Goal: Task Accomplishment & Management: Use online tool/utility

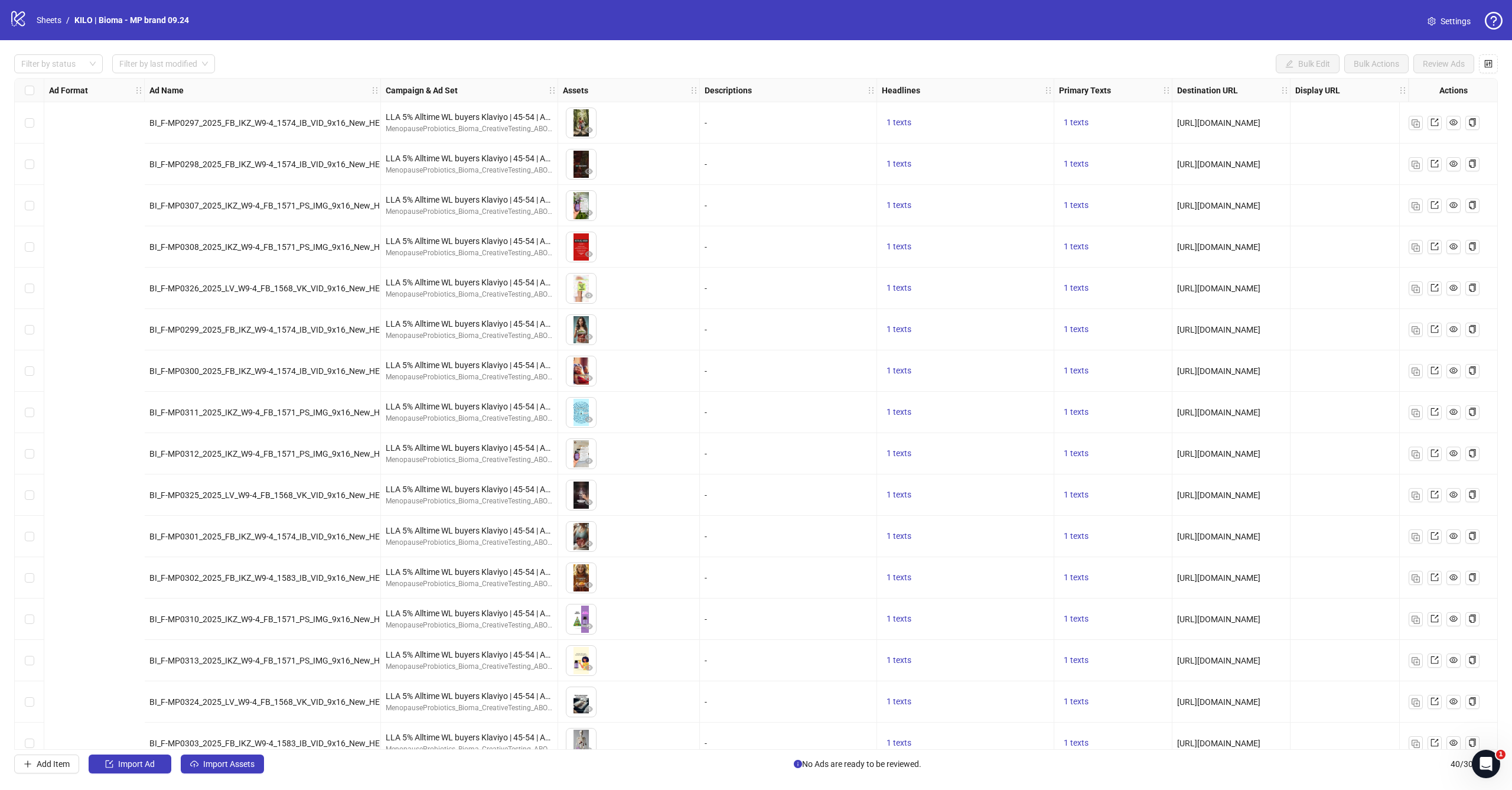
scroll to position [0, 458]
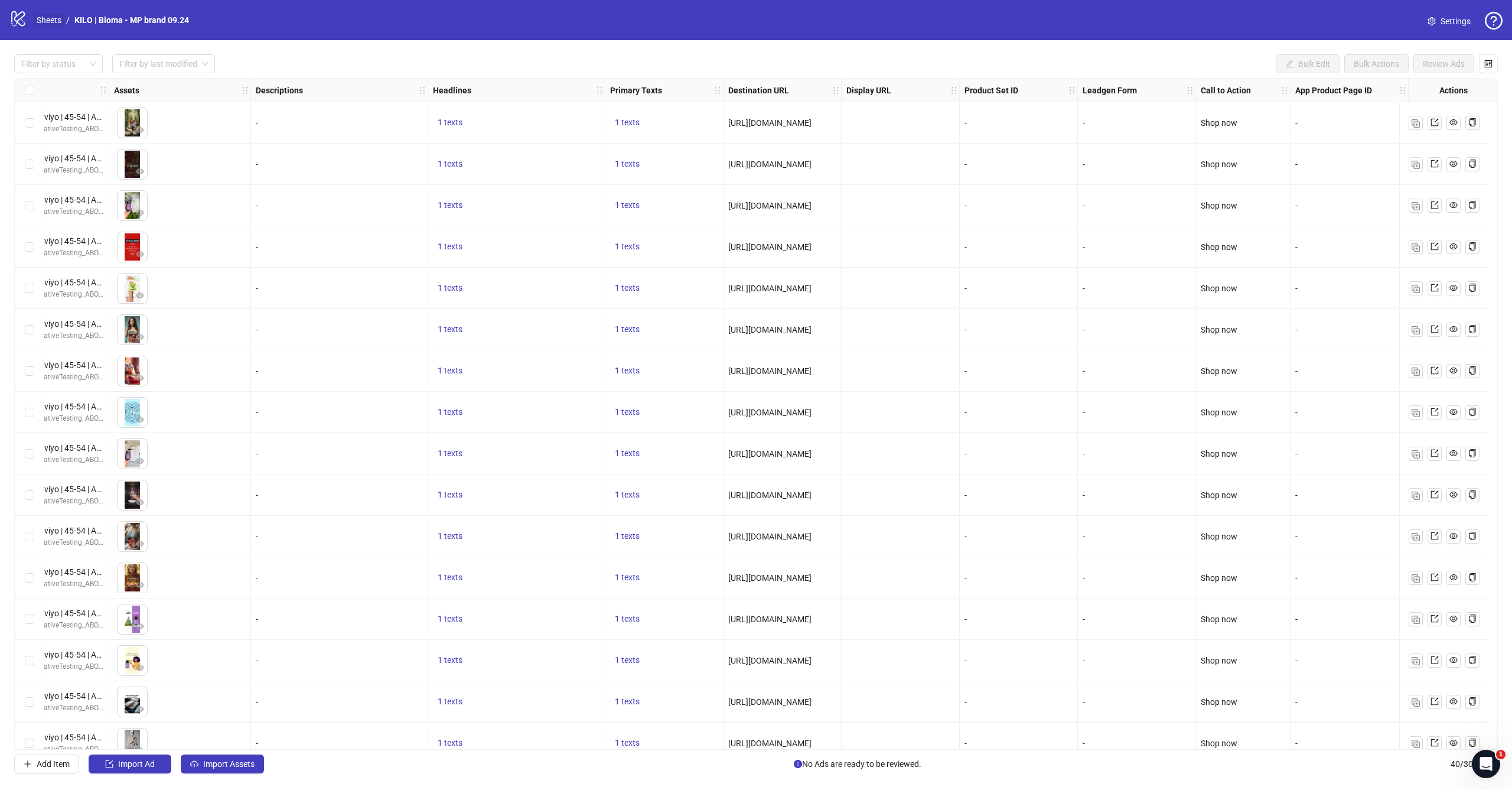
click at [34, 22] on link "Sheets" at bounding box center [49, 19] width 30 height 13
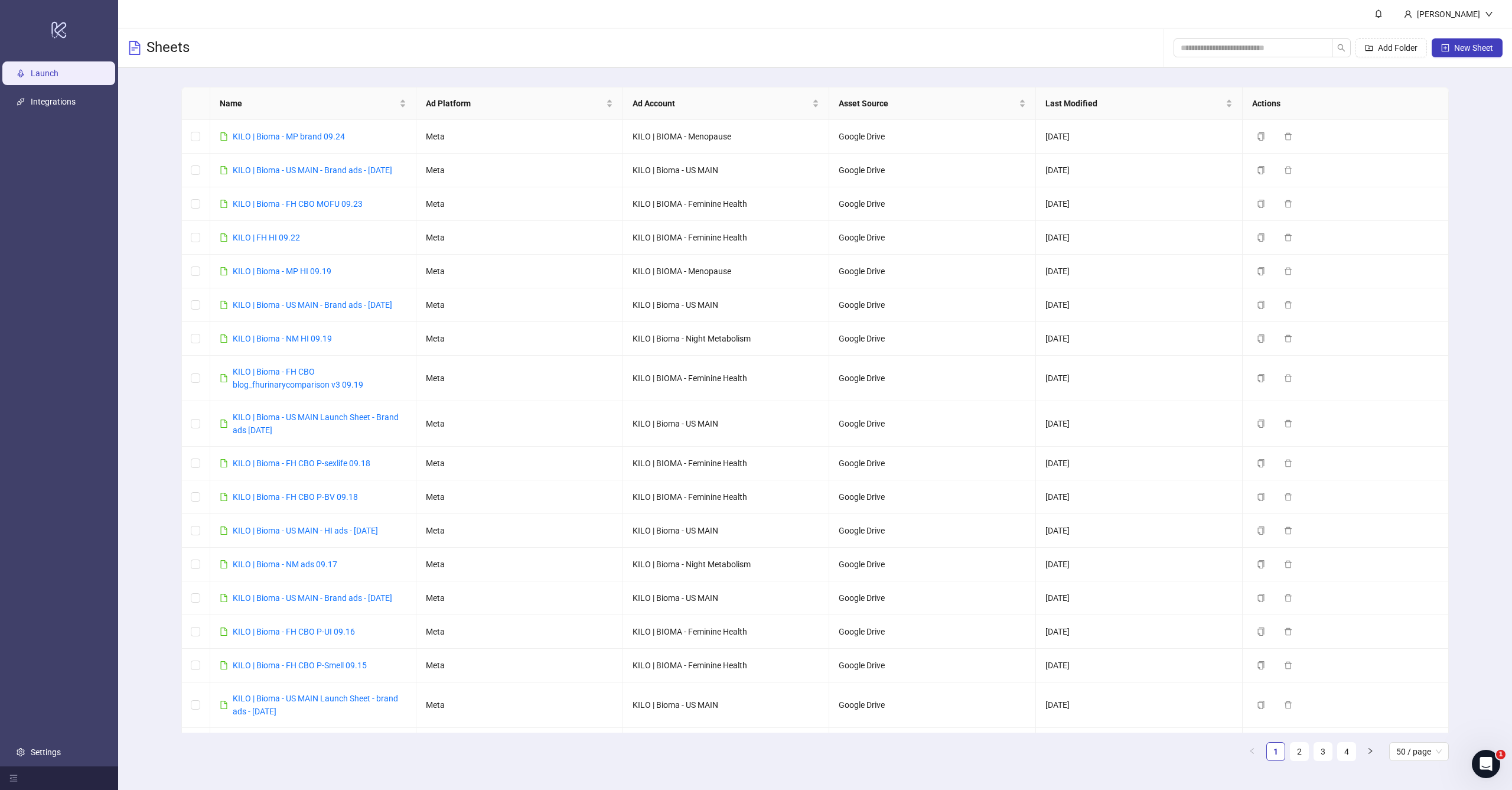
click at [1414, 30] on span "Logout" at bounding box center [1414, 30] width 0 height 0
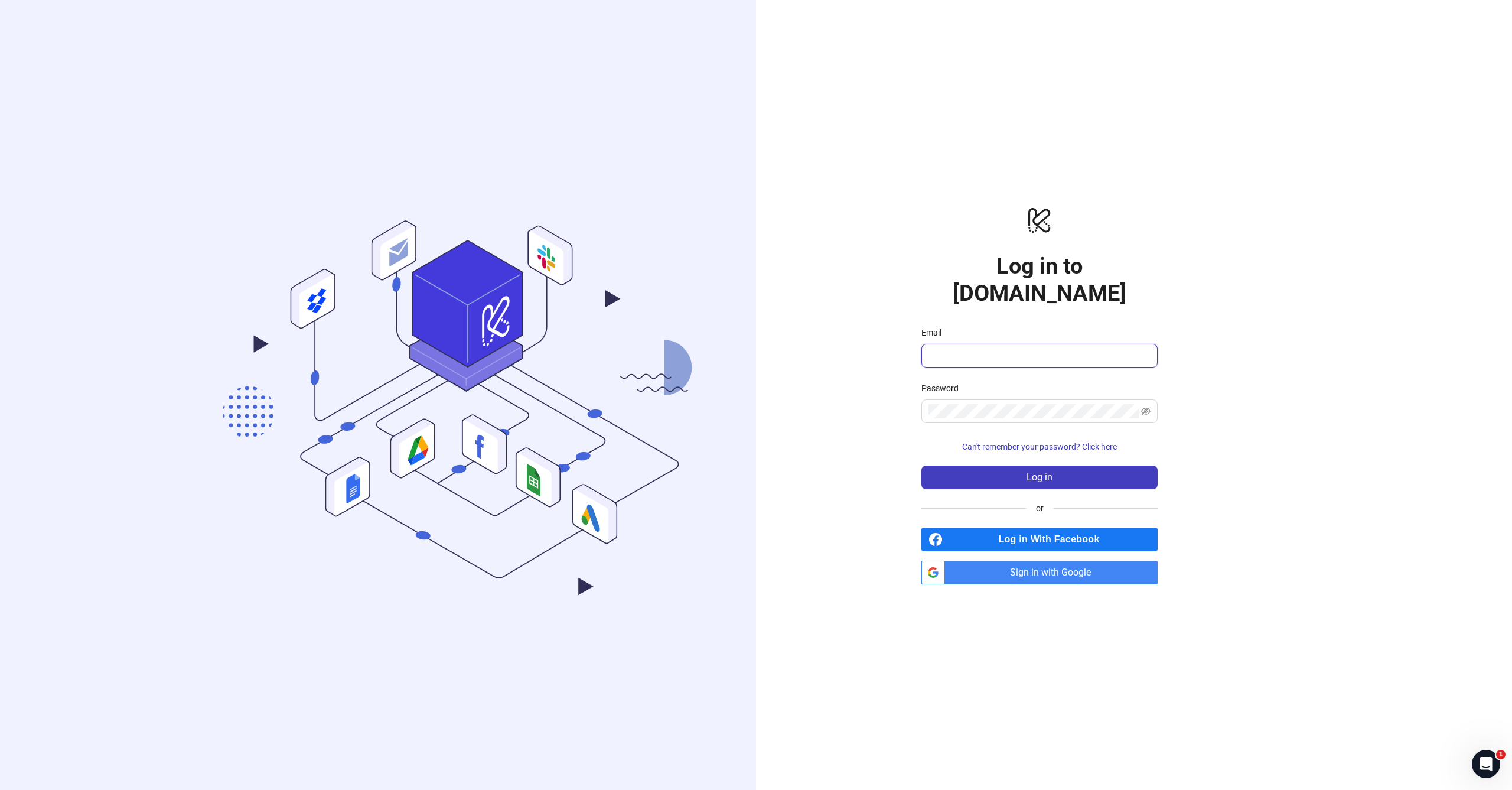
type input "**********"
click at [1036, 474] on button "Log in" at bounding box center [1039, 477] width 236 height 24
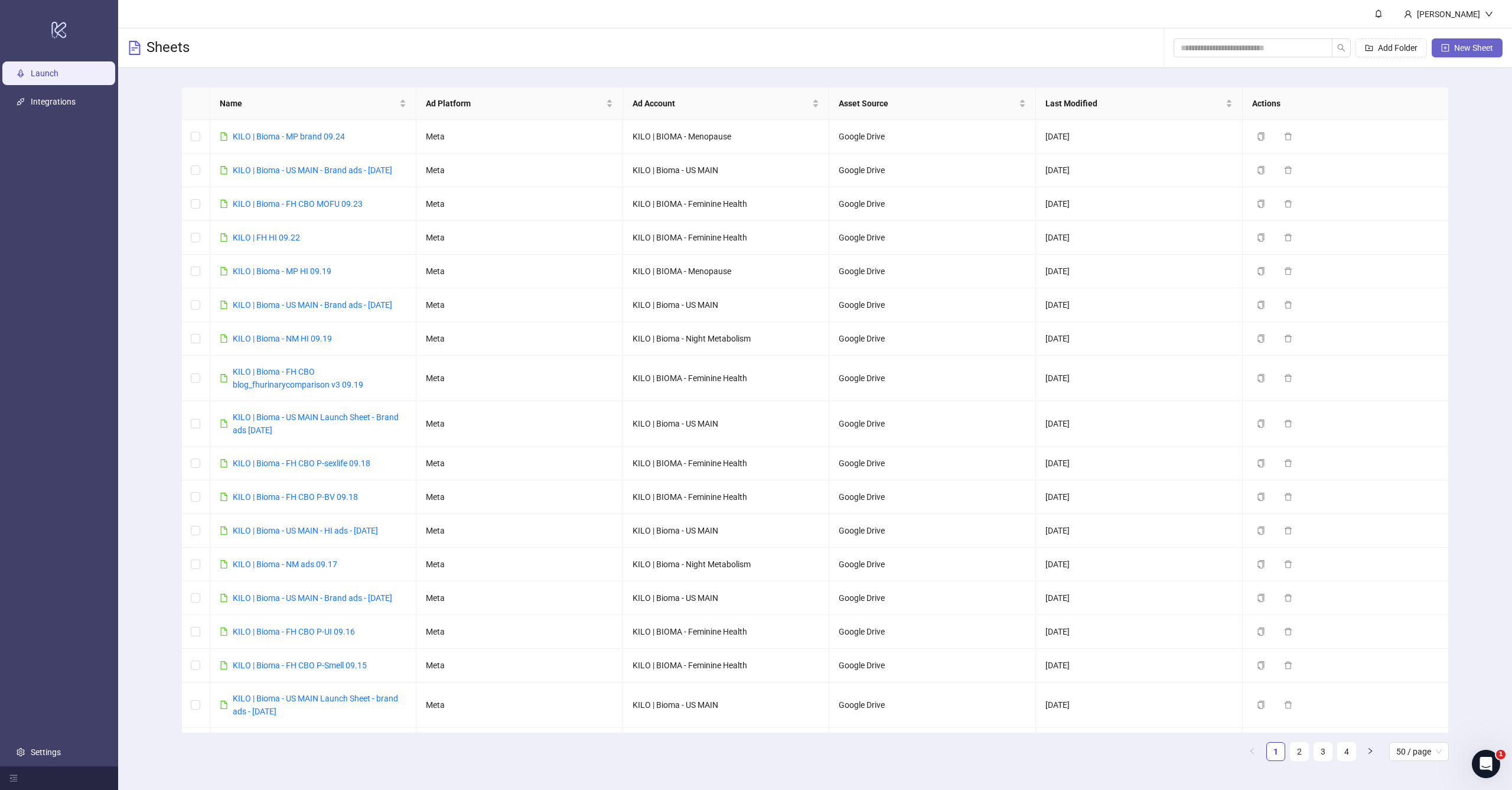
click at [1457, 50] on span "New Sheet" at bounding box center [1473, 48] width 39 height 9
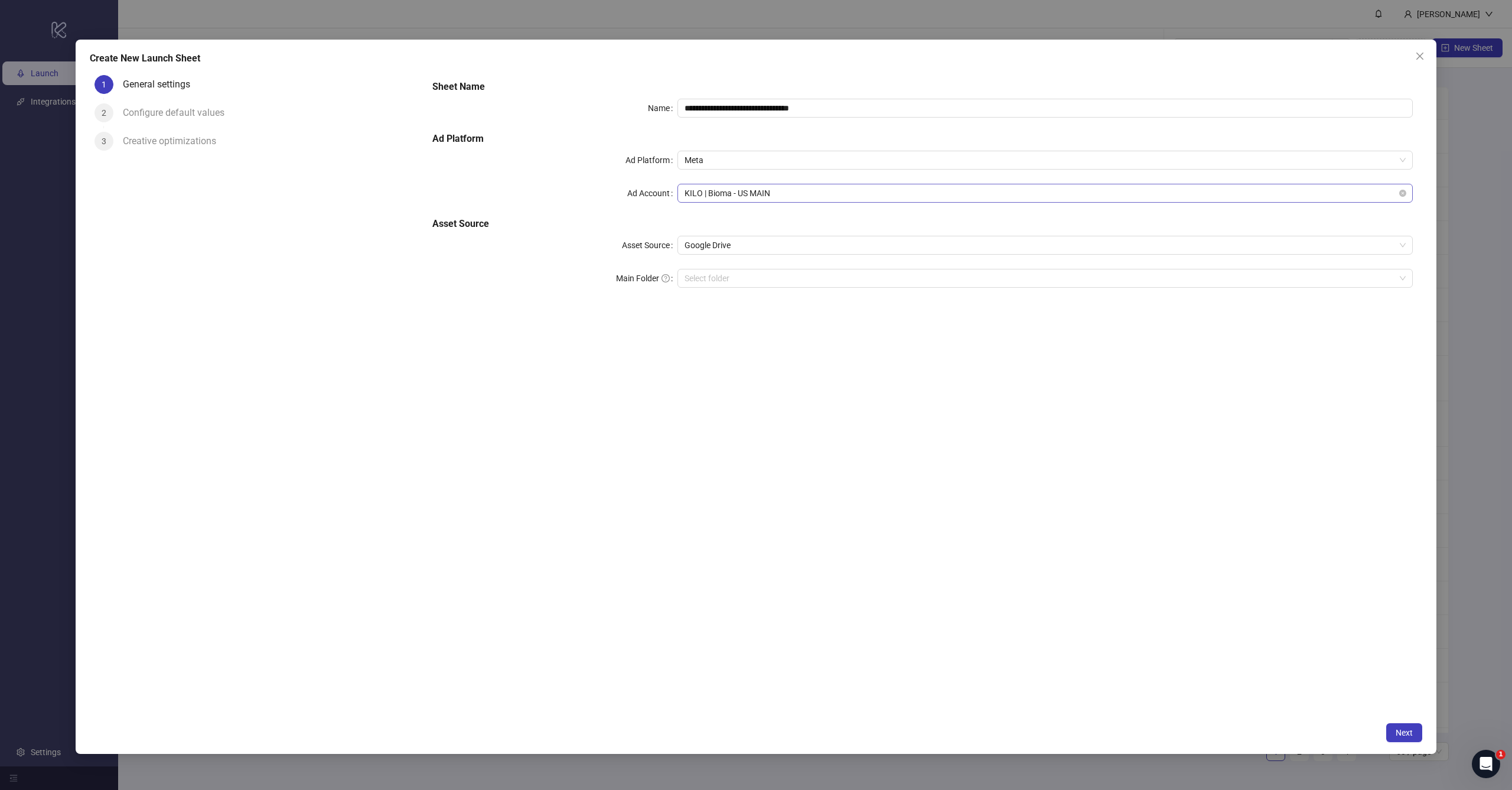
click at [777, 200] on span "KILO | Bioma - US MAIN" at bounding box center [1044, 193] width 721 height 17
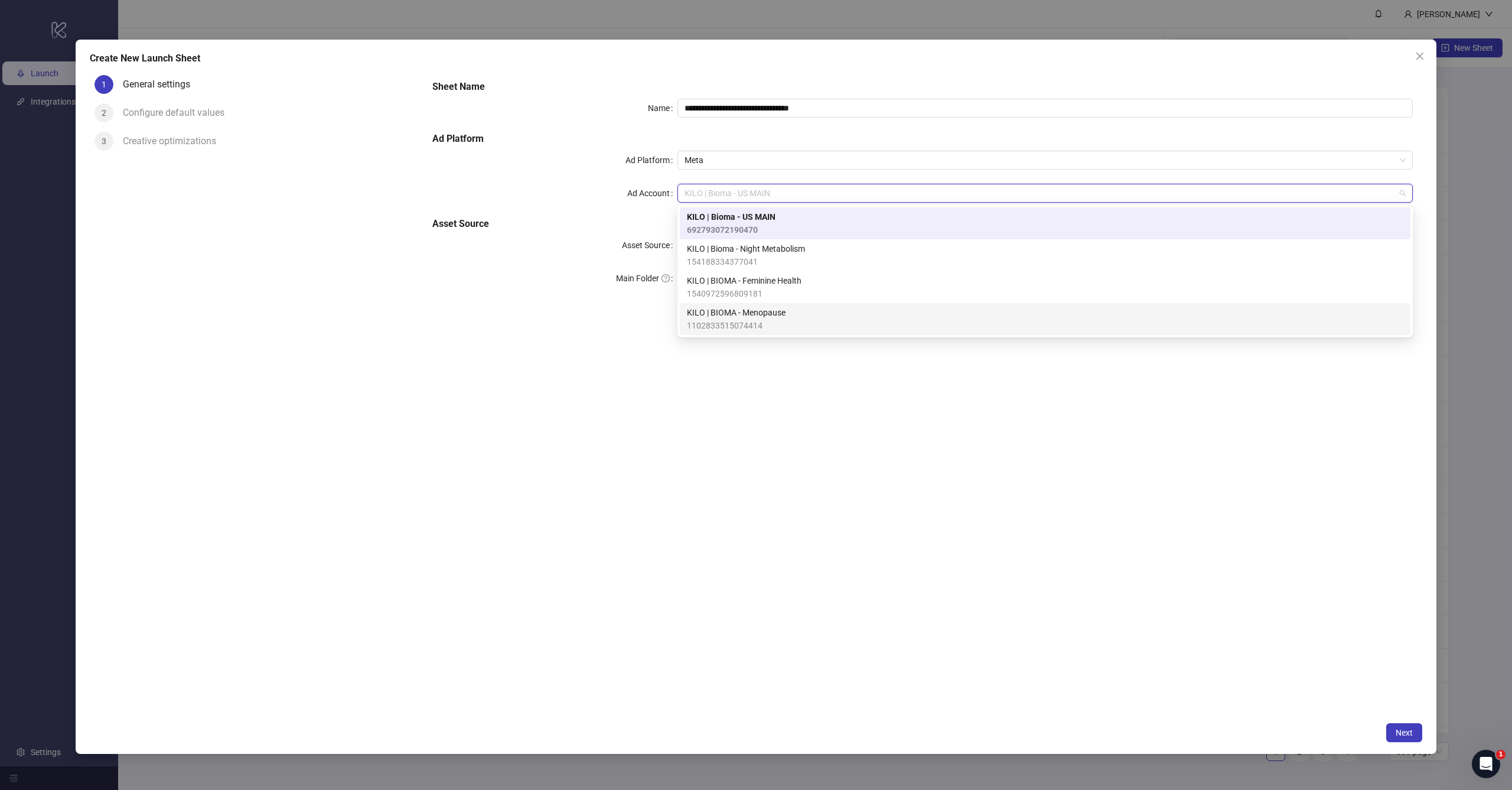
click at [747, 319] on span "1102833515074414" at bounding box center [736, 325] width 99 height 13
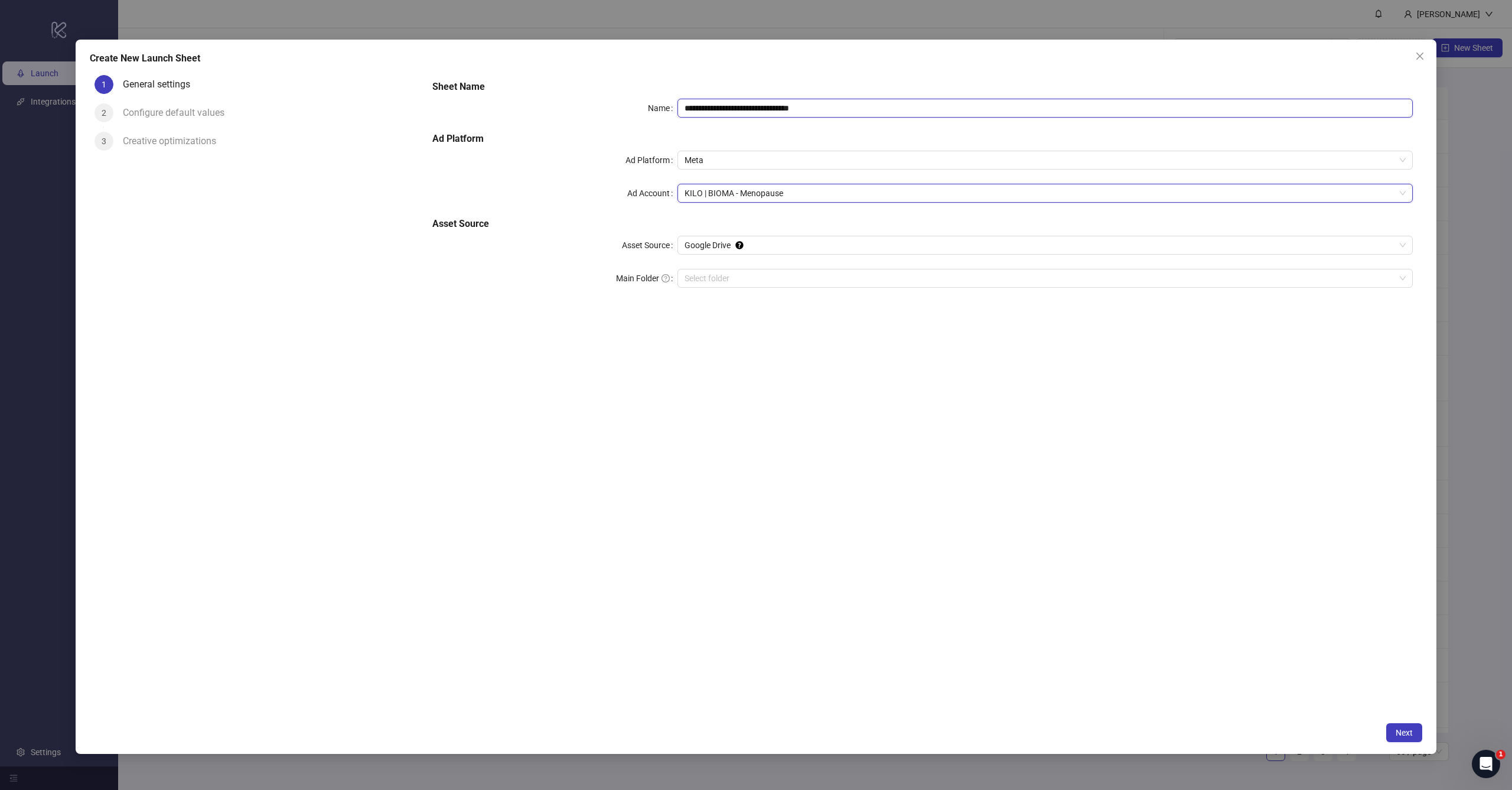
click at [754, 112] on input "**********" at bounding box center [1045, 108] width 735 height 19
drag, startPoint x: 738, startPoint y: 106, endPoint x: 940, endPoint y: 106, distance: 202.0
click at [940, 106] on input "**********" at bounding box center [1045, 108] width 735 height 19
drag, startPoint x: 763, startPoint y: 108, endPoint x: 972, endPoint y: 108, distance: 209.0
click at [972, 108] on input "**********" at bounding box center [1045, 108] width 735 height 19
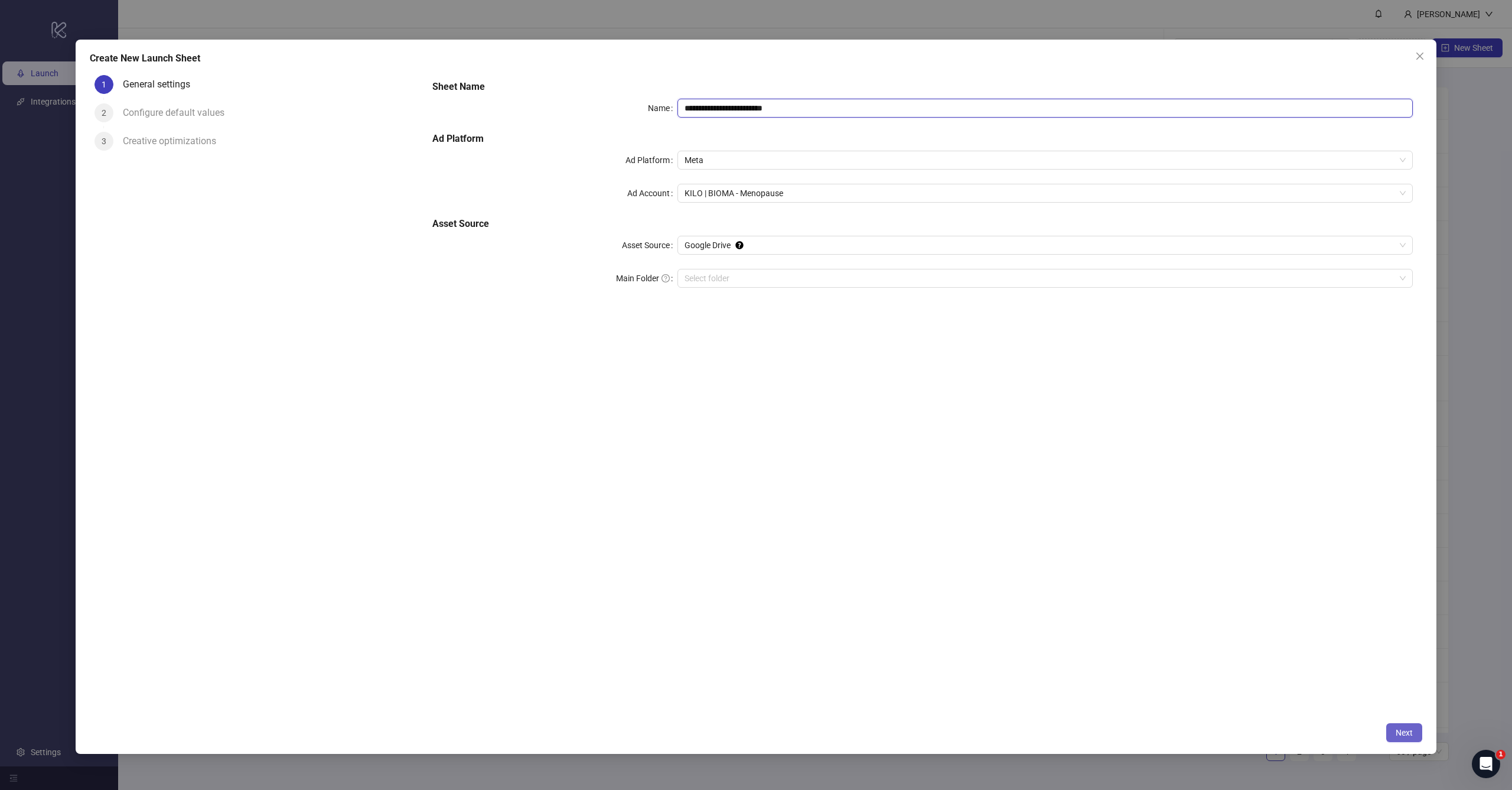
type input "**********"
click at [1407, 733] on span "Next" at bounding box center [1403, 733] width 17 height 9
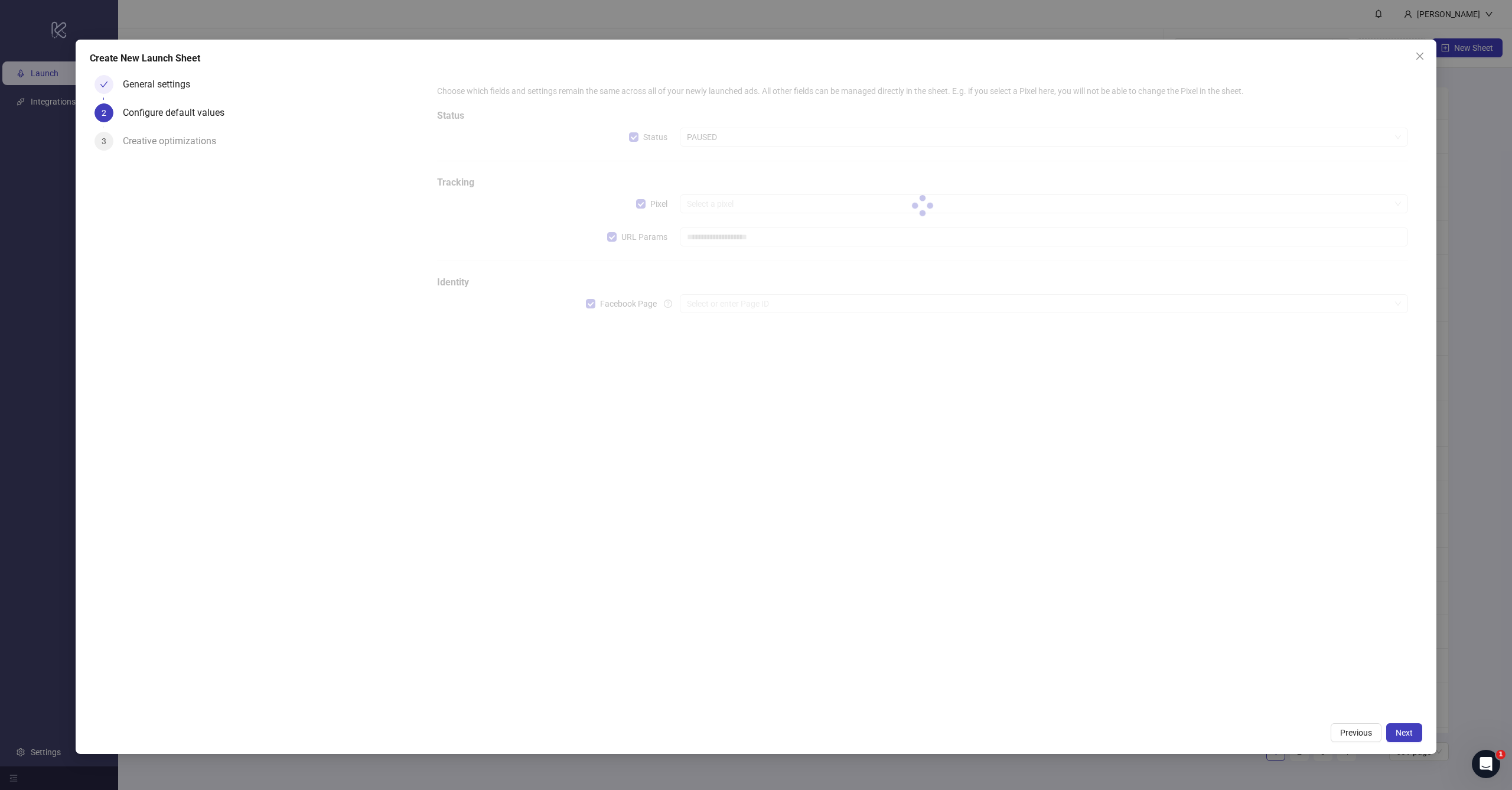
type input "**********"
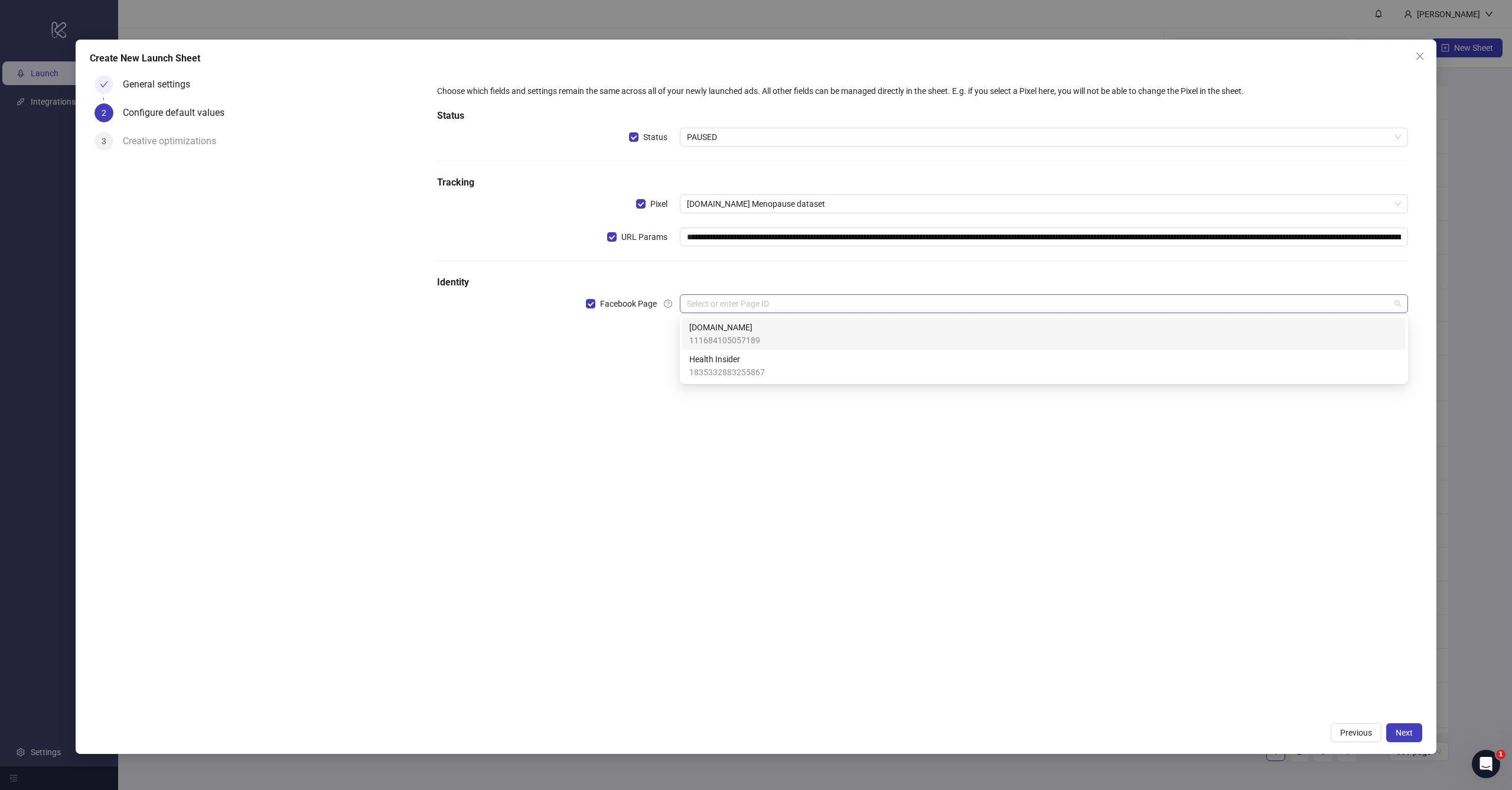
click at [716, 294] on div "Select or enter Page ID" at bounding box center [1043, 304] width 728 height 19
click at [711, 372] on span "1835332883255867" at bounding box center [726, 372] width 75 height 13
click at [728, 333] on input "search" at bounding box center [1038, 337] width 704 height 17
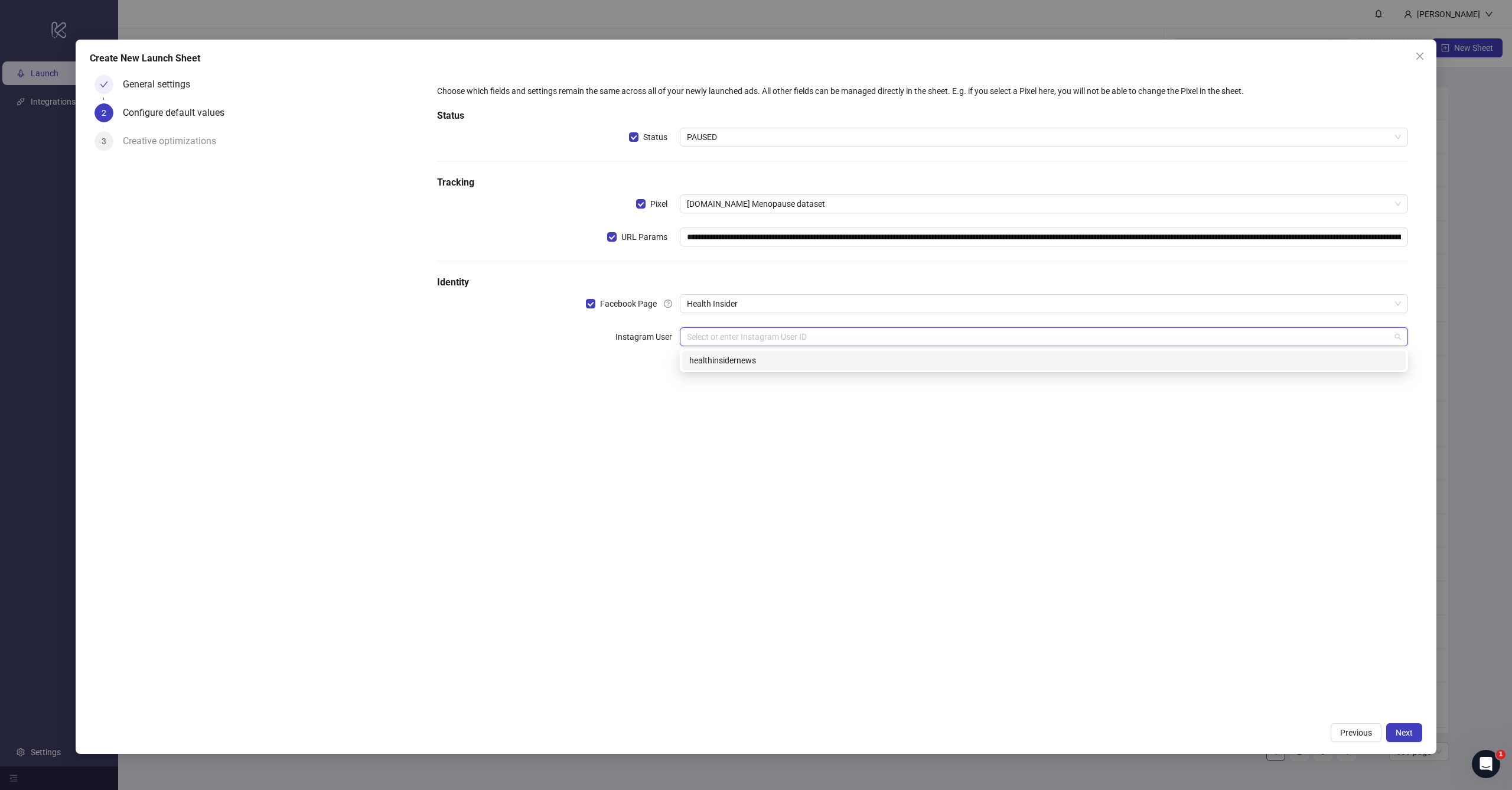
click at [737, 359] on div "healthinsidernews" at bounding box center [1043, 360] width 709 height 13
click at [728, 422] on div "**********" at bounding box center [922, 393] width 999 height 645
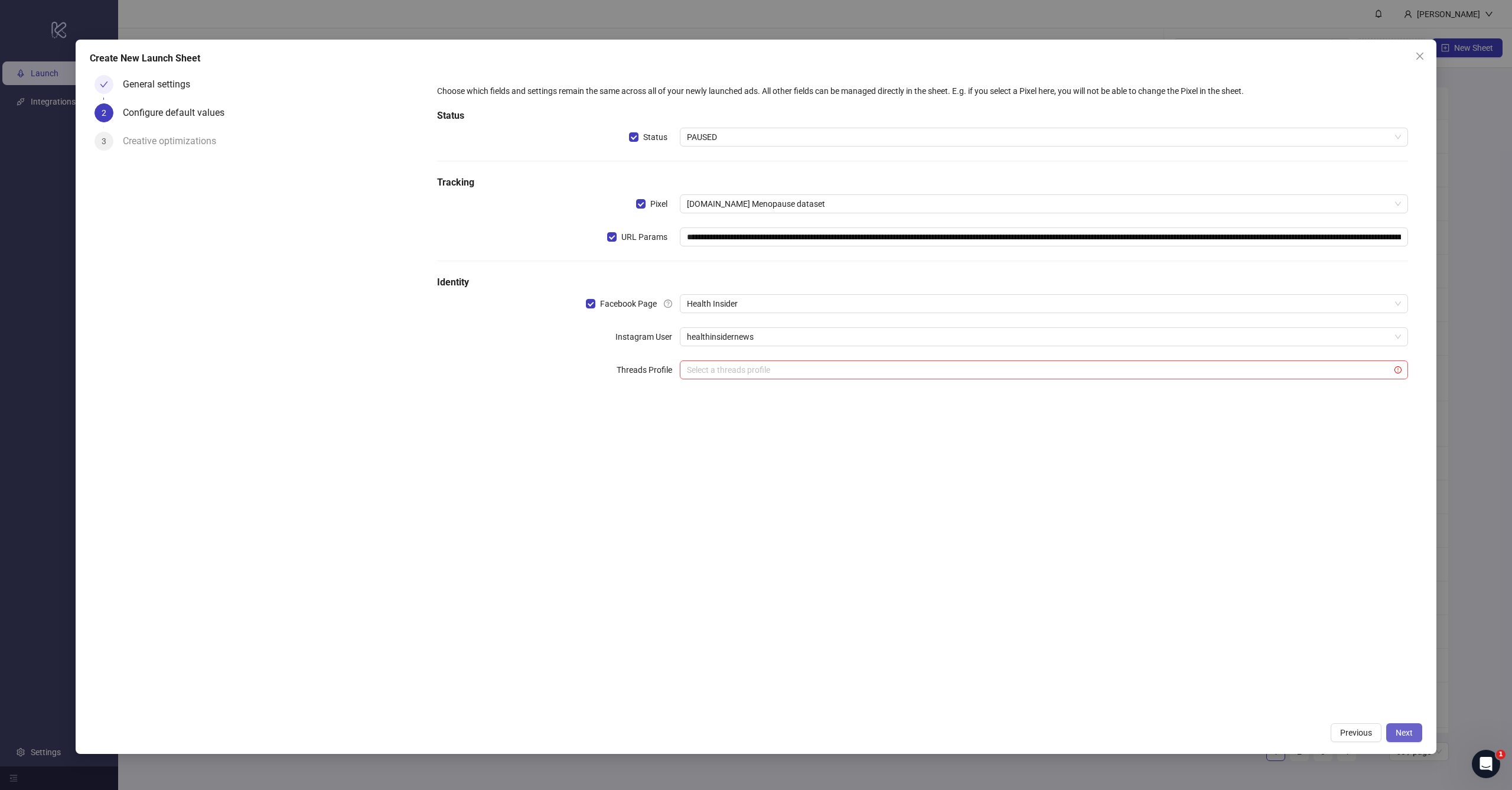
click at [1409, 733] on span "Next" at bounding box center [1403, 733] width 17 height 9
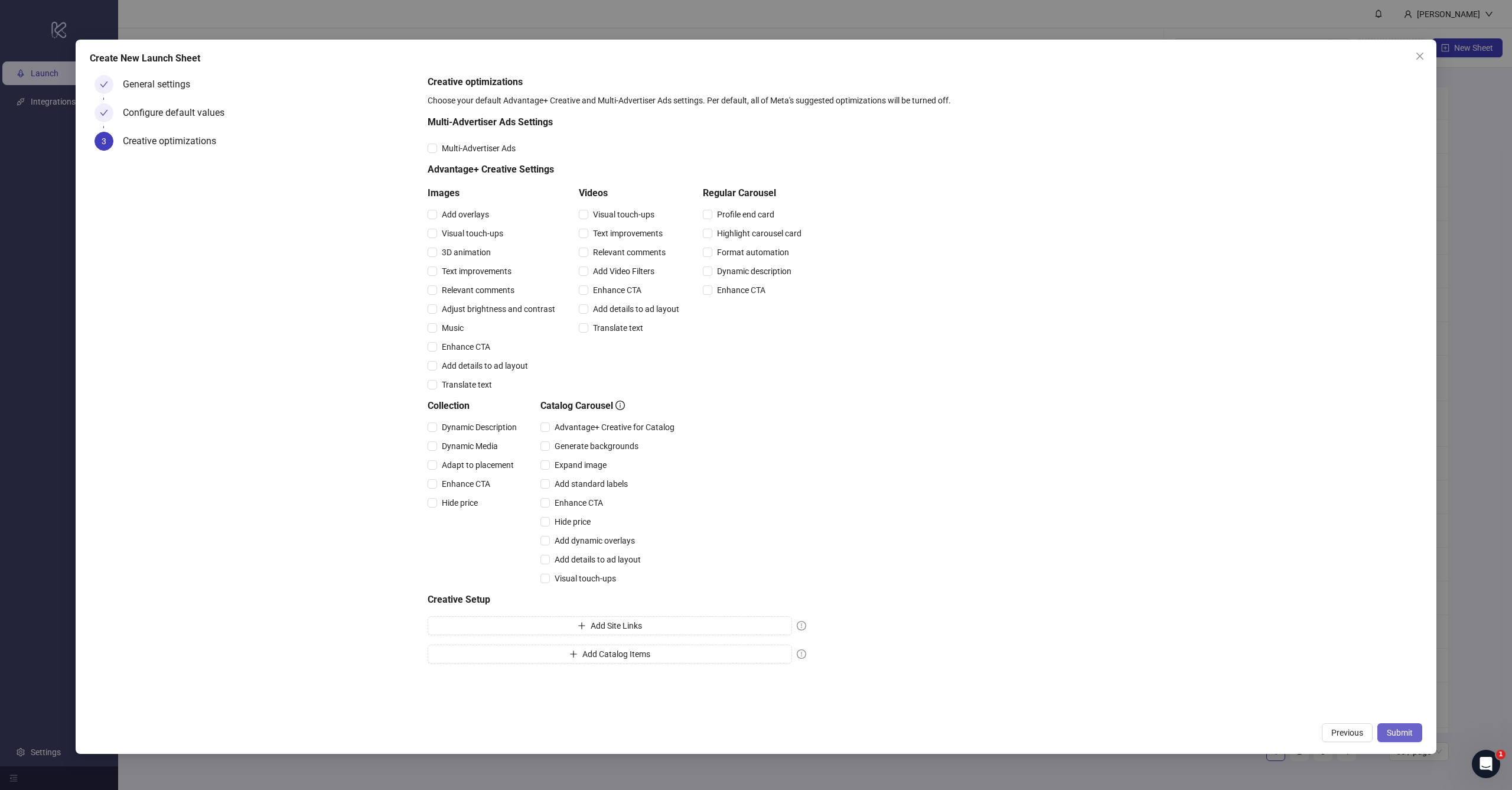
click at [1412, 727] on button "Submit" at bounding box center [1399, 733] width 45 height 19
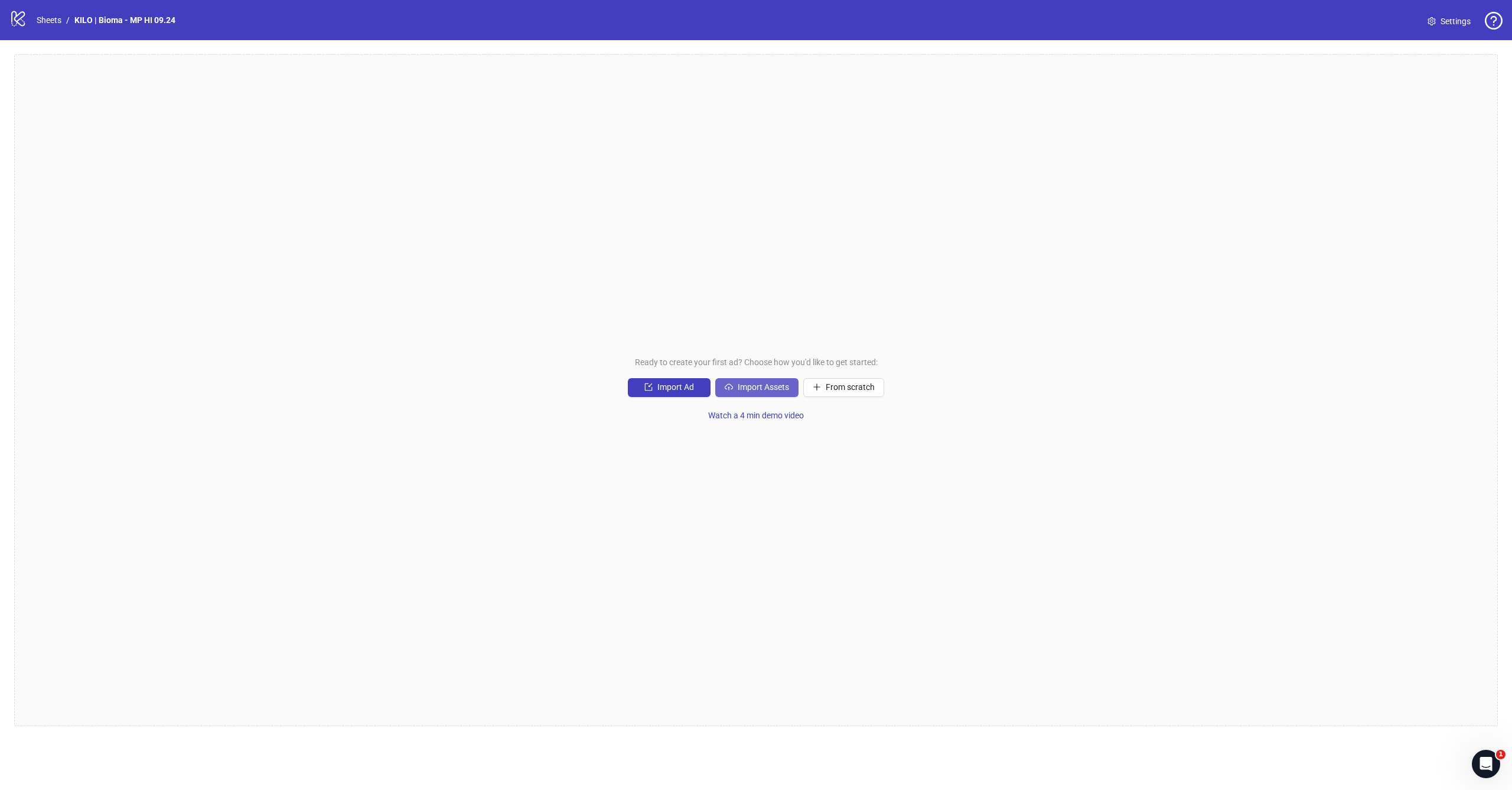
click at [747, 378] on button "Import Assets" at bounding box center [757, 387] width 83 height 19
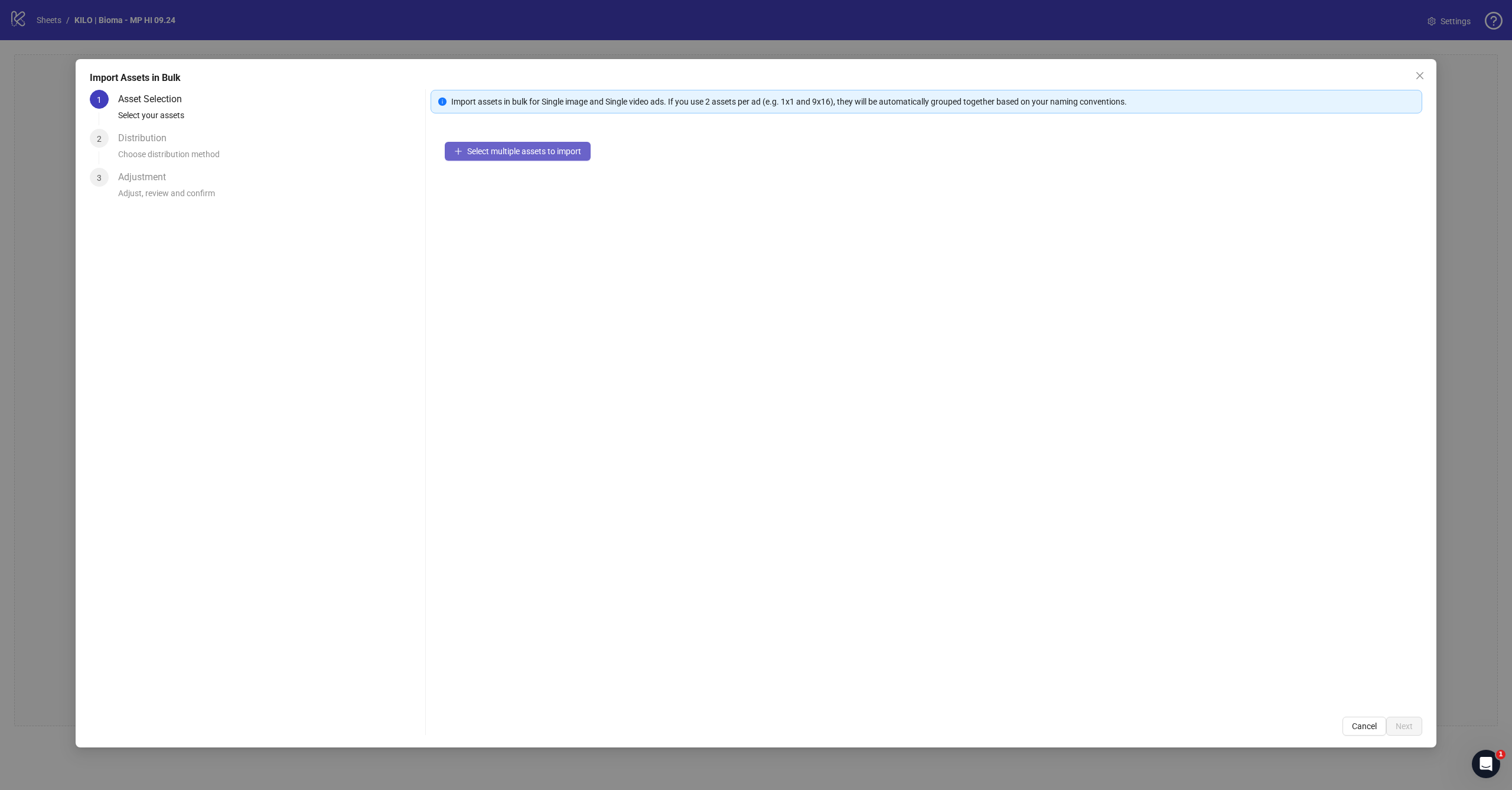
click at [522, 152] on span "Select multiple assets to import" at bounding box center [524, 151] width 114 height 9
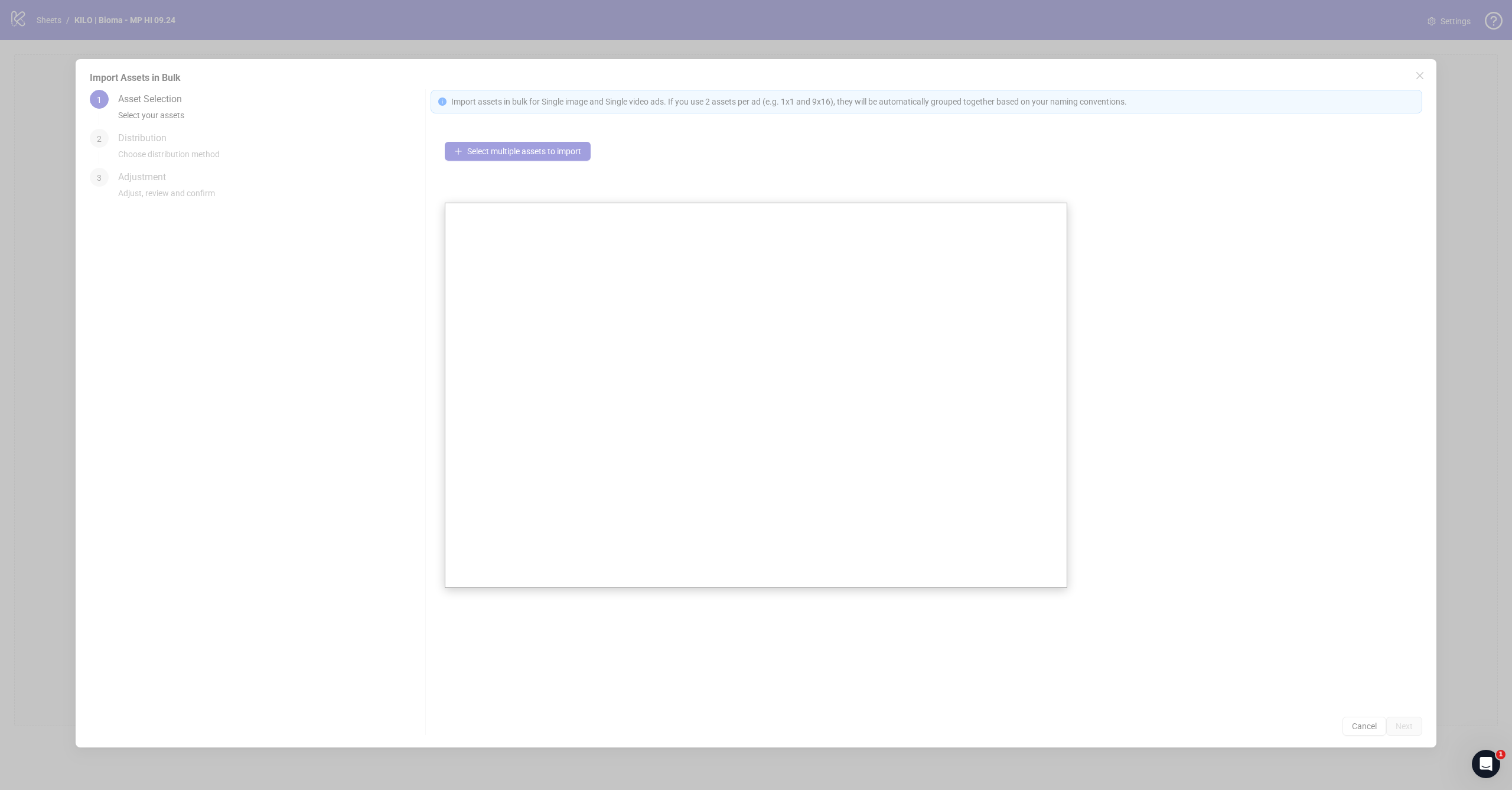
click at [710, 174] on div at bounding box center [756, 395] width 1512 height 790
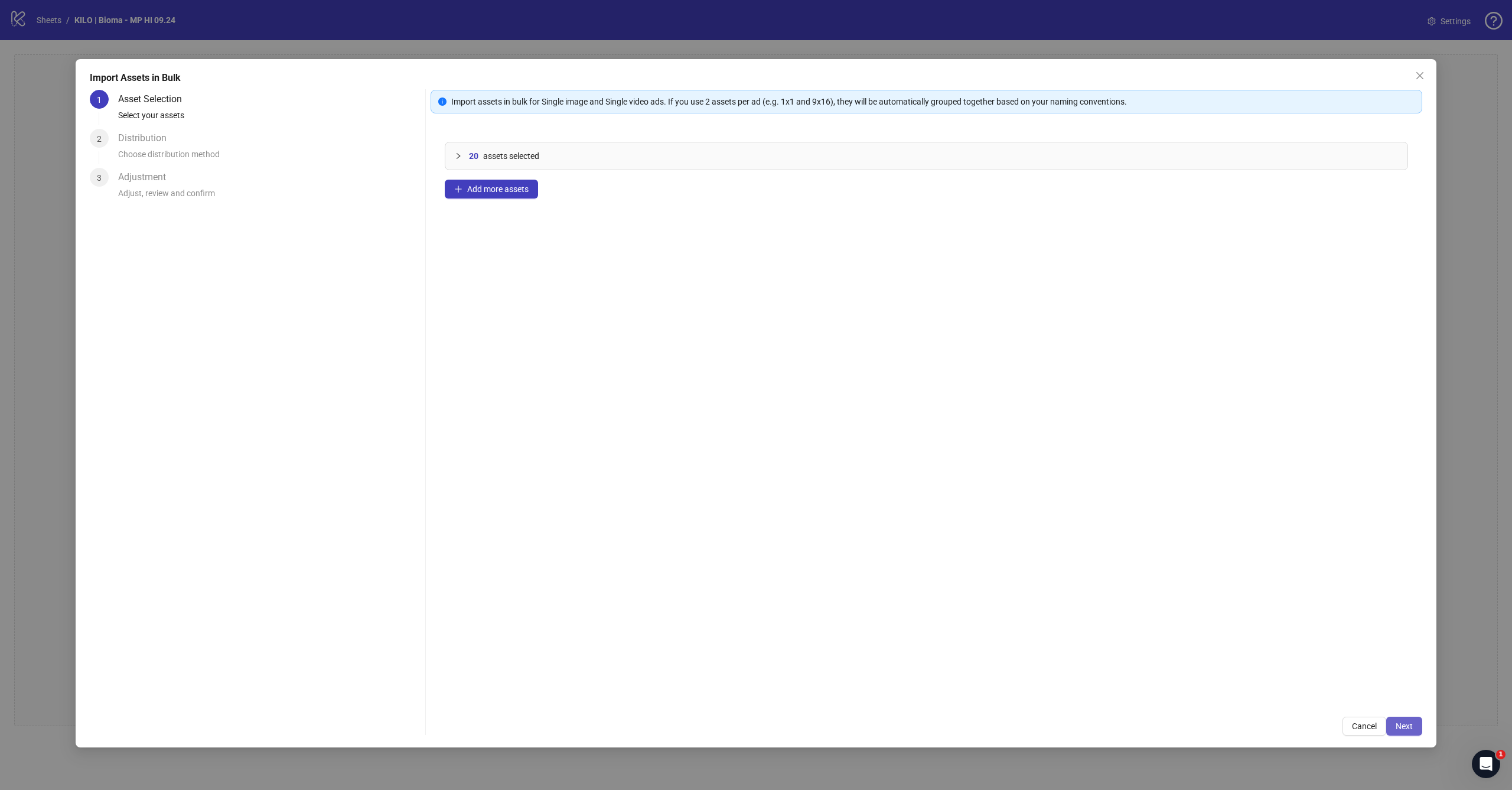
click at [1409, 723] on span "Next" at bounding box center [1403, 726] width 17 height 9
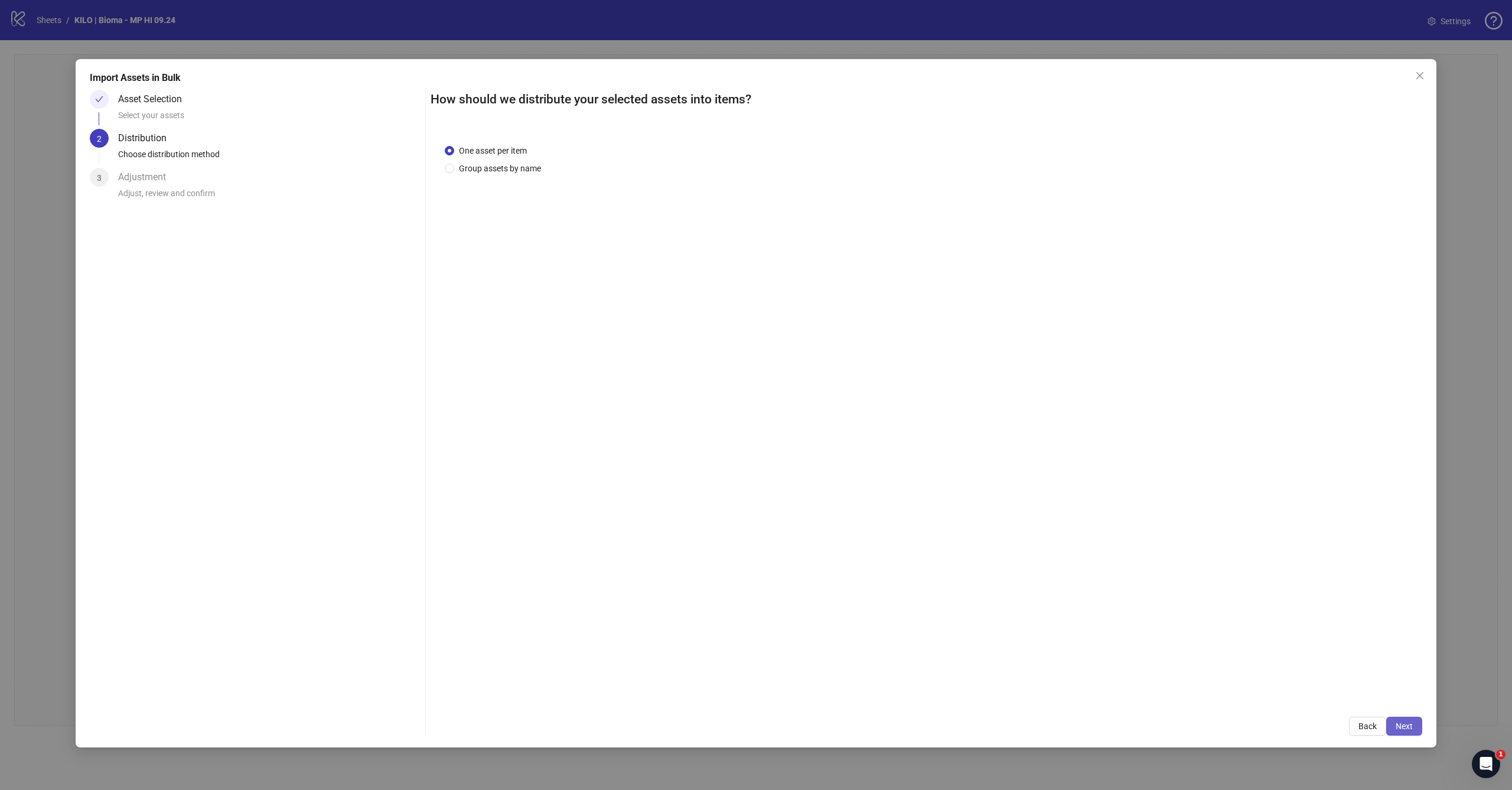
click at [1416, 727] on button "Next" at bounding box center [1404, 726] width 36 height 19
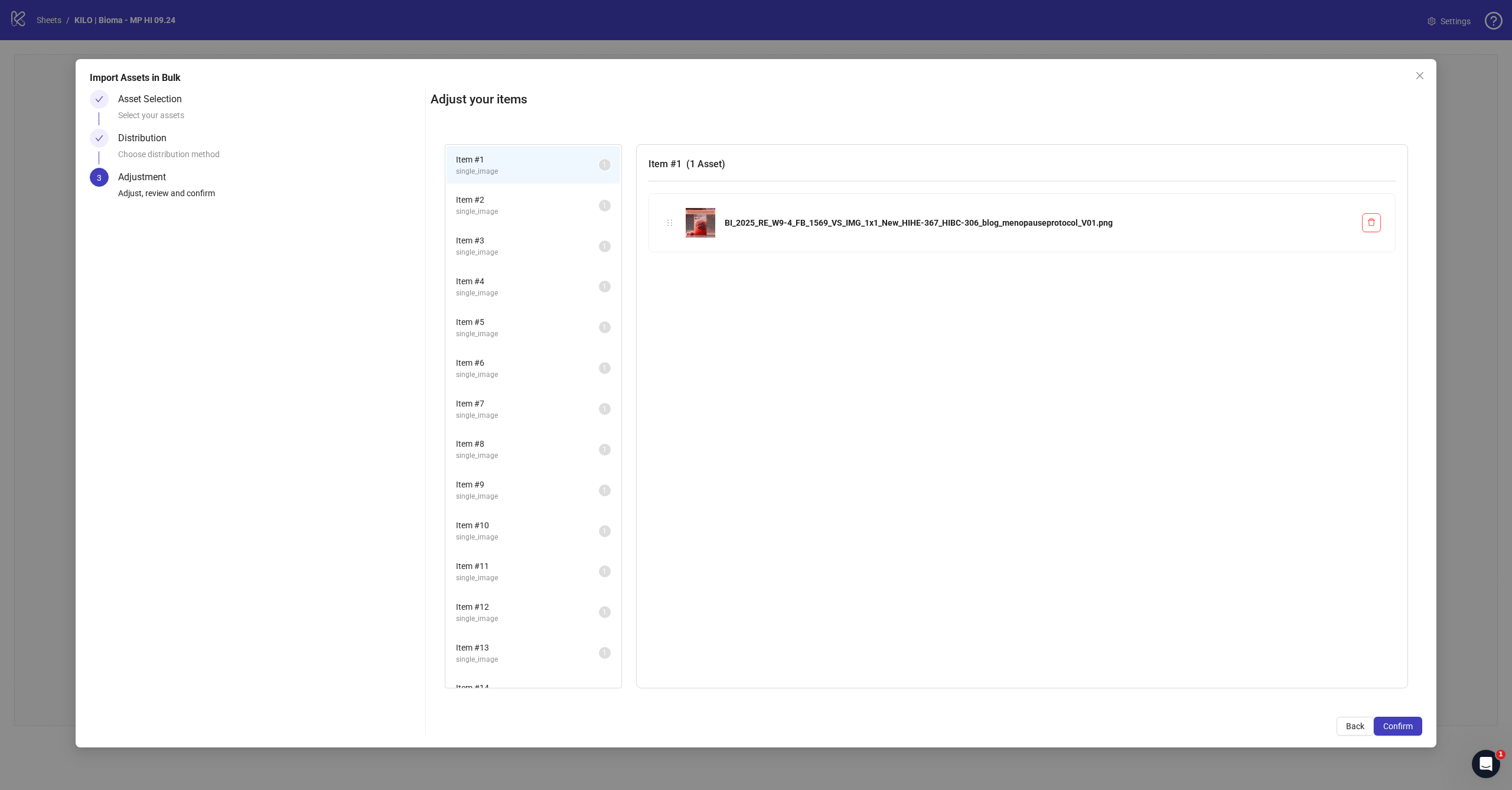
click at [553, 207] on span "single_image" at bounding box center [527, 212] width 143 height 11
click at [528, 268] on li "Item # 4 single_image 1" at bounding box center [533, 286] width 173 height 38
click at [519, 297] on span "single_image" at bounding box center [527, 293] width 143 height 11
click at [511, 329] on span "single_image" at bounding box center [527, 334] width 143 height 11
click at [509, 375] on span "single_image" at bounding box center [527, 374] width 143 height 11
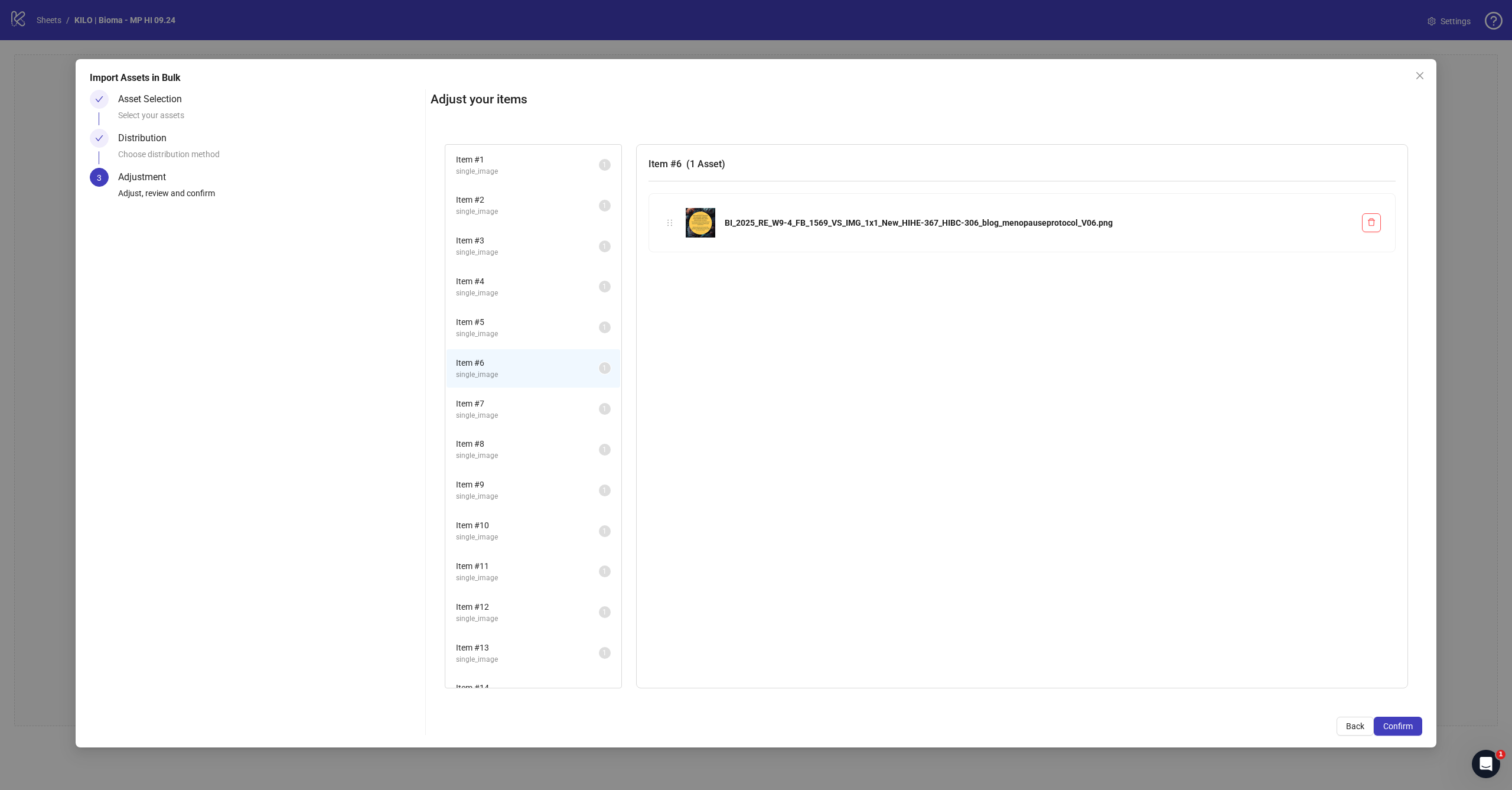
scroll to position [67, 0]
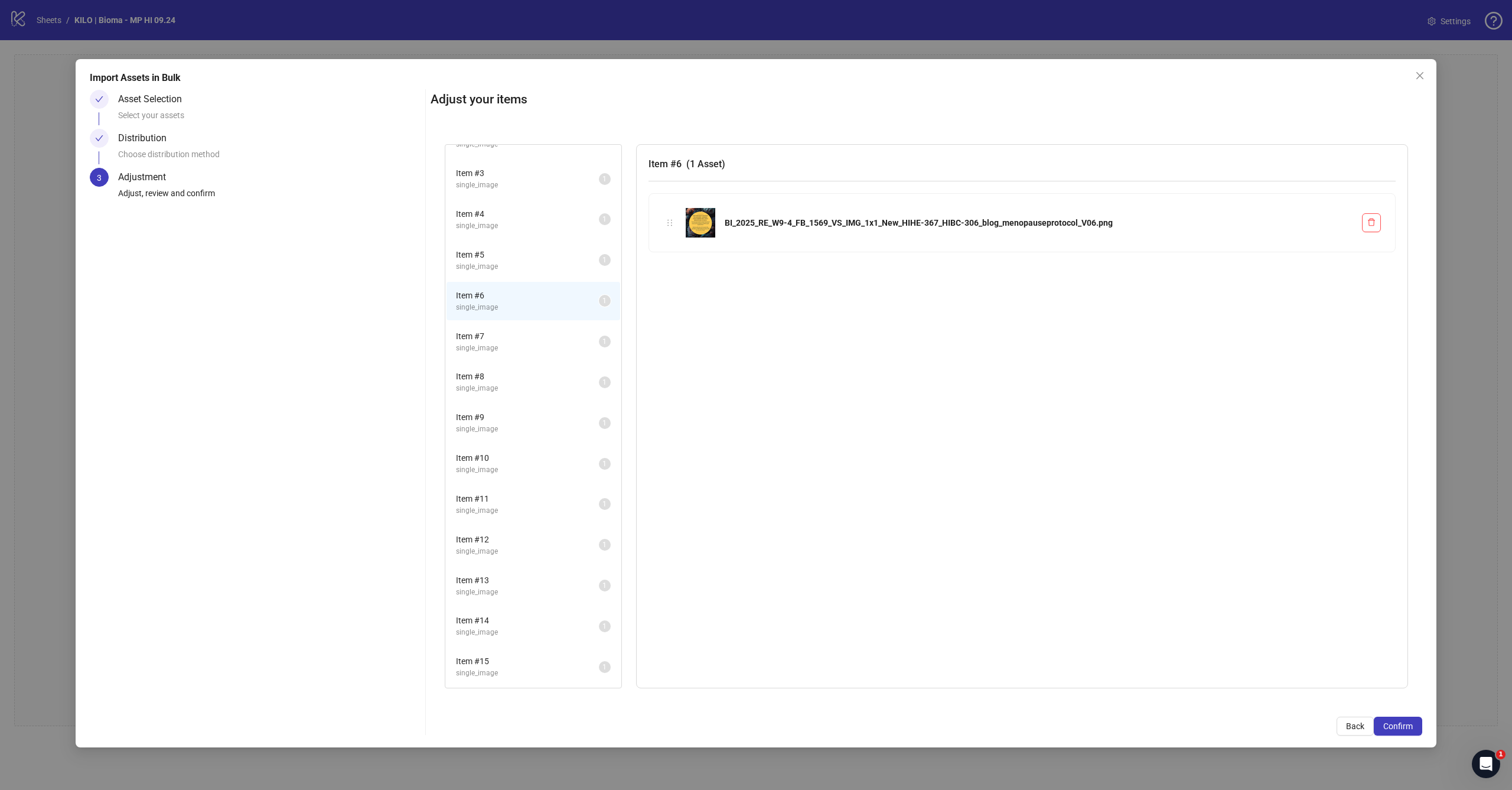
click at [508, 465] on span "single_image" at bounding box center [527, 470] width 143 height 11
click at [499, 485] on li "Item # 11 single_image 1" at bounding box center [533, 504] width 173 height 38
click at [511, 665] on span "Item # 20" at bounding box center [527, 671] width 143 height 13
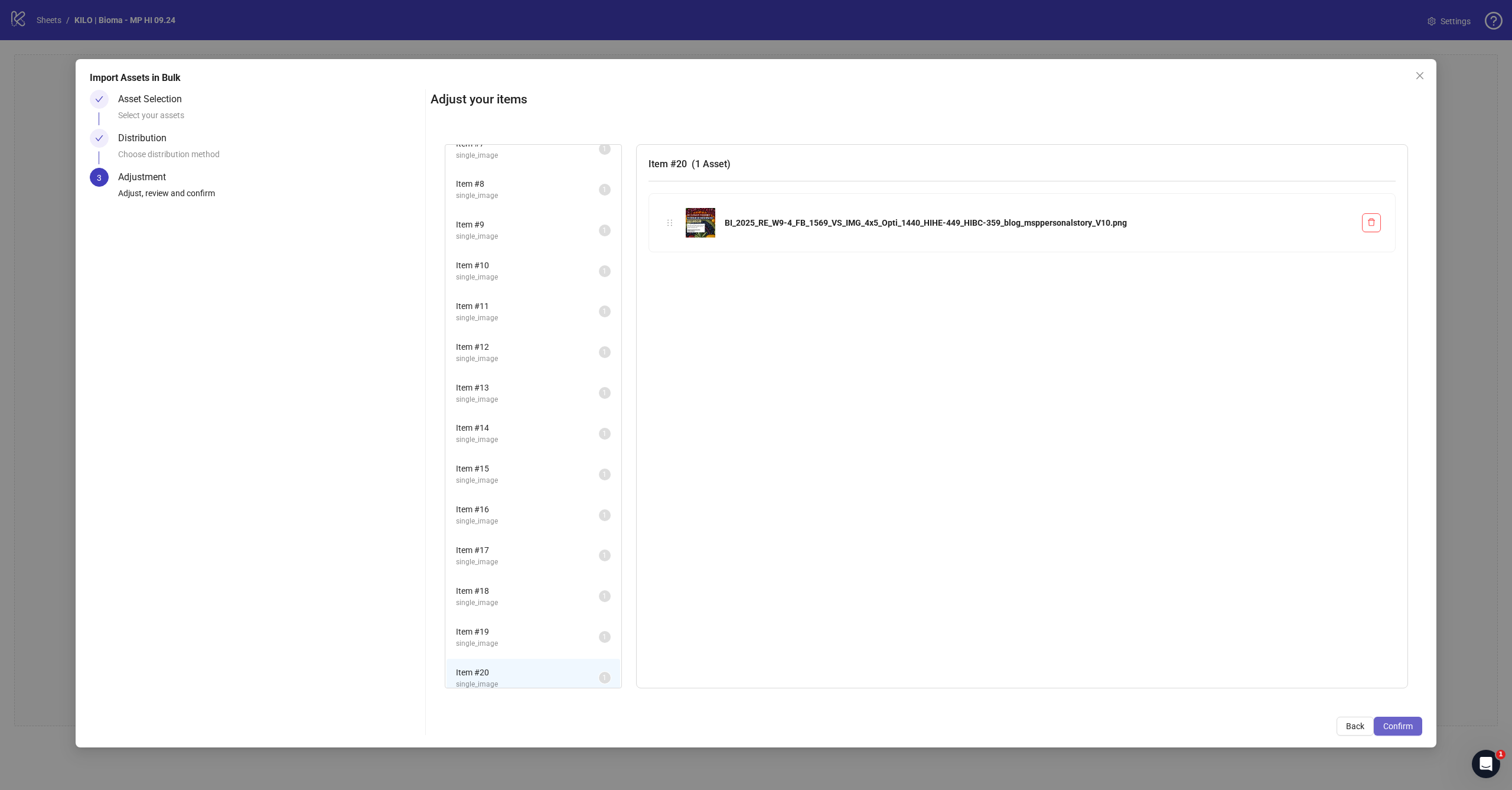
click at [1404, 734] on button "Confirm" at bounding box center [1398, 726] width 48 height 19
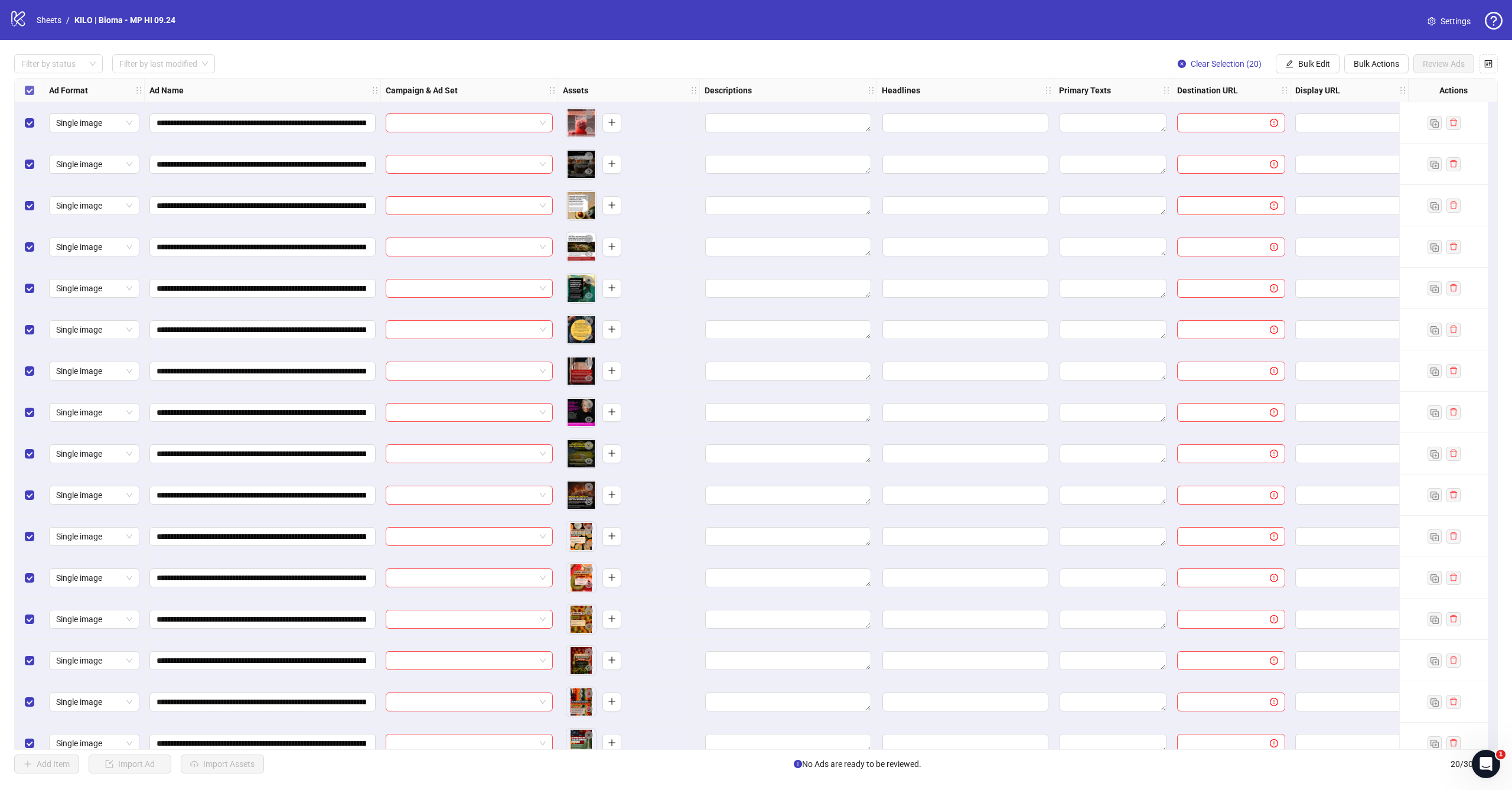
click at [25, 85] on label "Select all rows" at bounding box center [30, 90] width 9 height 13
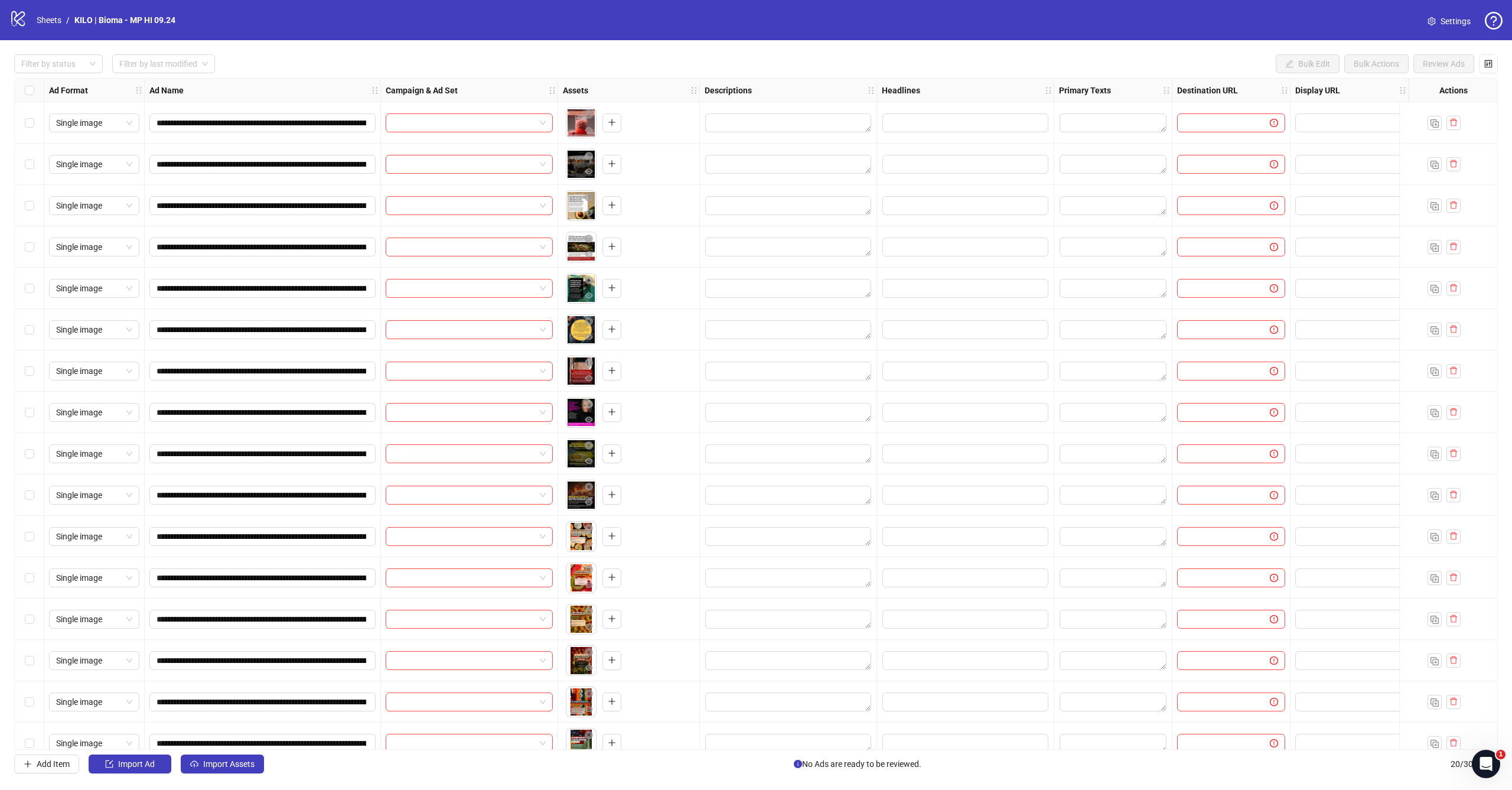
click at [34, 121] on div "Select row 1" at bounding box center [30, 123] width 30 height 42
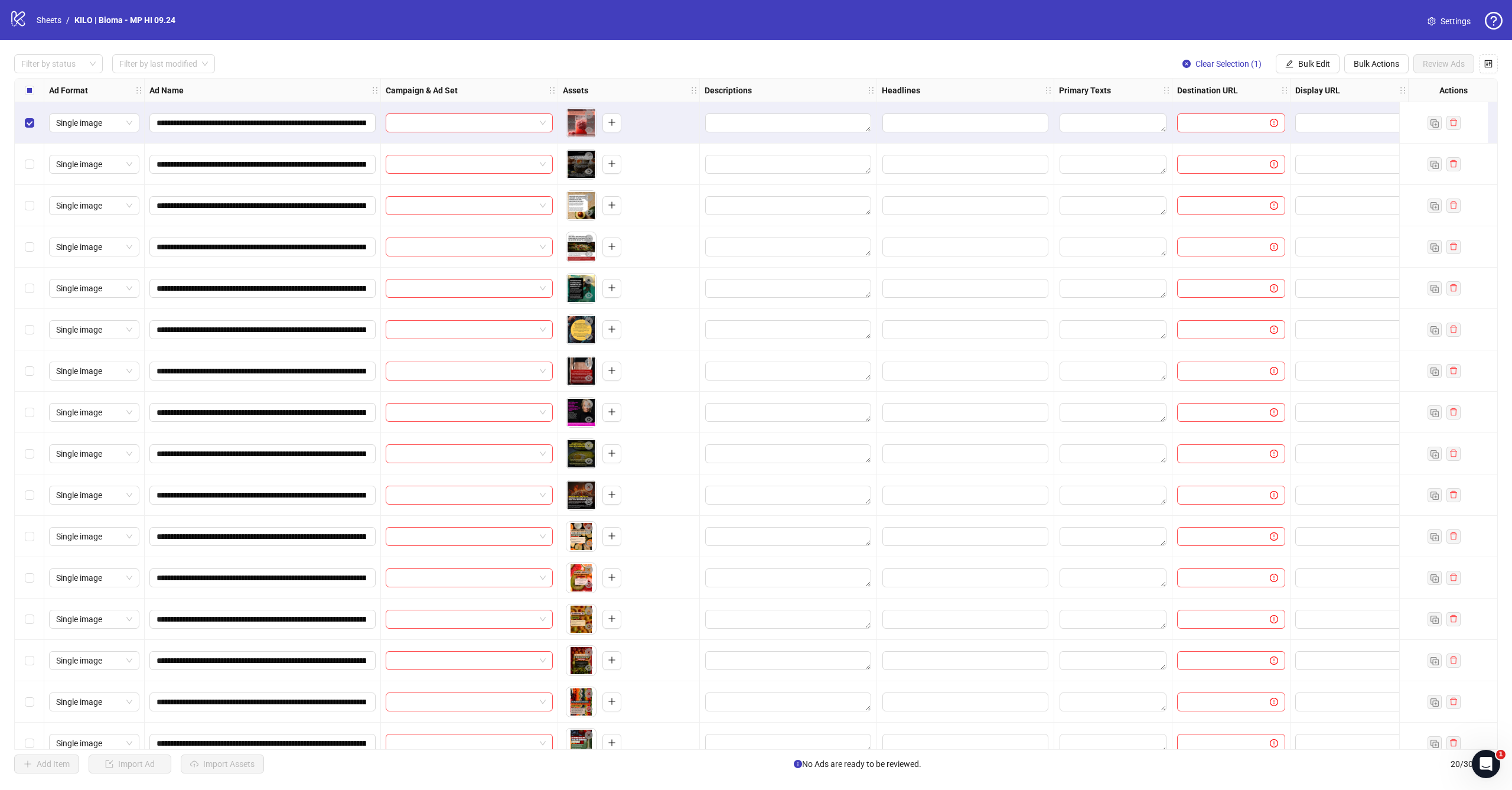
click at [34, 155] on div "Select row 2" at bounding box center [30, 165] width 30 height 42
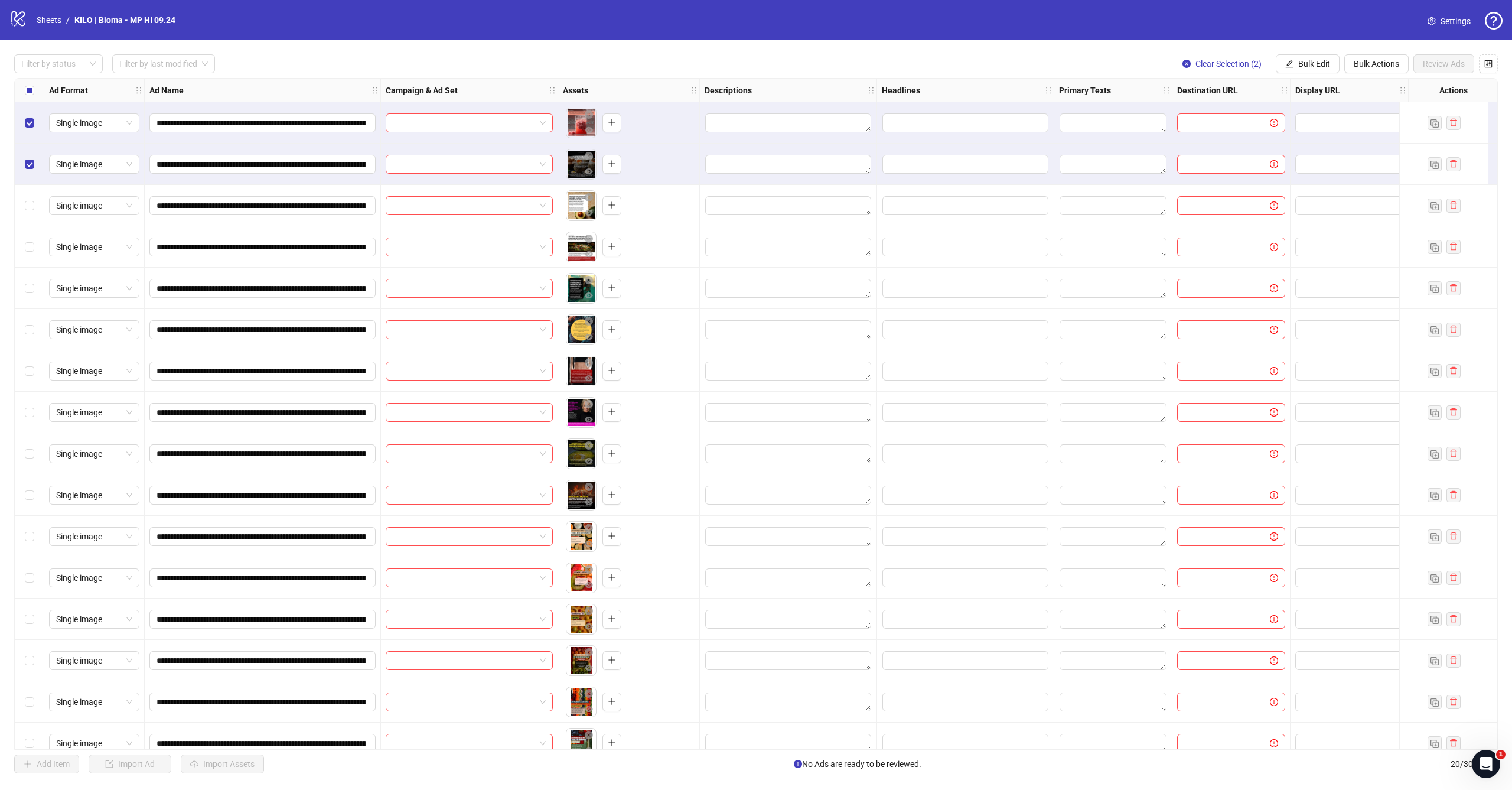
click at [34, 194] on div "Select row 3" at bounding box center [30, 206] width 30 height 42
click at [28, 241] on label "Select row 4" at bounding box center [30, 247] width 9 height 13
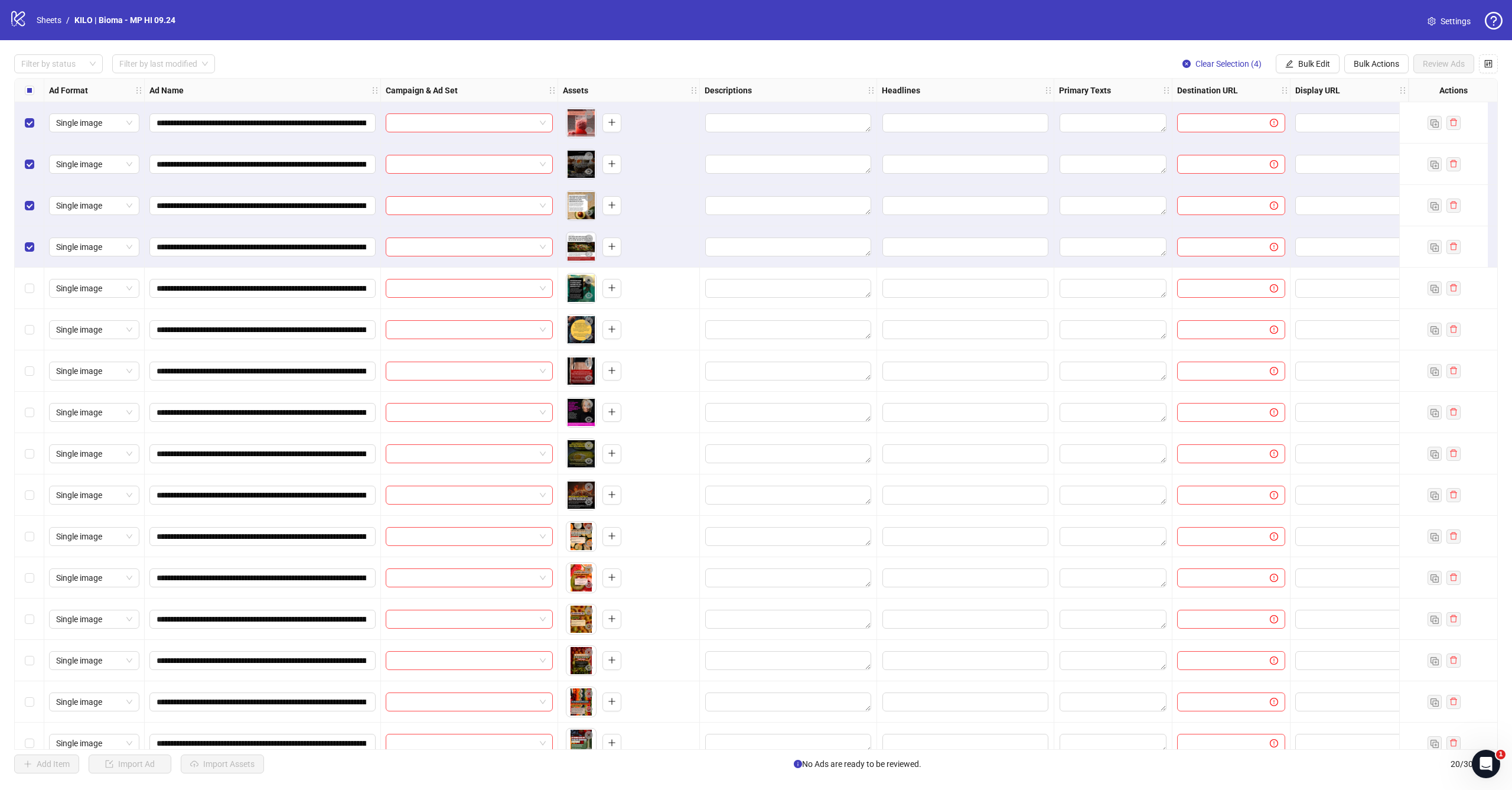
click at [28, 280] on div "Select row 5" at bounding box center [30, 288] width 30 height 42
click at [26, 316] on div "Select row 6" at bounding box center [30, 330] width 30 height 42
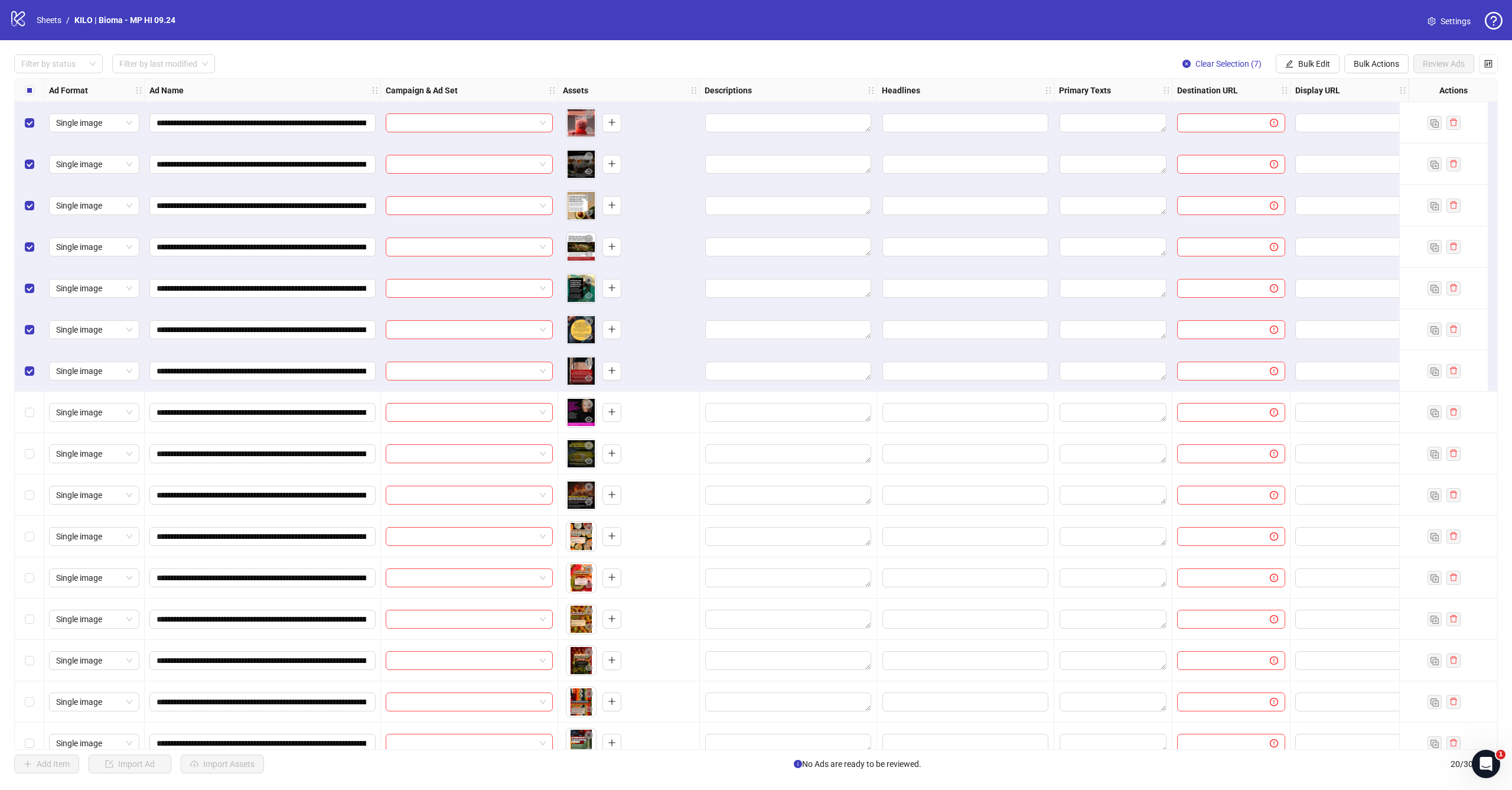
click at [28, 423] on div "Select row 8" at bounding box center [30, 413] width 30 height 42
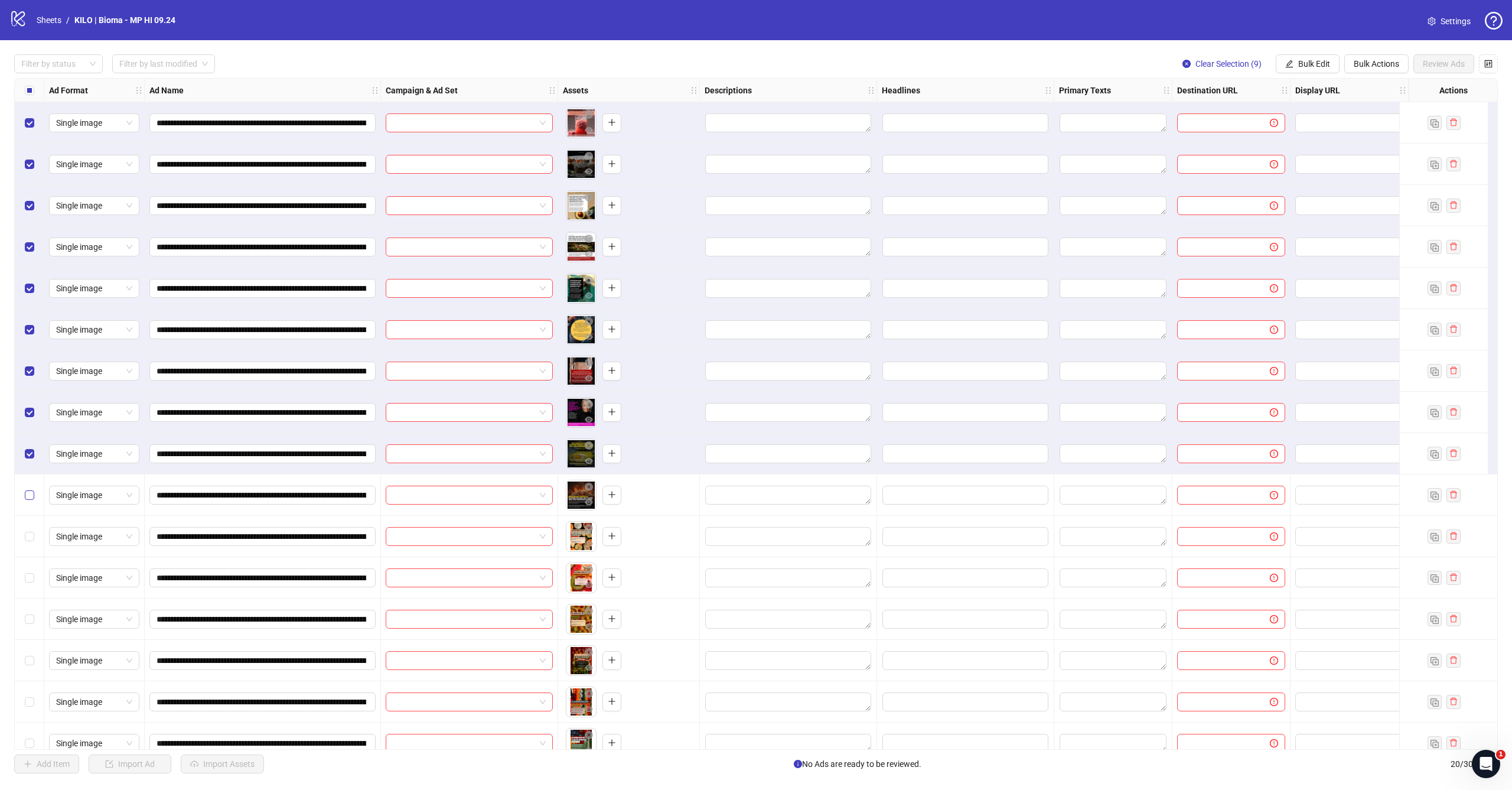
click at [30, 489] on label "Select row 10" at bounding box center [30, 495] width 9 height 13
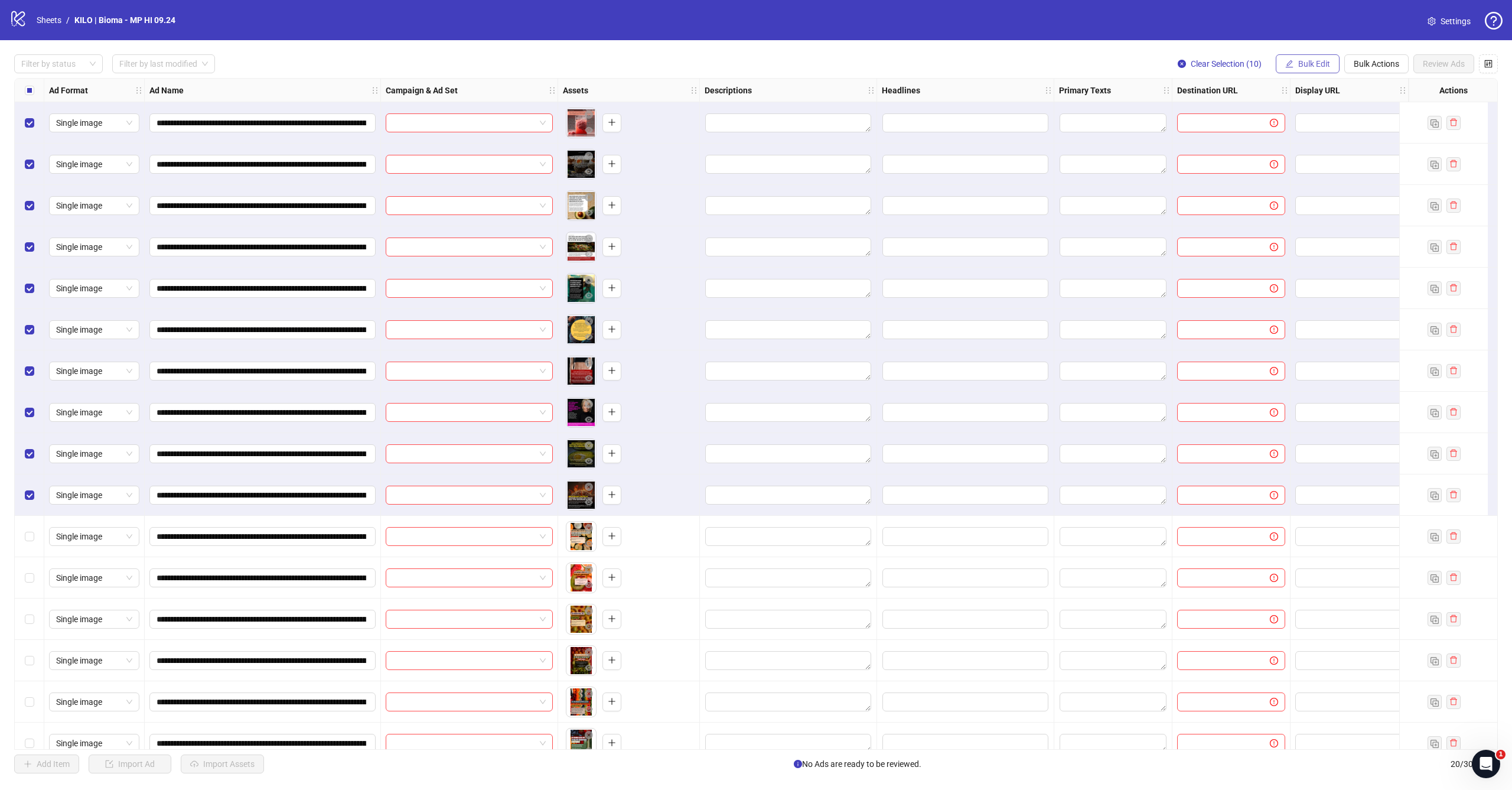
click at [1303, 61] on span "Bulk Edit" at bounding box center [1313, 64] width 32 height 9
click at [1325, 181] on span "Primary Texts" at bounding box center [1318, 182] width 71 height 13
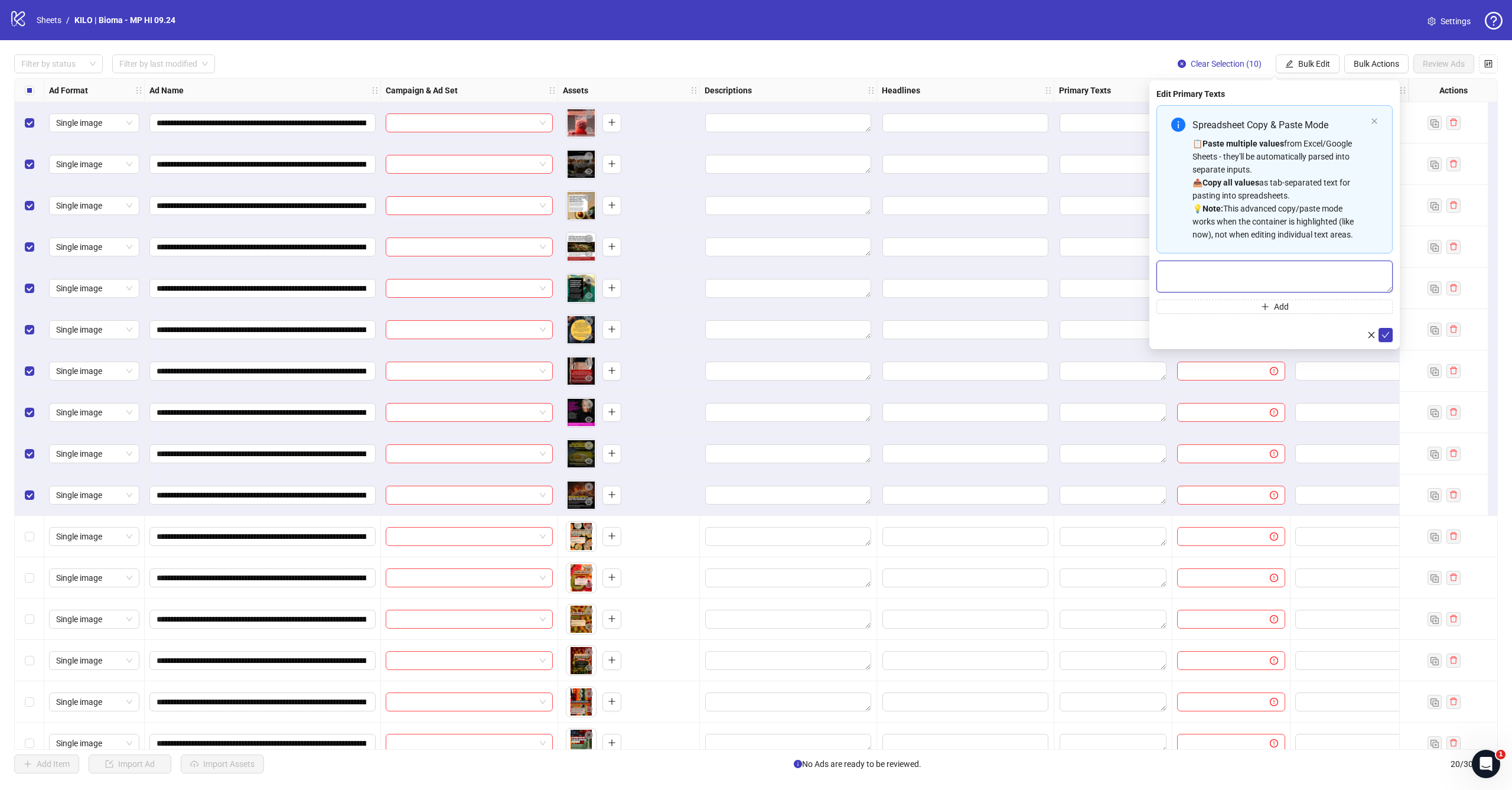
click at [1255, 268] on textarea "Multi-text input container - paste or copy values" at bounding box center [1274, 276] width 236 height 32
paste textarea "**********"
type textarea "**********"
click at [1390, 338] on button "submit" at bounding box center [1385, 335] width 14 height 14
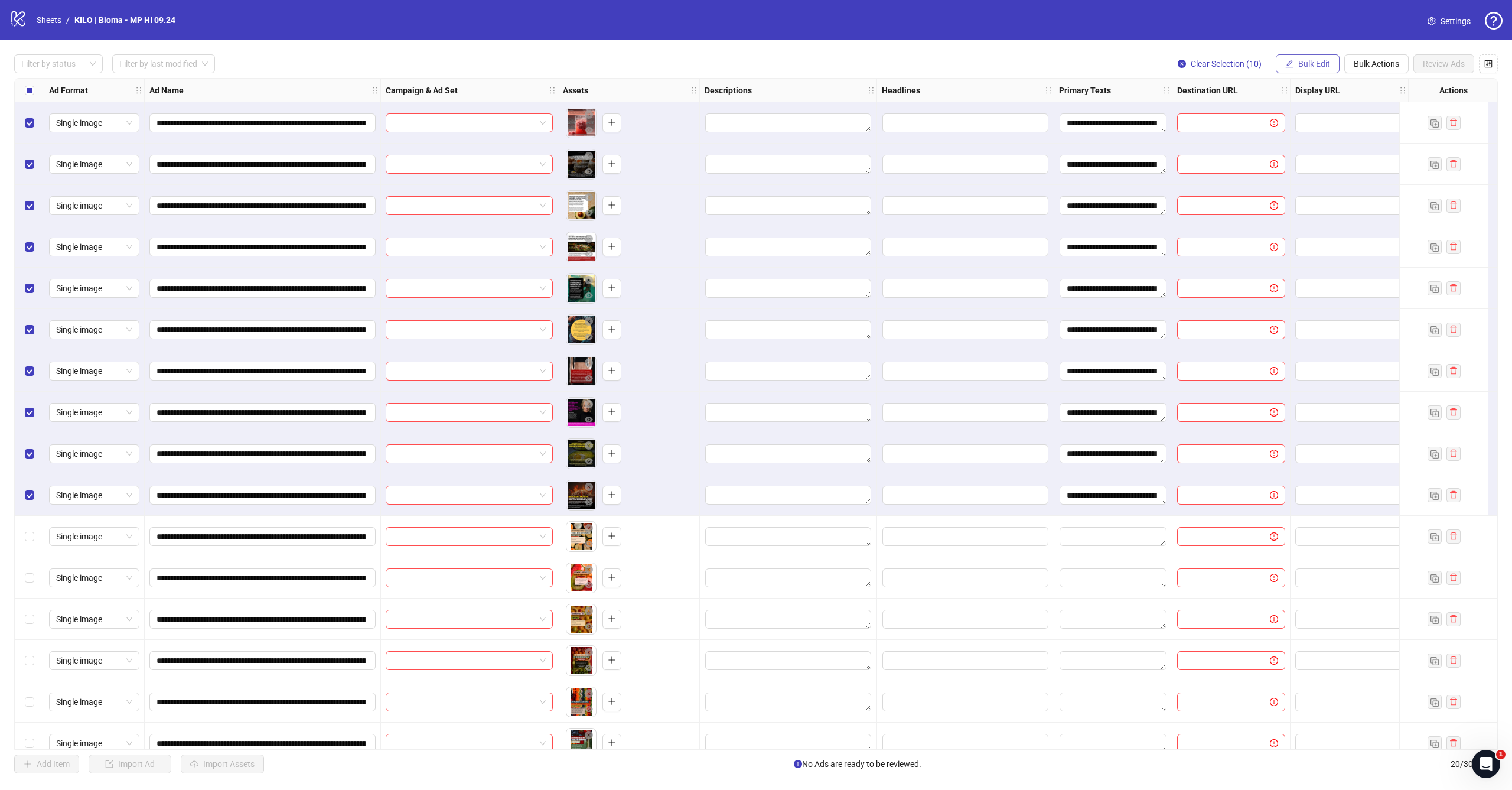
click at [1292, 64] on icon "edit" at bounding box center [1289, 64] width 8 height 8
click at [1300, 166] on span "Headlines" at bounding box center [1318, 163] width 71 height 13
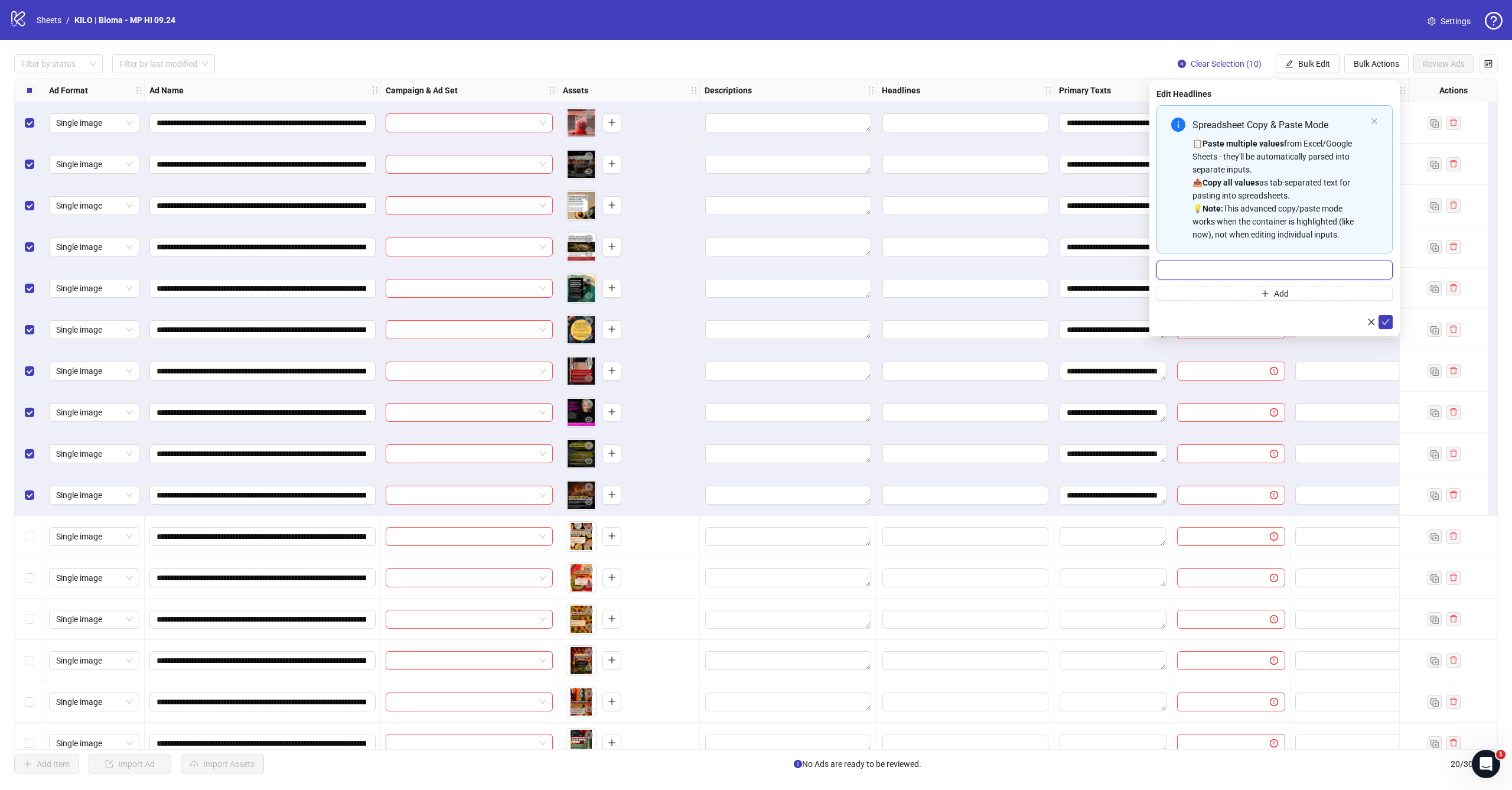
click at [1197, 267] on input "Multi-input container - paste or copy values" at bounding box center [1274, 270] width 236 height 19
paste input "**********"
type input "**********"
click at [1391, 326] on button "submit" at bounding box center [1385, 321] width 14 height 14
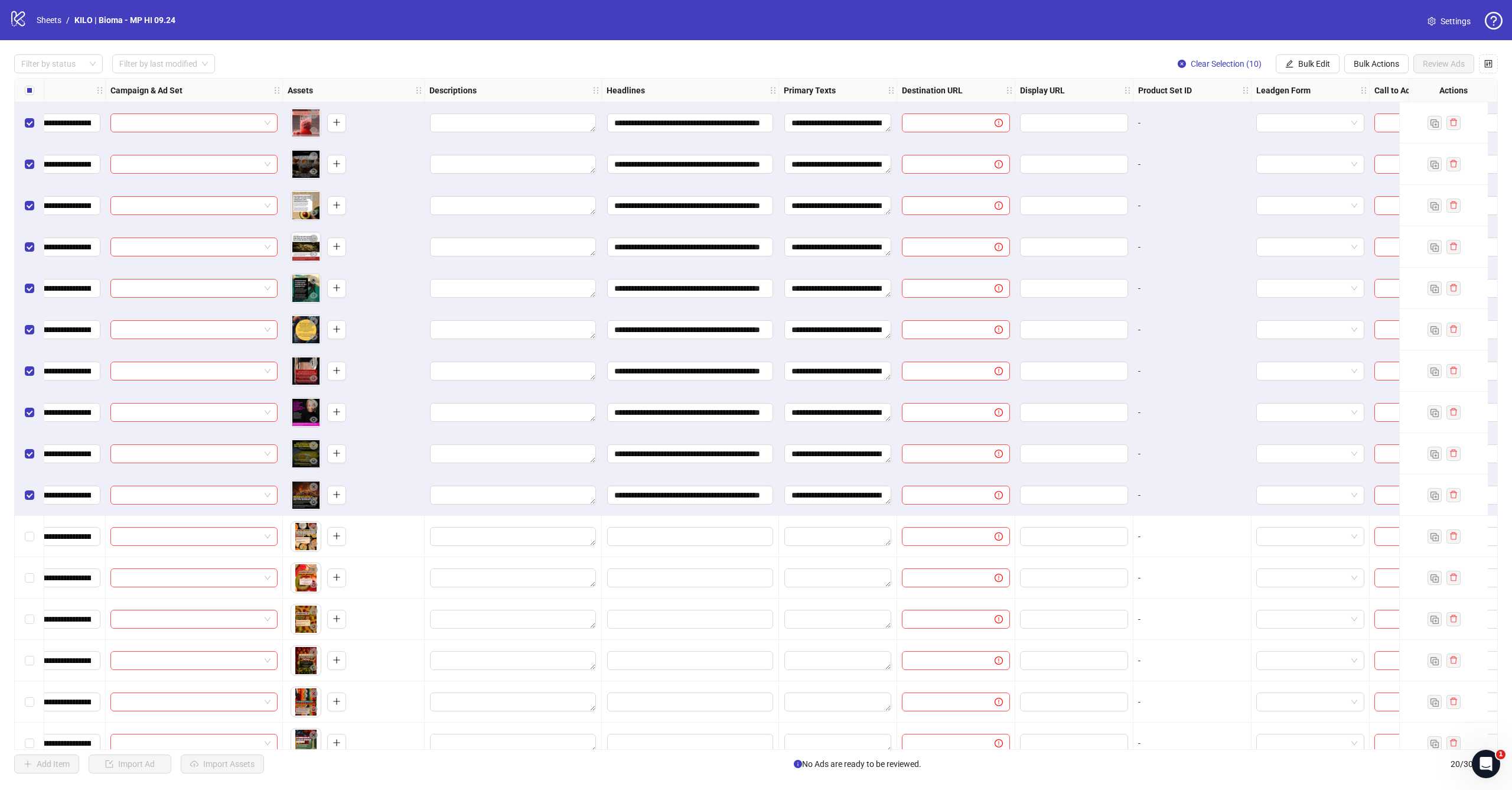
scroll to position [0, 308]
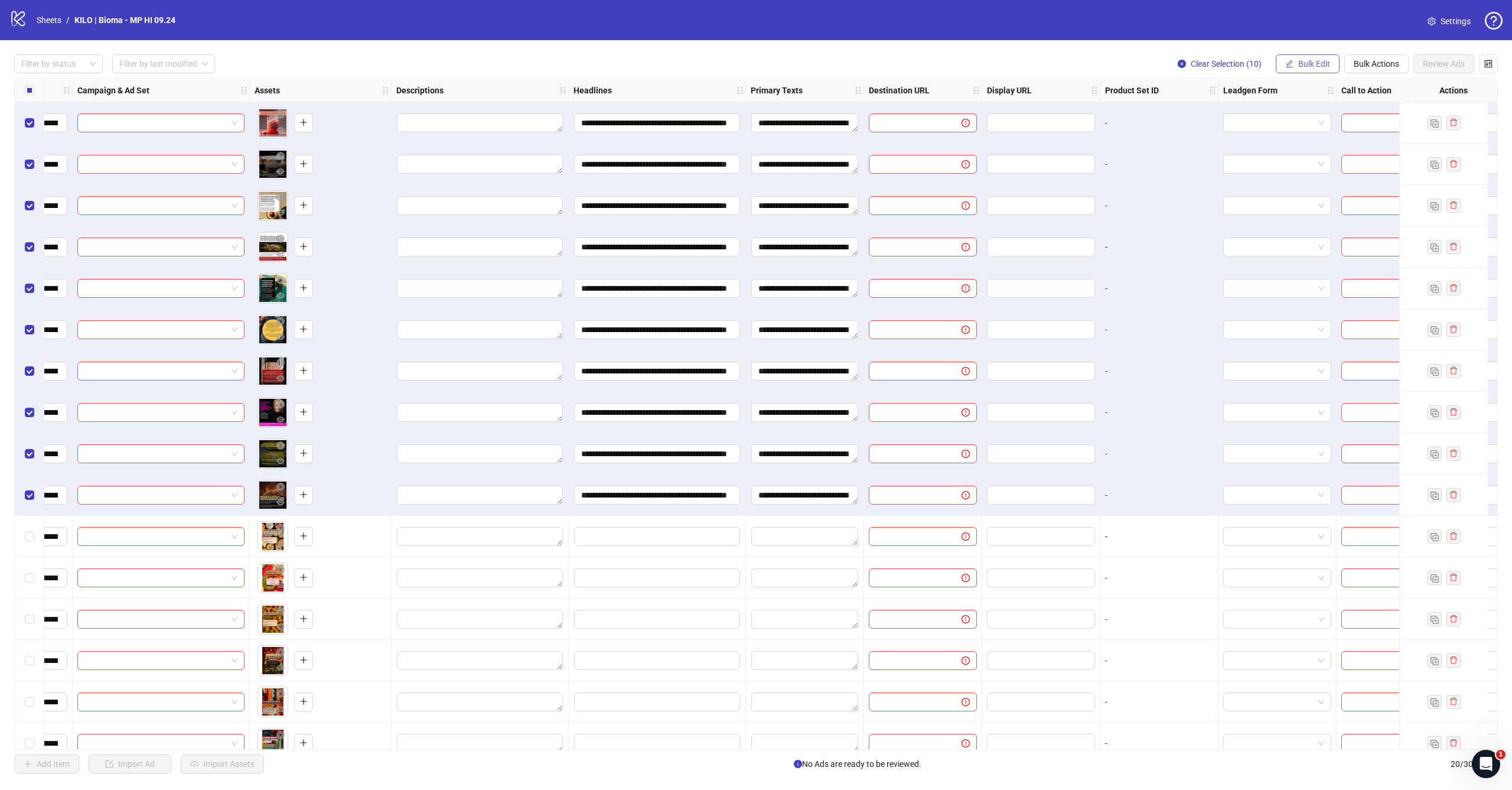
click at [1306, 63] on span "Bulk Edit" at bounding box center [1313, 64] width 32 height 9
click at [1296, 200] on span "Destination URL" at bounding box center [1318, 200] width 71 height 13
click at [1240, 124] on form at bounding box center [1274, 128] width 236 height 47
click at [1255, 114] on input "text" at bounding box center [1269, 114] width 212 height 13
paste input "**********"
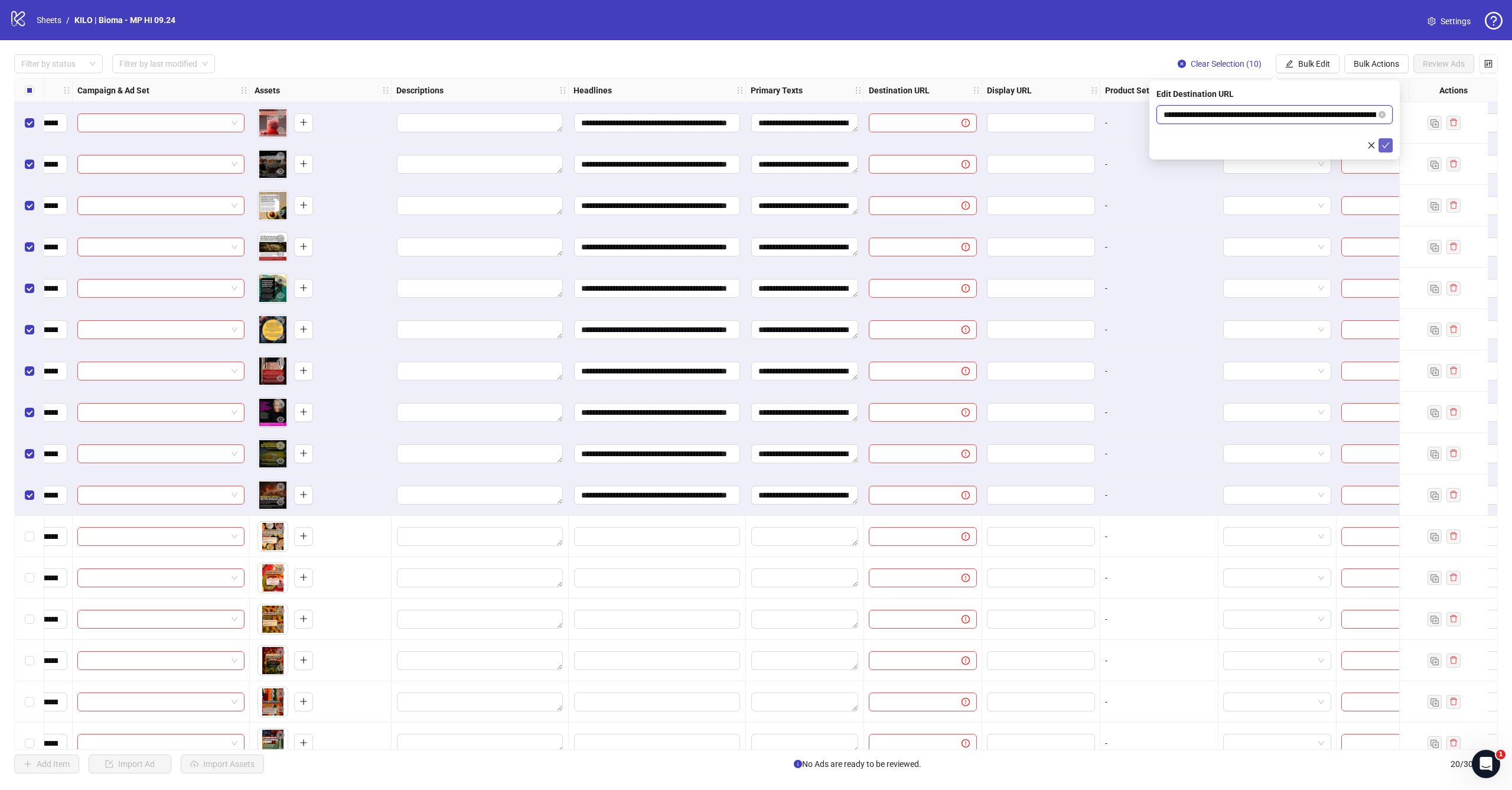
type input "**********"
click at [1388, 147] on icon "check" at bounding box center [1385, 145] width 8 height 8
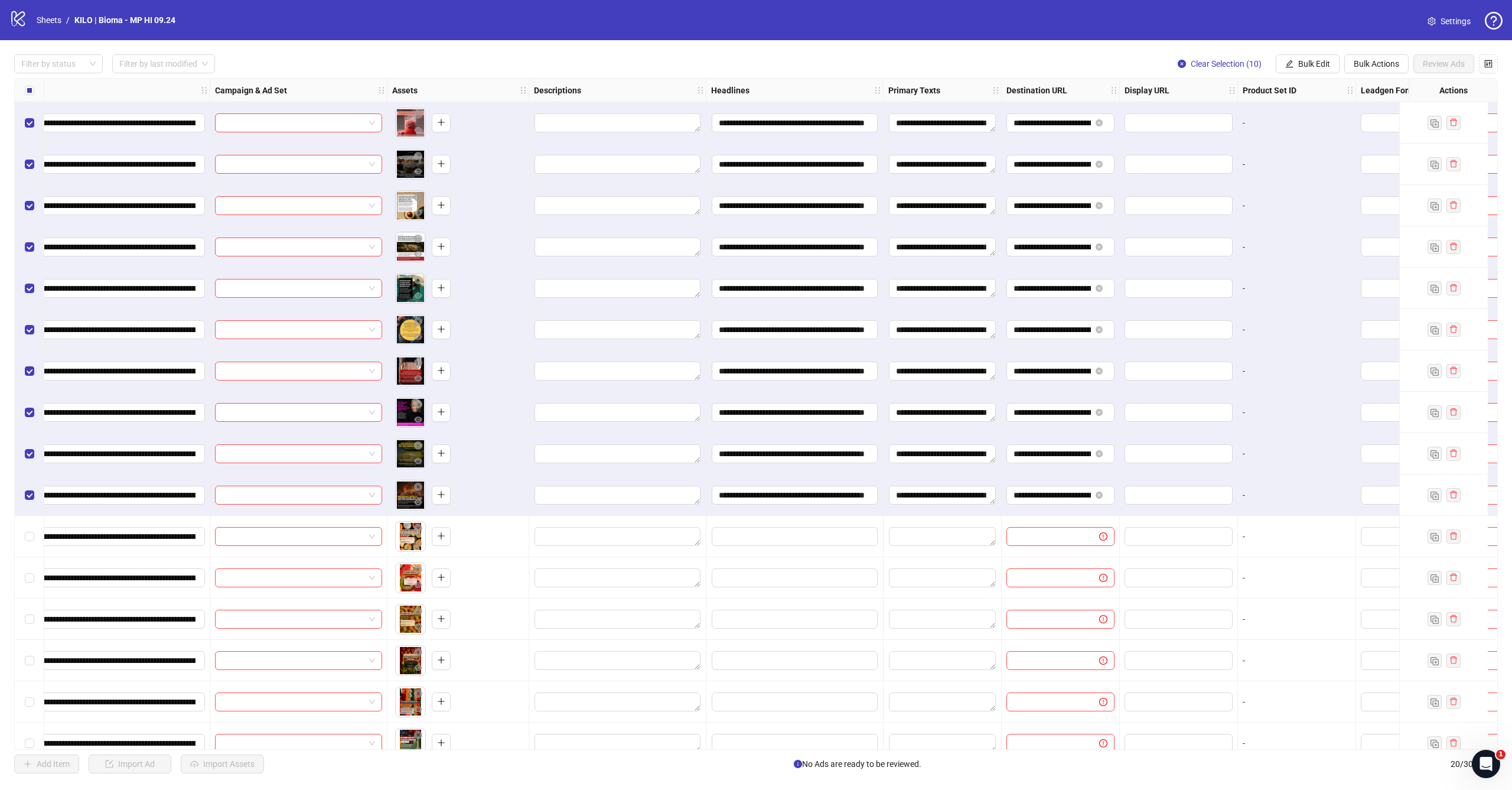
scroll to position [0, 153]
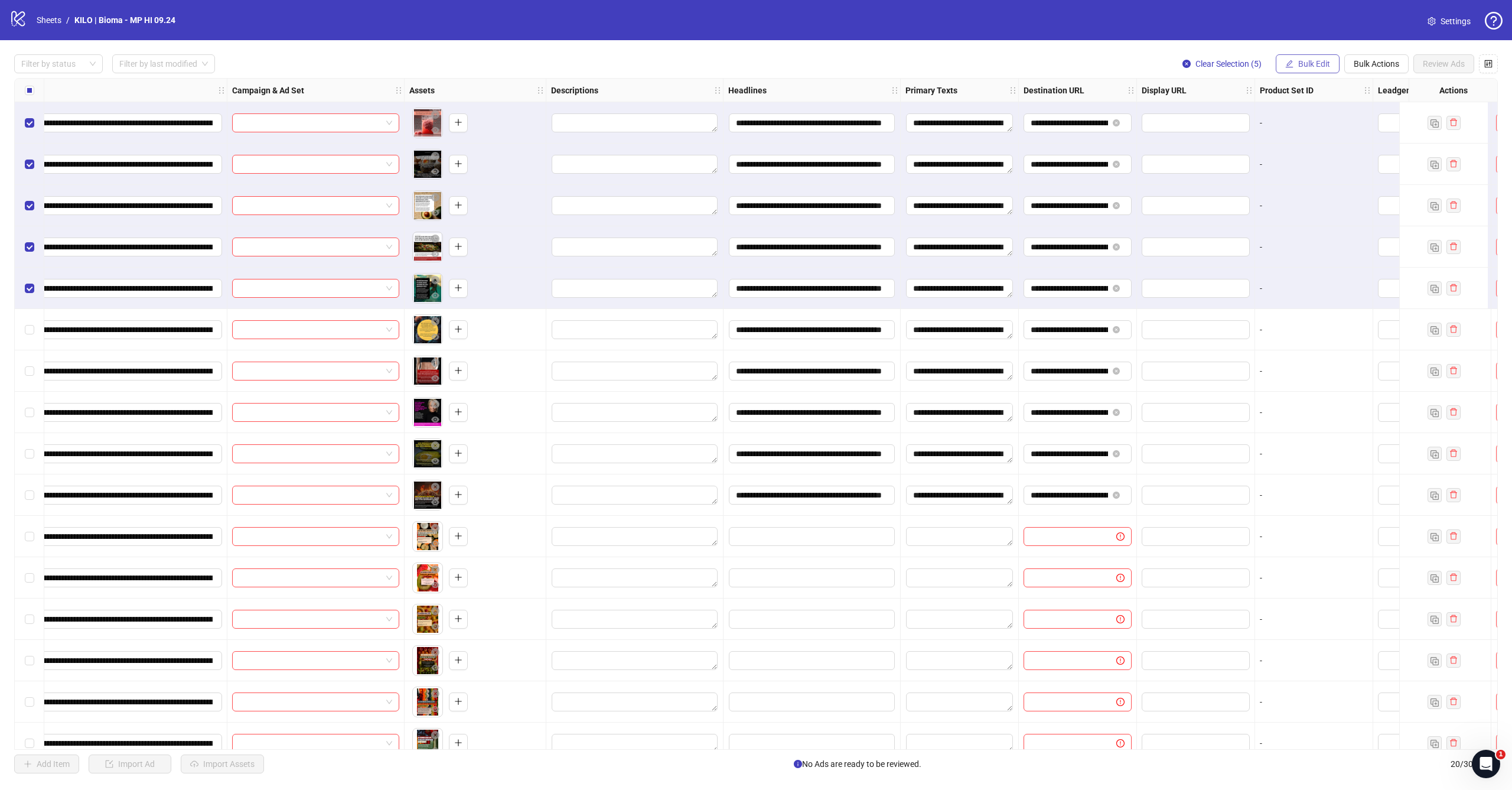
click at [1304, 67] on span "Bulk Edit" at bounding box center [1313, 64] width 32 height 9
click at [1298, 122] on span "Campaign & Ad Set" at bounding box center [1318, 125] width 71 height 13
click at [1265, 120] on input "search" at bounding box center [1269, 114] width 212 height 17
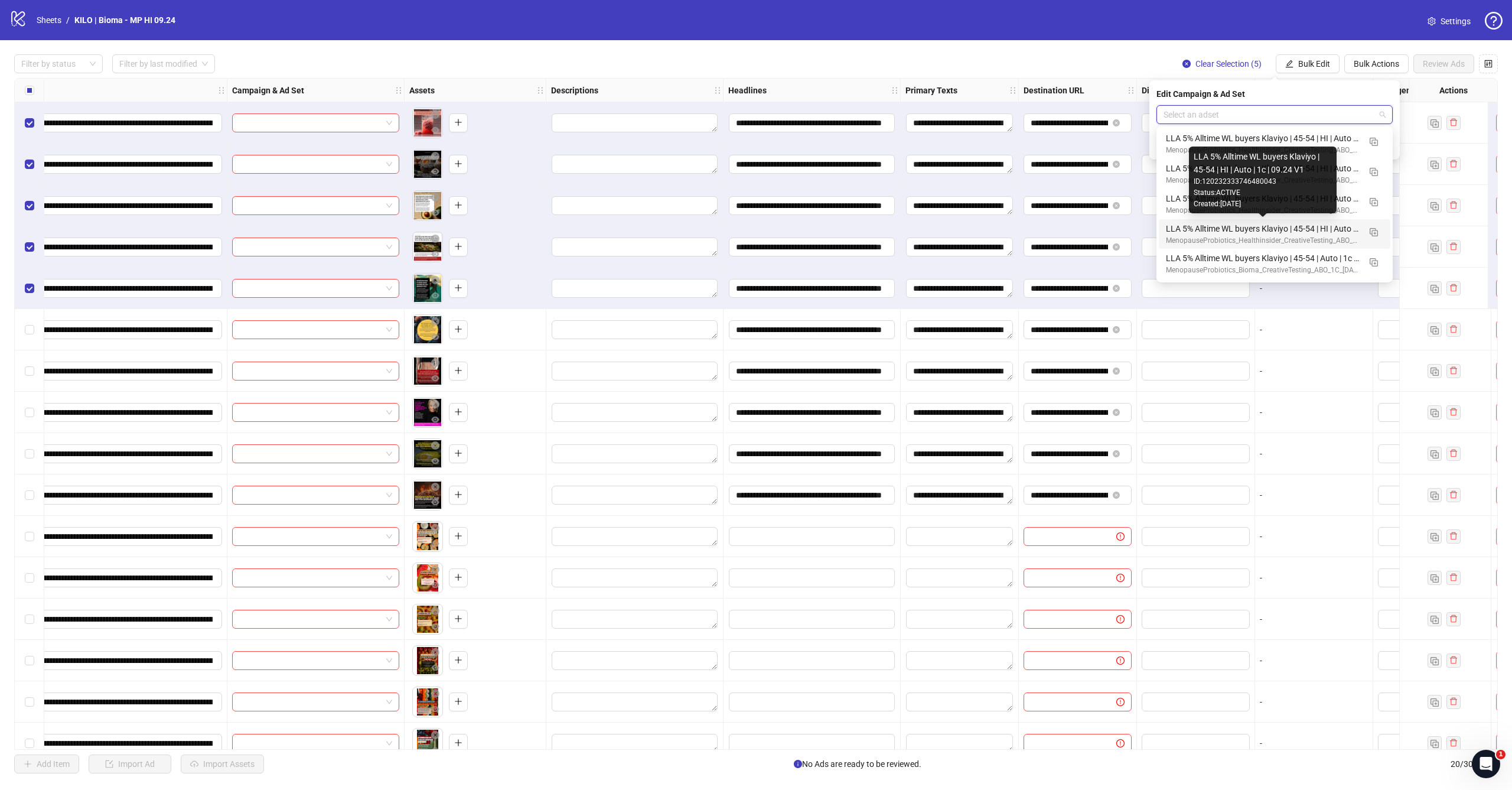
click at [1204, 231] on div "LLA 5% Alltime WL buyers Klaviyo | 45-54 | HI | Auto | 1c | 09.24 V1" at bounding box center [1263, 228] width 194 height 13
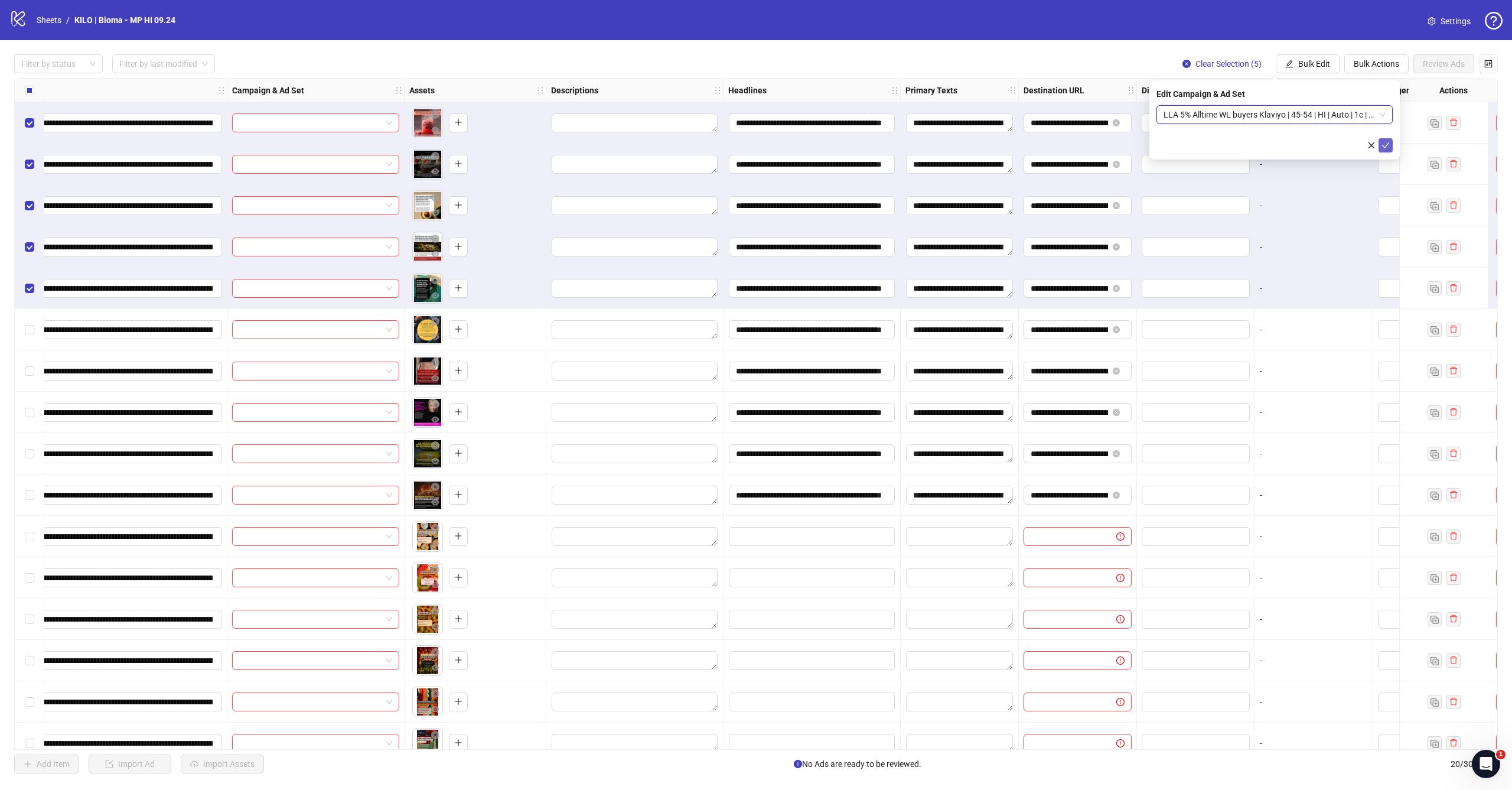
click at [1387, 147] on icon "check" at bounding box center [1385, 145] width 8 height 8
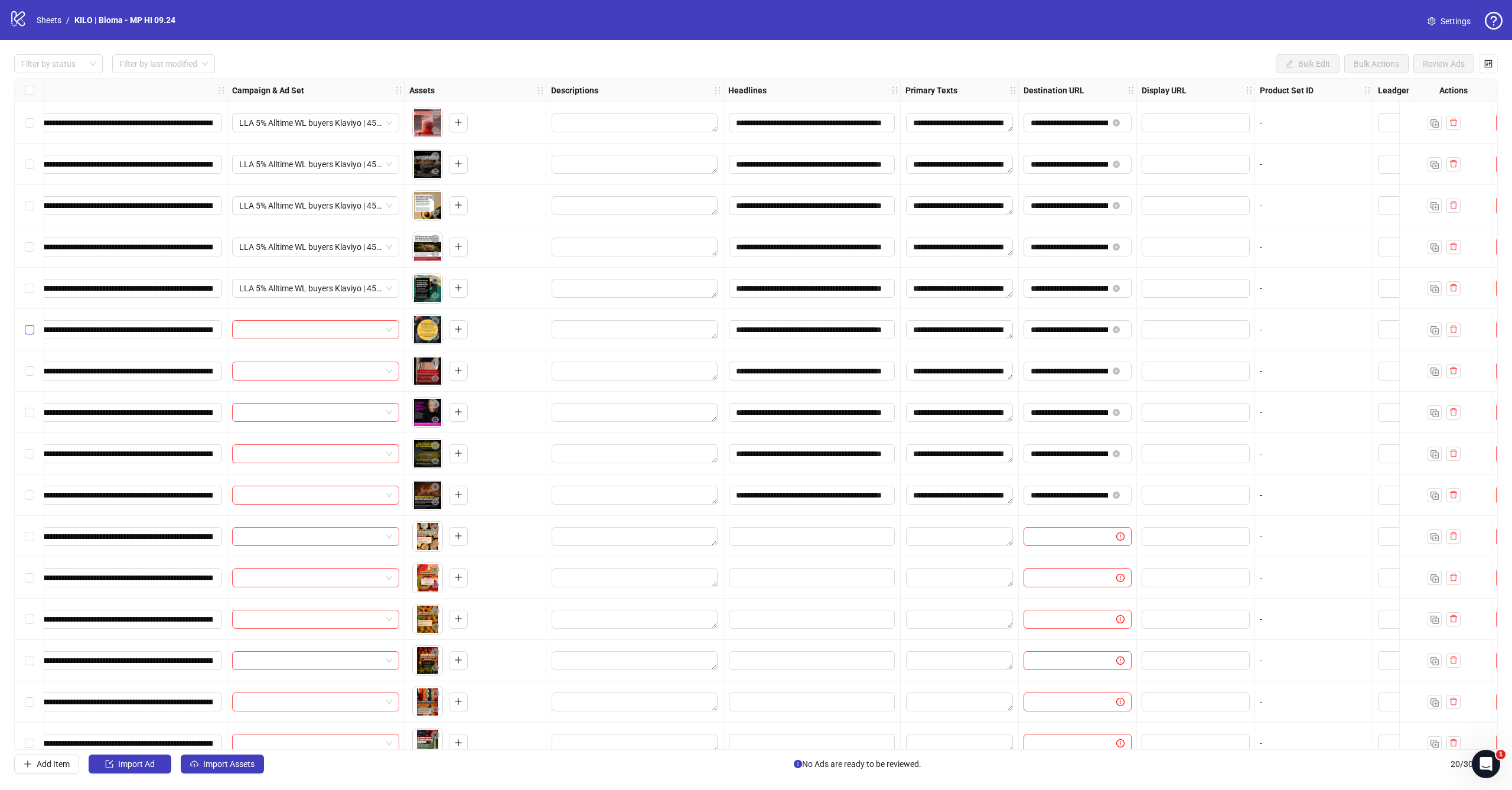
click at [31, 334] on label "Select row 6" at bounding box center [30, 329] width 9 height 13
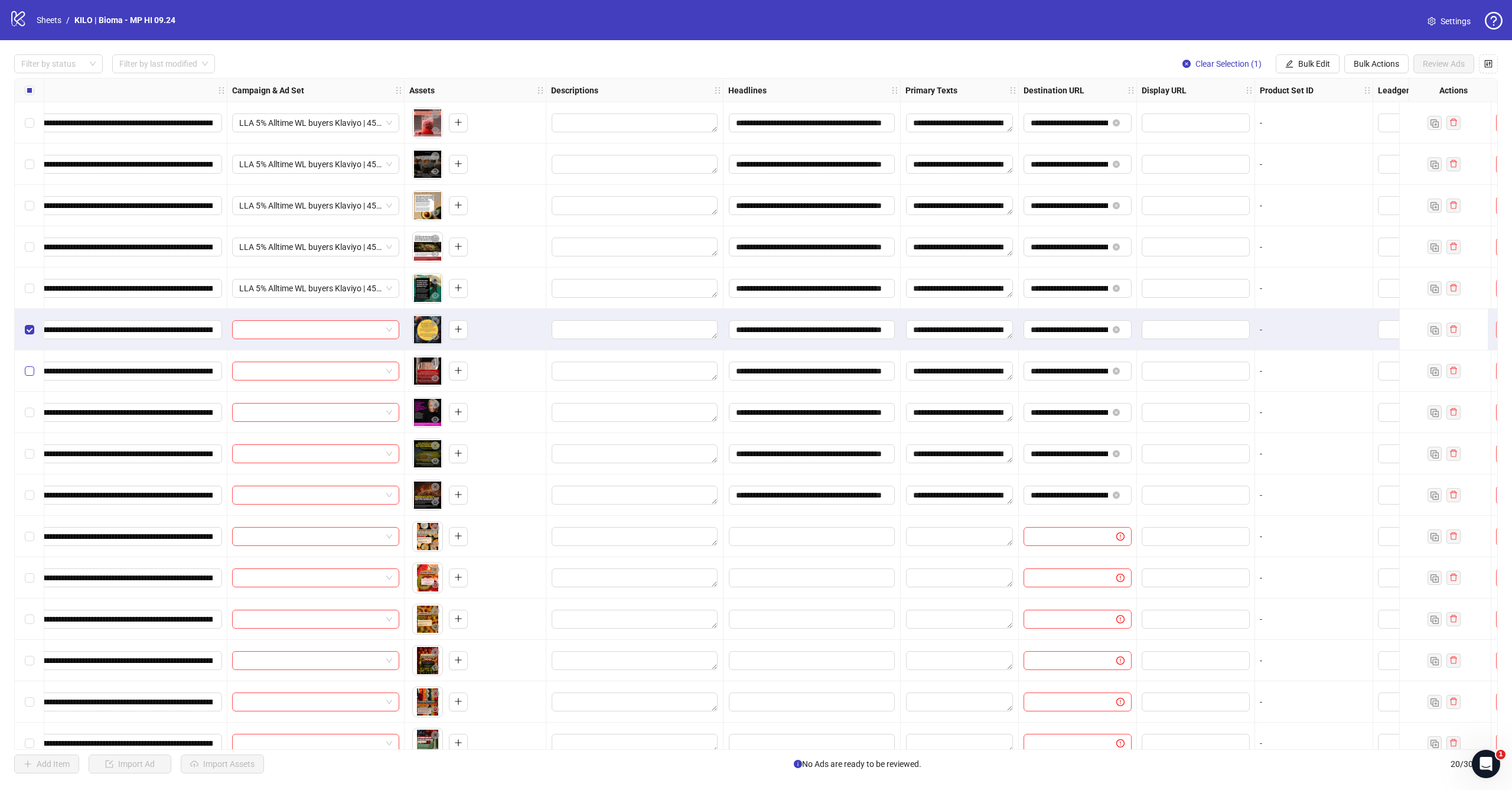
click at [31, 364] on label "Select row 7" at bounding box center [30, 370] width 9 height 13
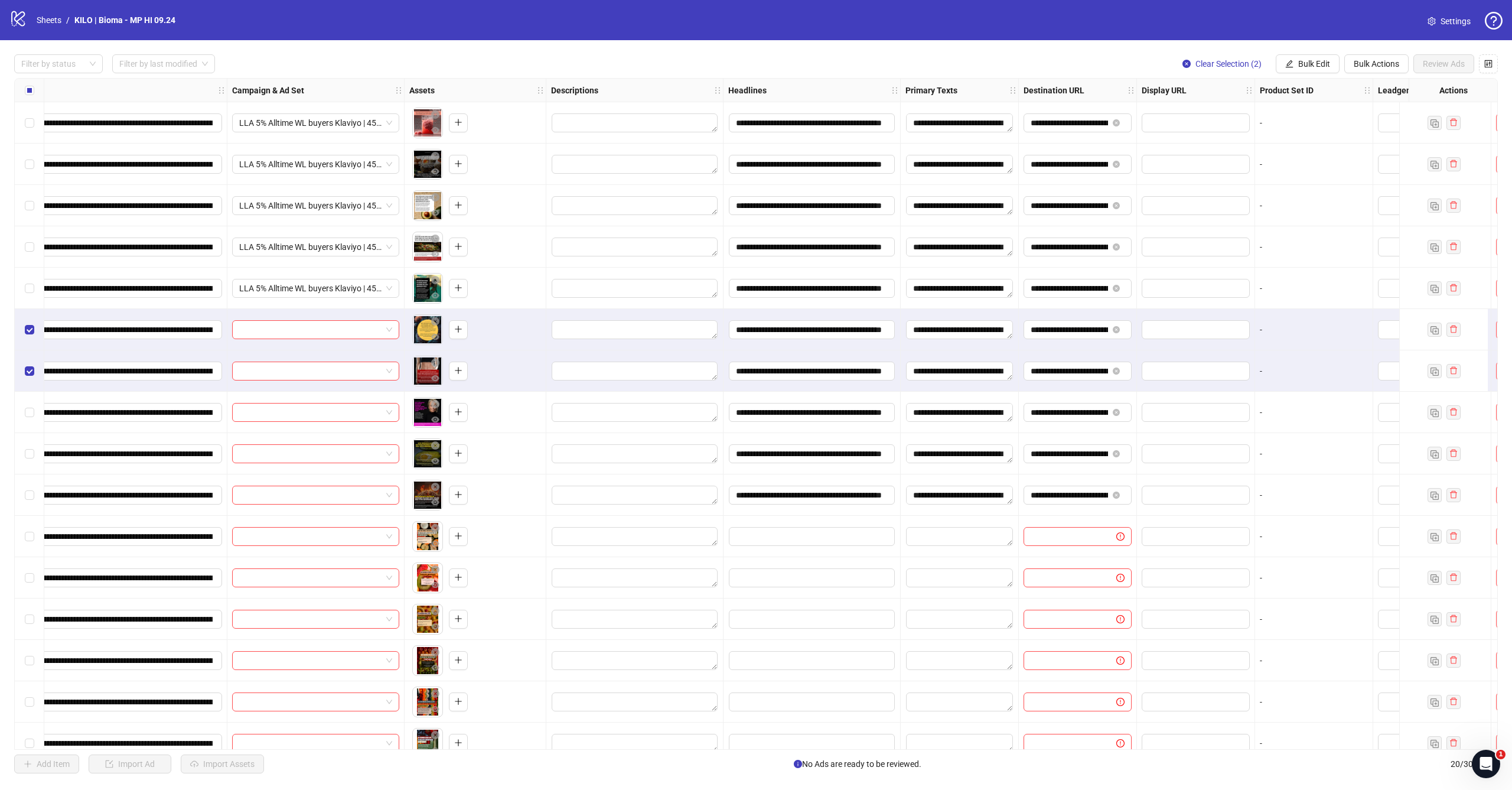
click at [31, 403] on div "Select row 8" at bounding box center [30, 413] width 30 height 42
click at [32, 448] on label "Select row 9" at bounding box center [30, 453] width 9 height 13
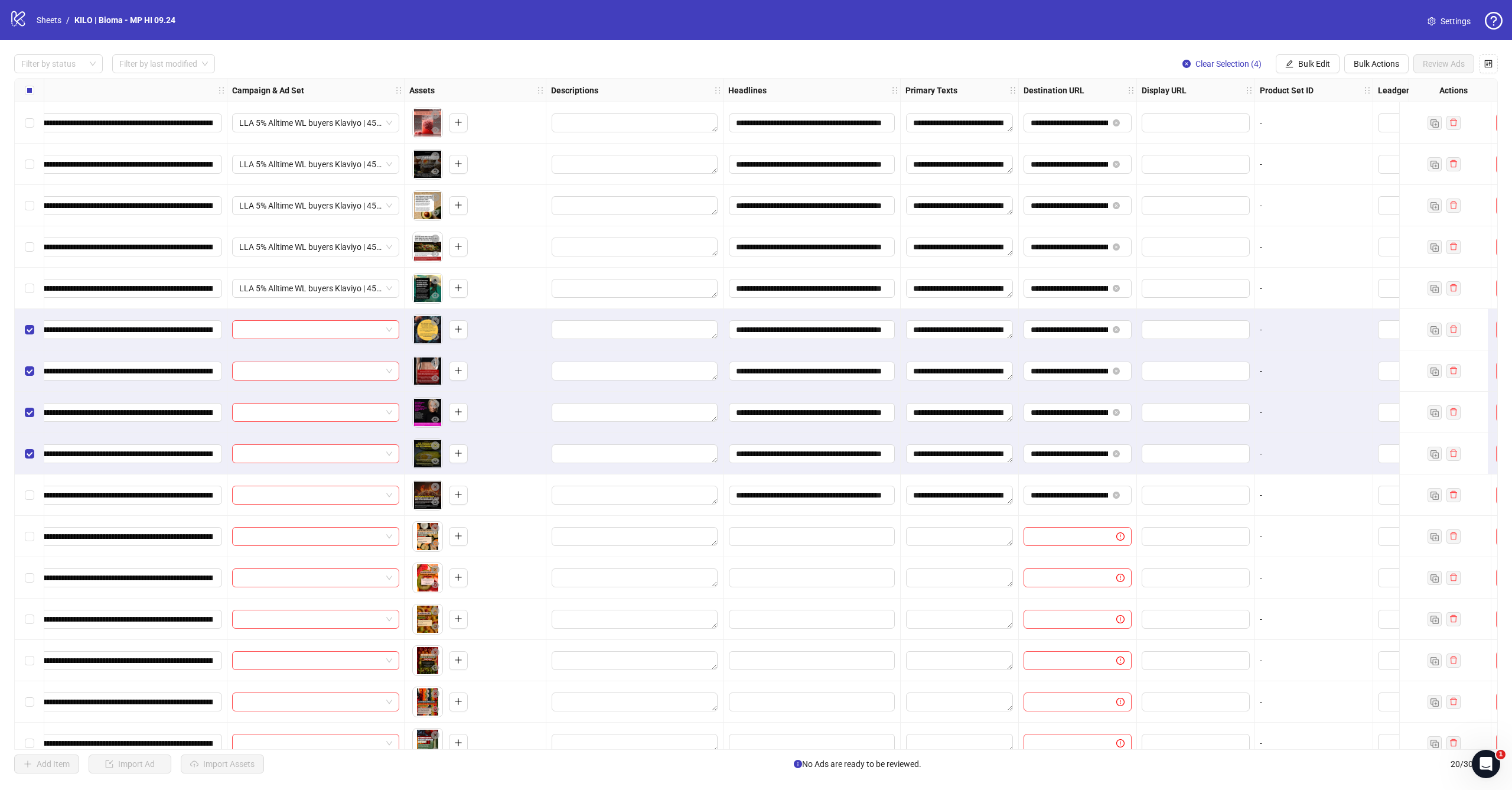
click at [32, 502] on div "Select row 10" at bounding box center [30, 496] width 30 height 42
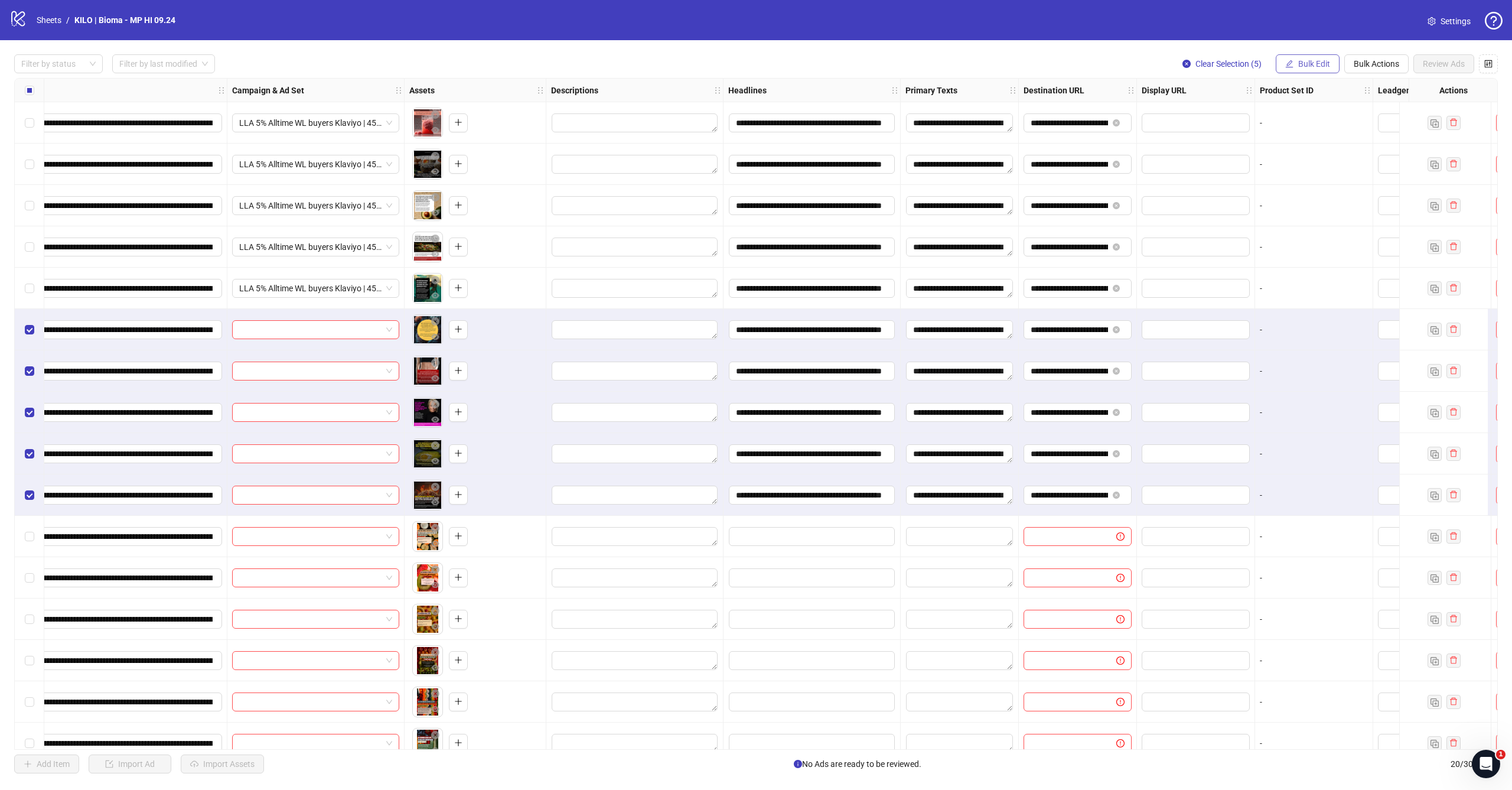
click at [1301, 62] on span "Bulk Edit" at bounding box center [1313, 64] width 32 height 9
click at [1302, 125] on span "Campaign & Ad Set" at bounding box center [1318, 125] width 71 height 13
click at [1270, 115] on input "search" at bounding box center [1269, 114] width 212 height 17
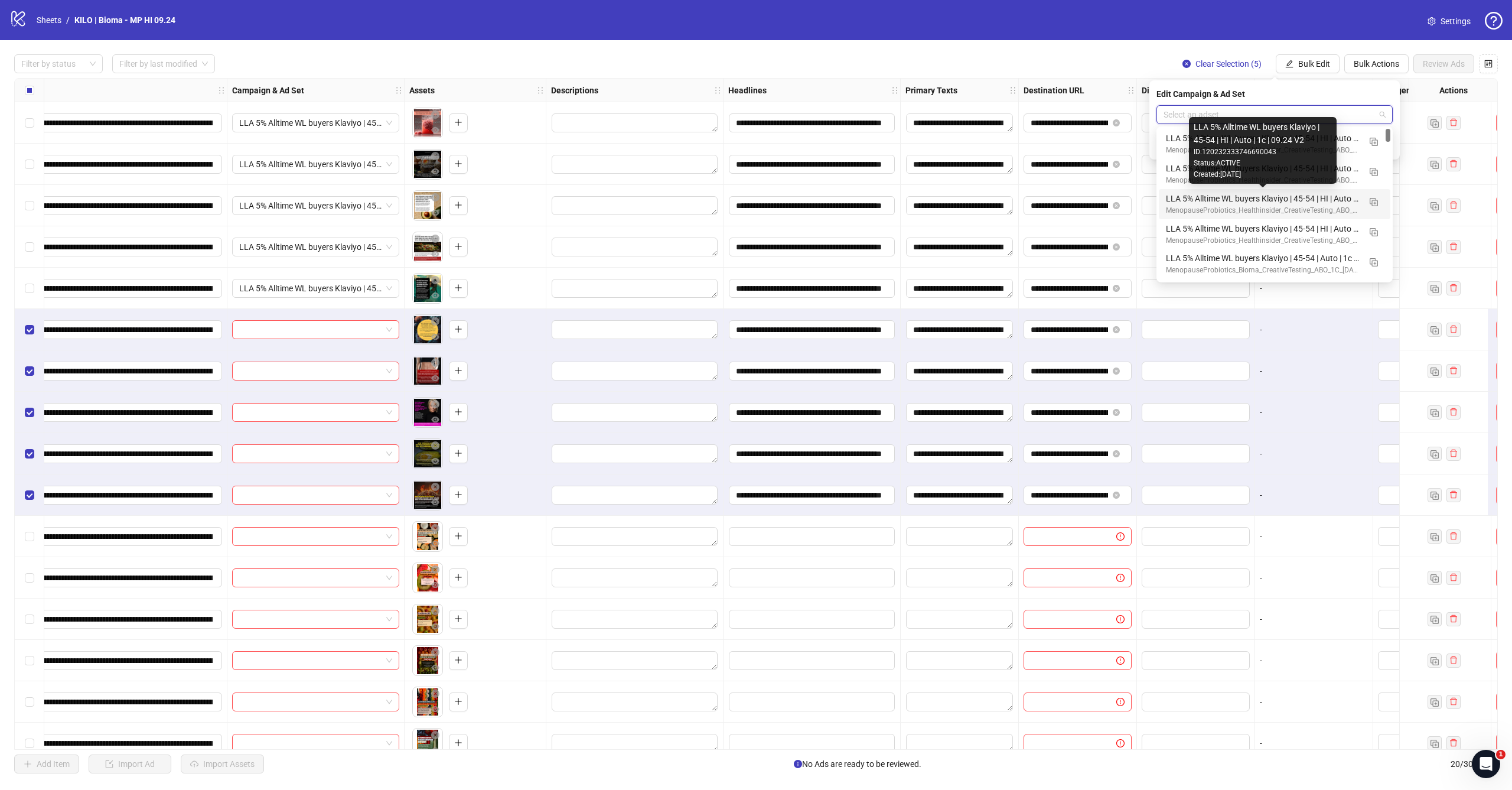
click at [1251, 192] on div "LLA 5% Alltime WL buyers Klaviyo | 45-54 | HI | Auto | 1c | 09.24 V2" at bounding box center [1263, 198] width 194 height 13
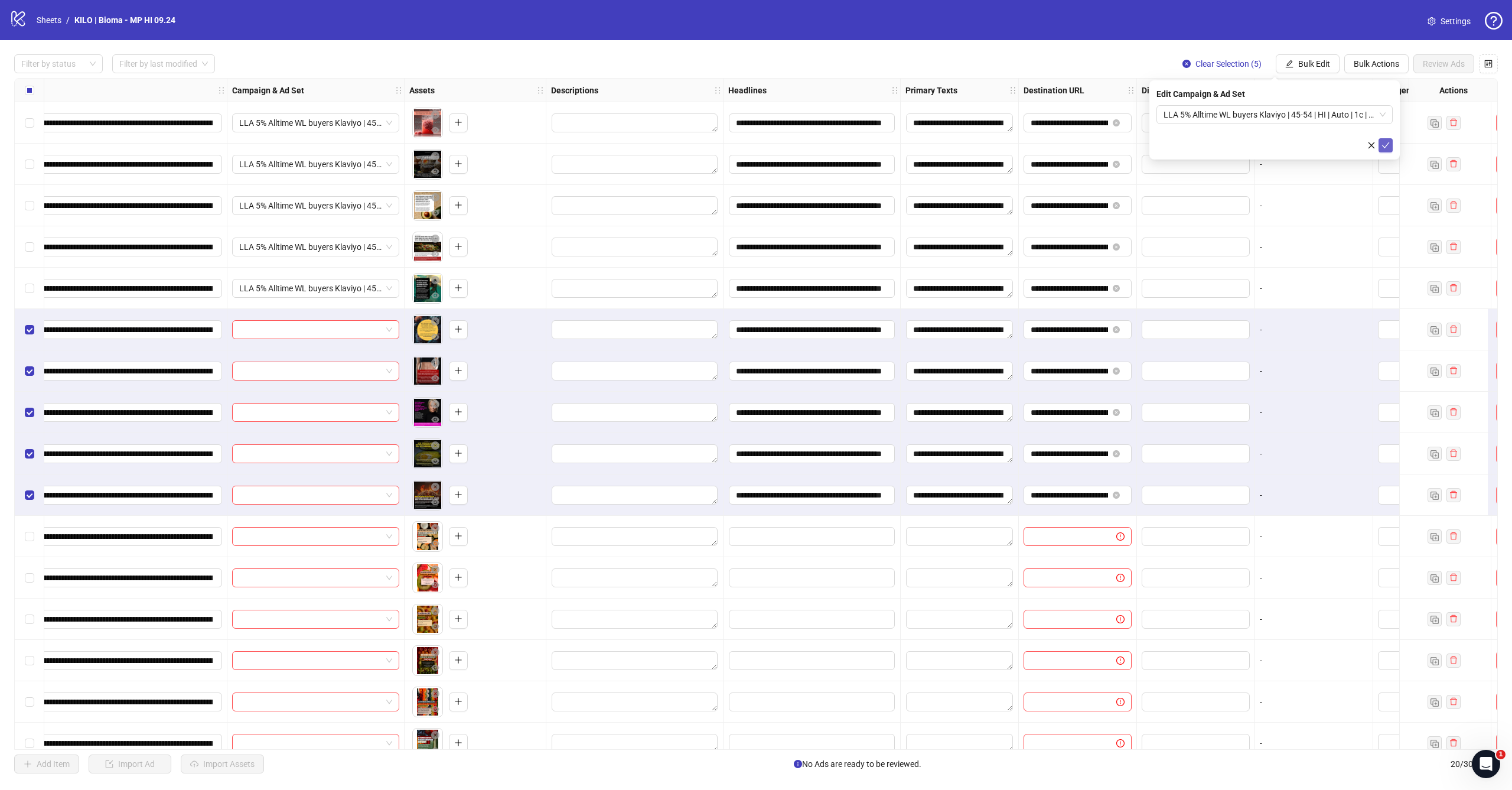
click at [1384, 144] on icon "check" at bounding box center [1385, 145] width 8 height 8
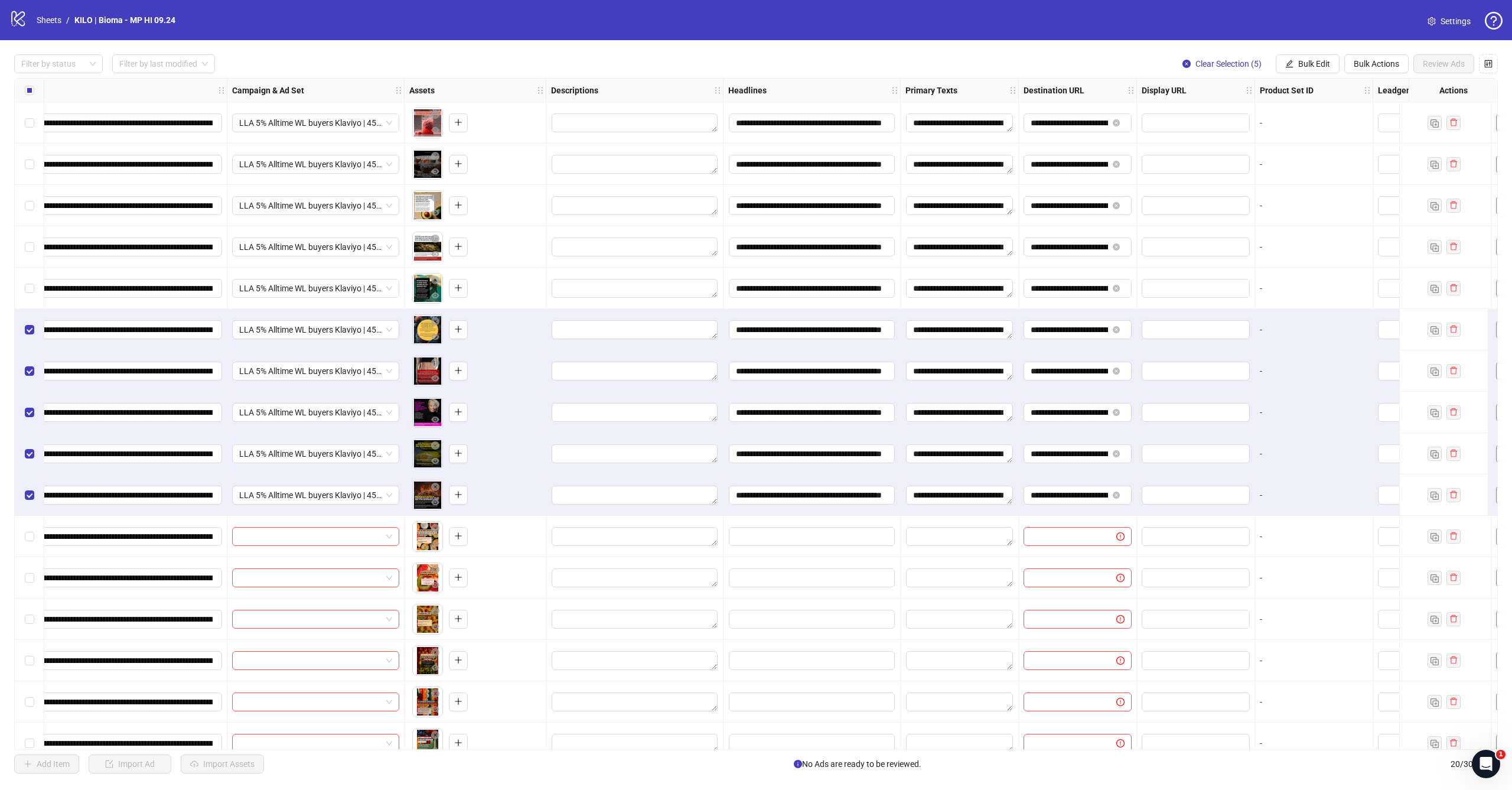
scroll to position [91, 153]
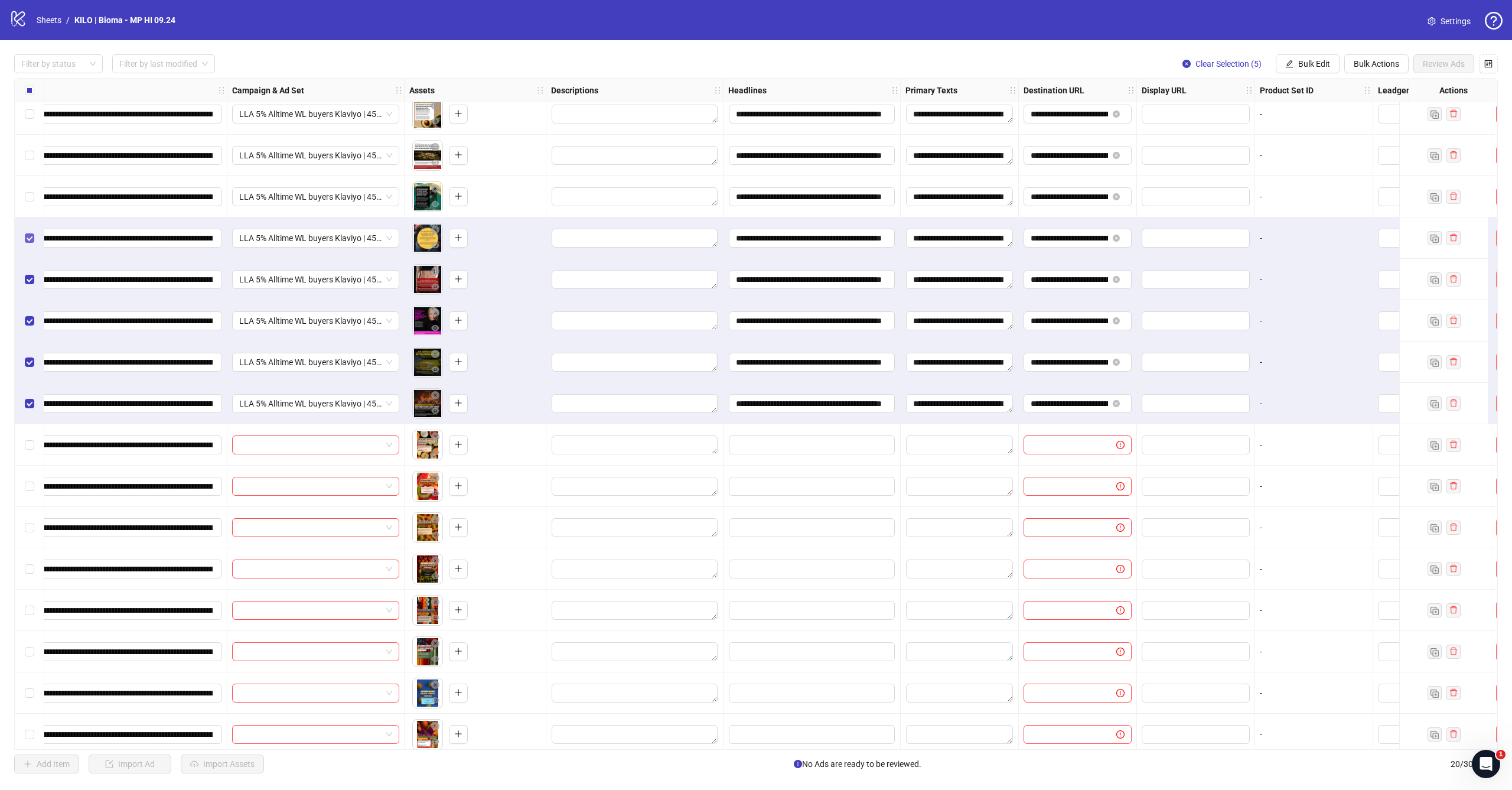
click at [34, 241] on label "Select row 6" at bounding box center [30, 237] width 9 height 13
click at [32, 282] on span "Select row 7" at bounding box center [30, 280] width 9 height 9
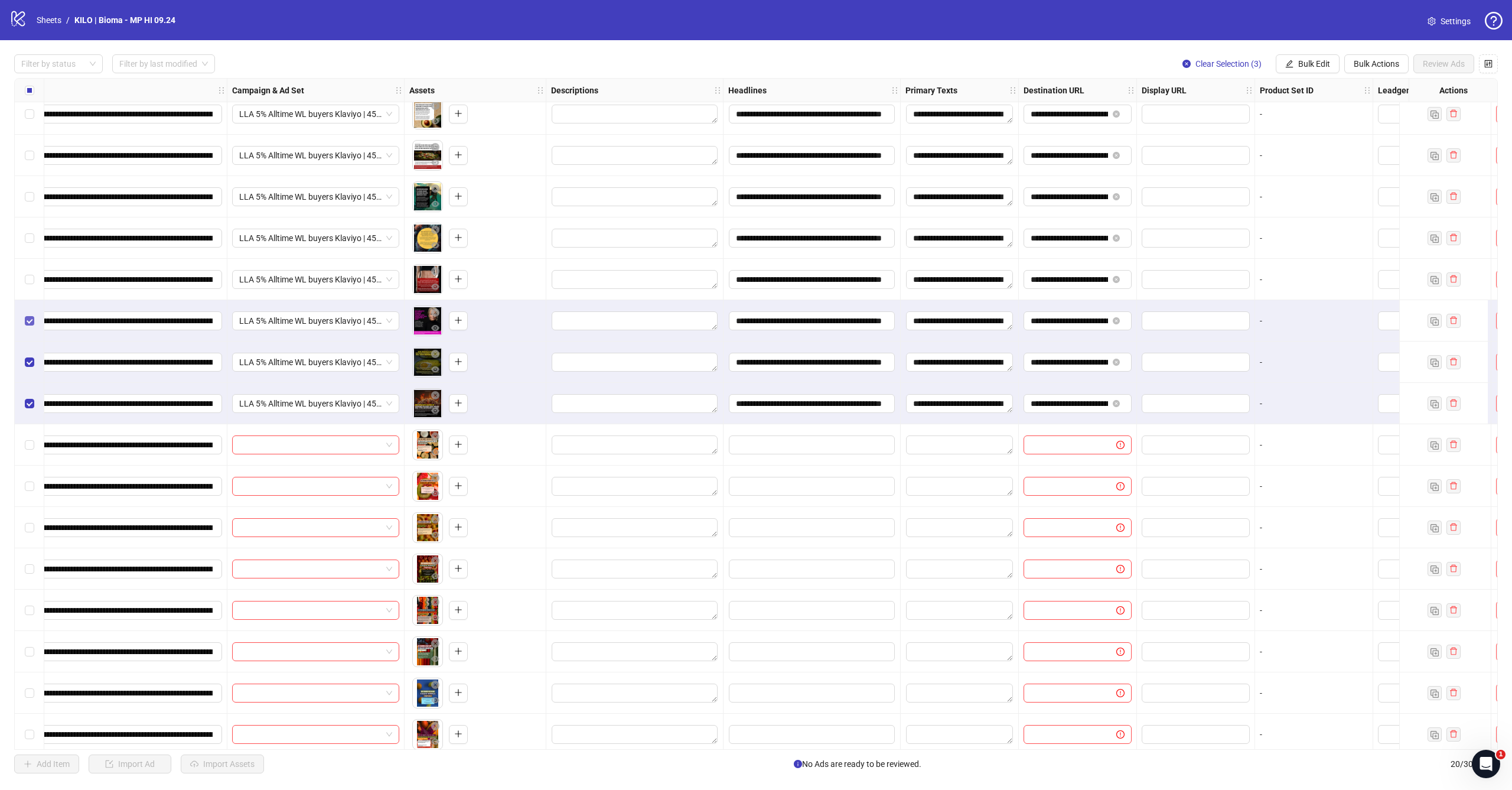
click at [32, 325] on span "Select row 8" at bounding box center [30, 321] width 9 height 9
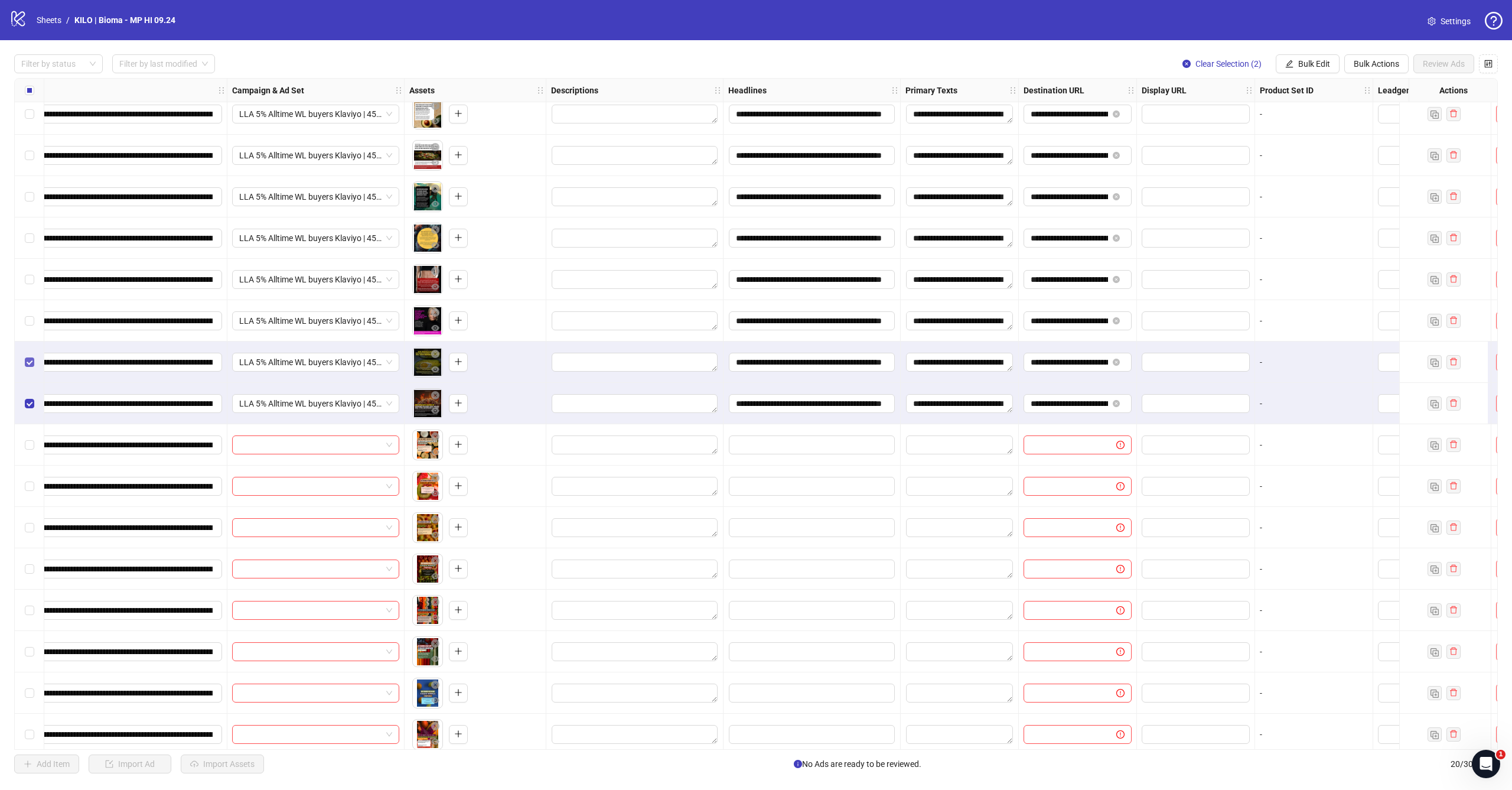
click at [32, 366] on span "Select row 9" at bounding box center [30, 362] width 9 height 9
click at [32, 397] on label "Select row 10" at bounding box center [30, 403] width 9 height 13
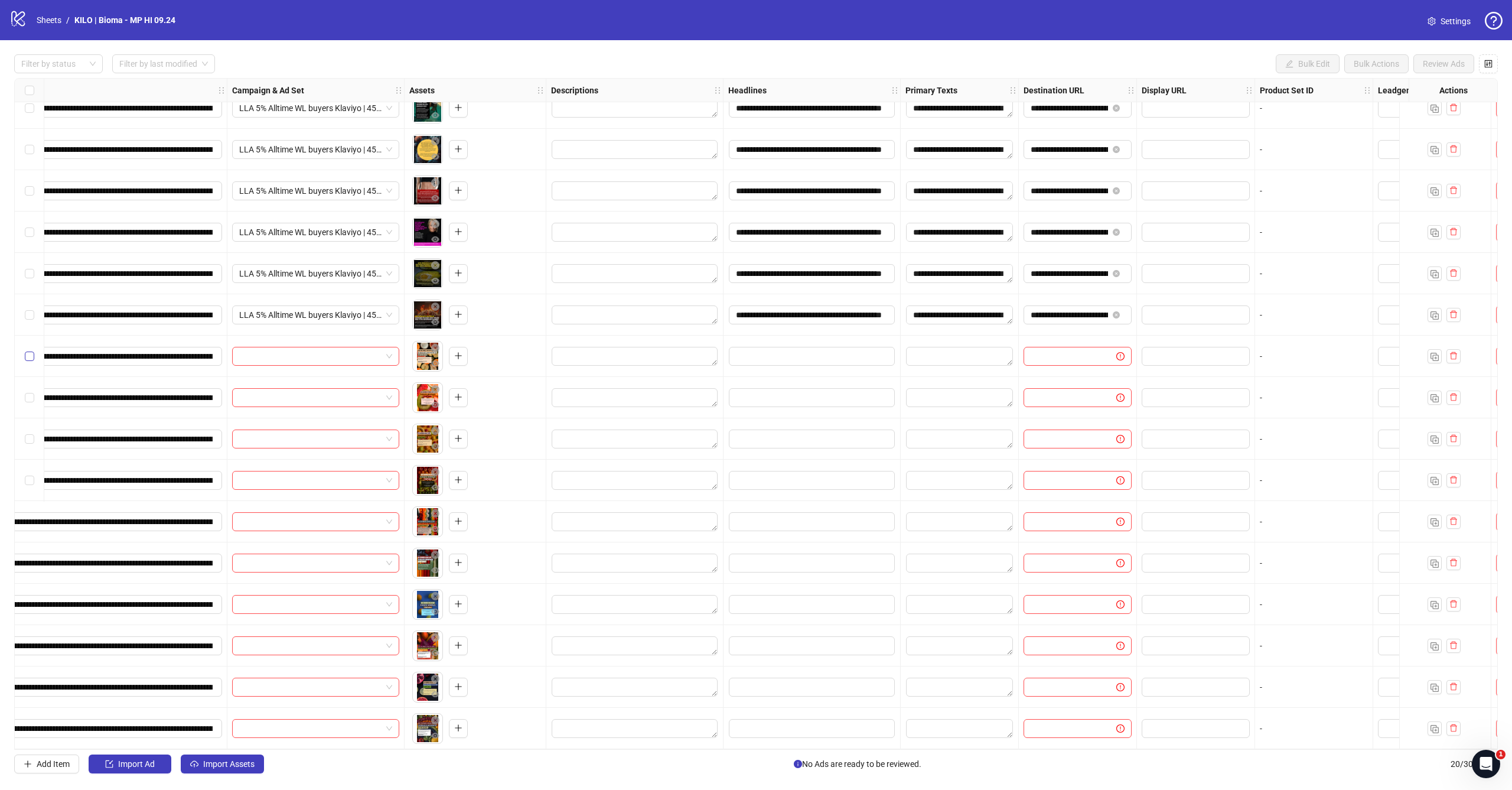
scroll to position [185, 153]
click at [32, 352] on span "Select row 11" at bounding box center [30, 356] width 9 height 9
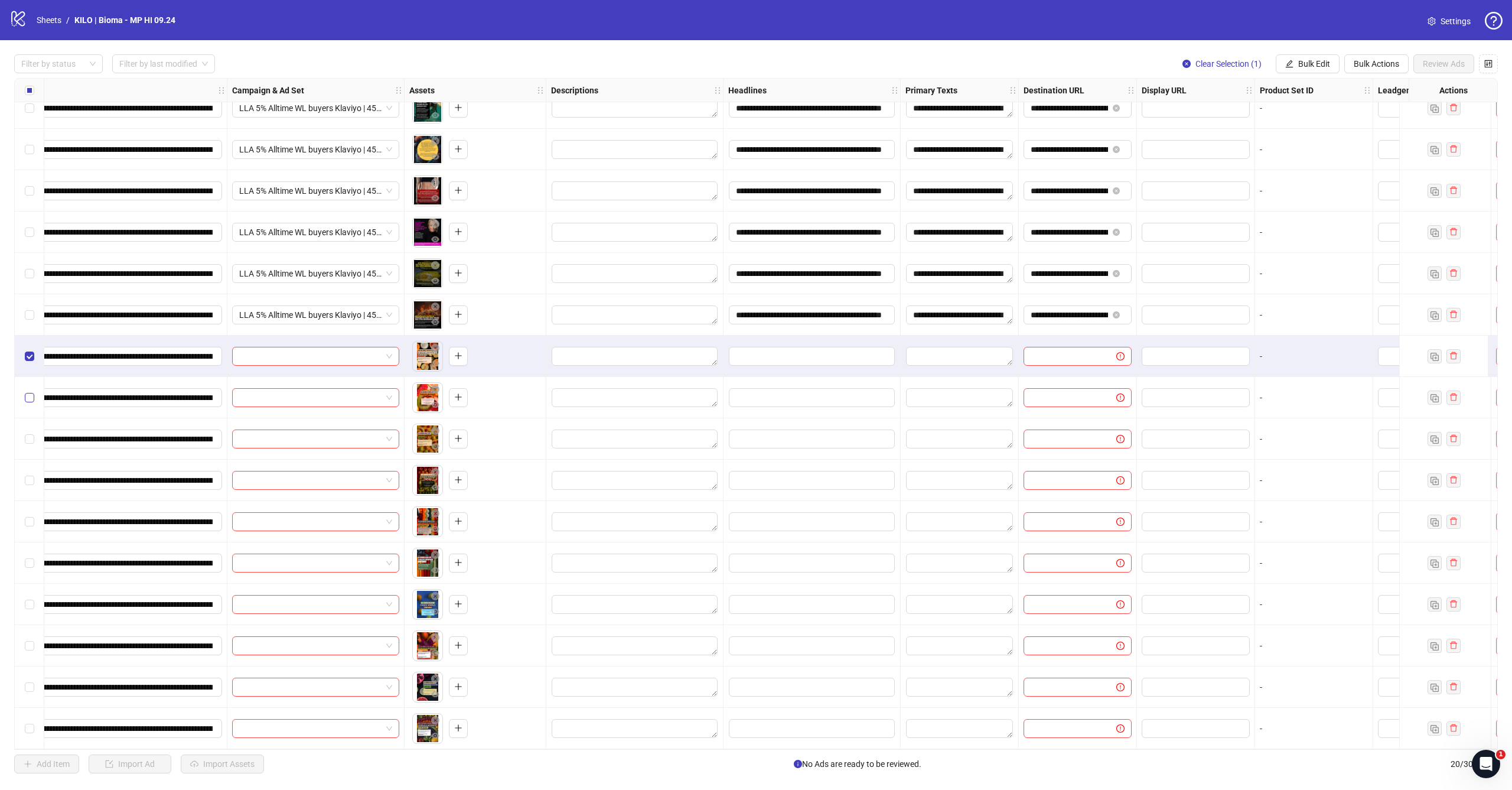
click at [32, 393] on span "Select row 12" at bounding box center [30, 397] width 9 height 9
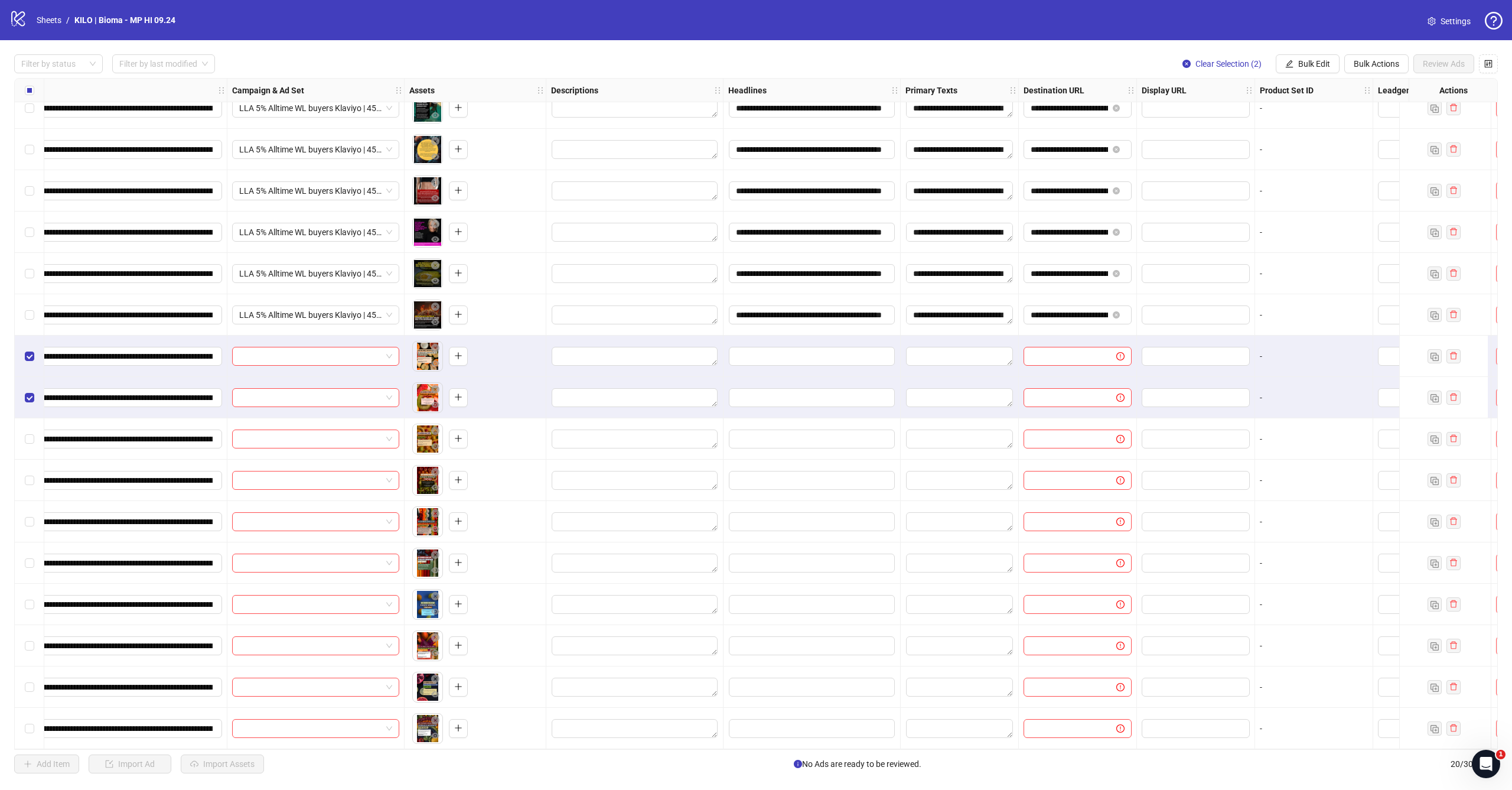
click at [32, 423] on div "Select row 13" at bounding box center [30, 439] width 30 height 42
click at [31, 465] on div "Select row 14" at bounding box center [30, 481] width 30 height 42
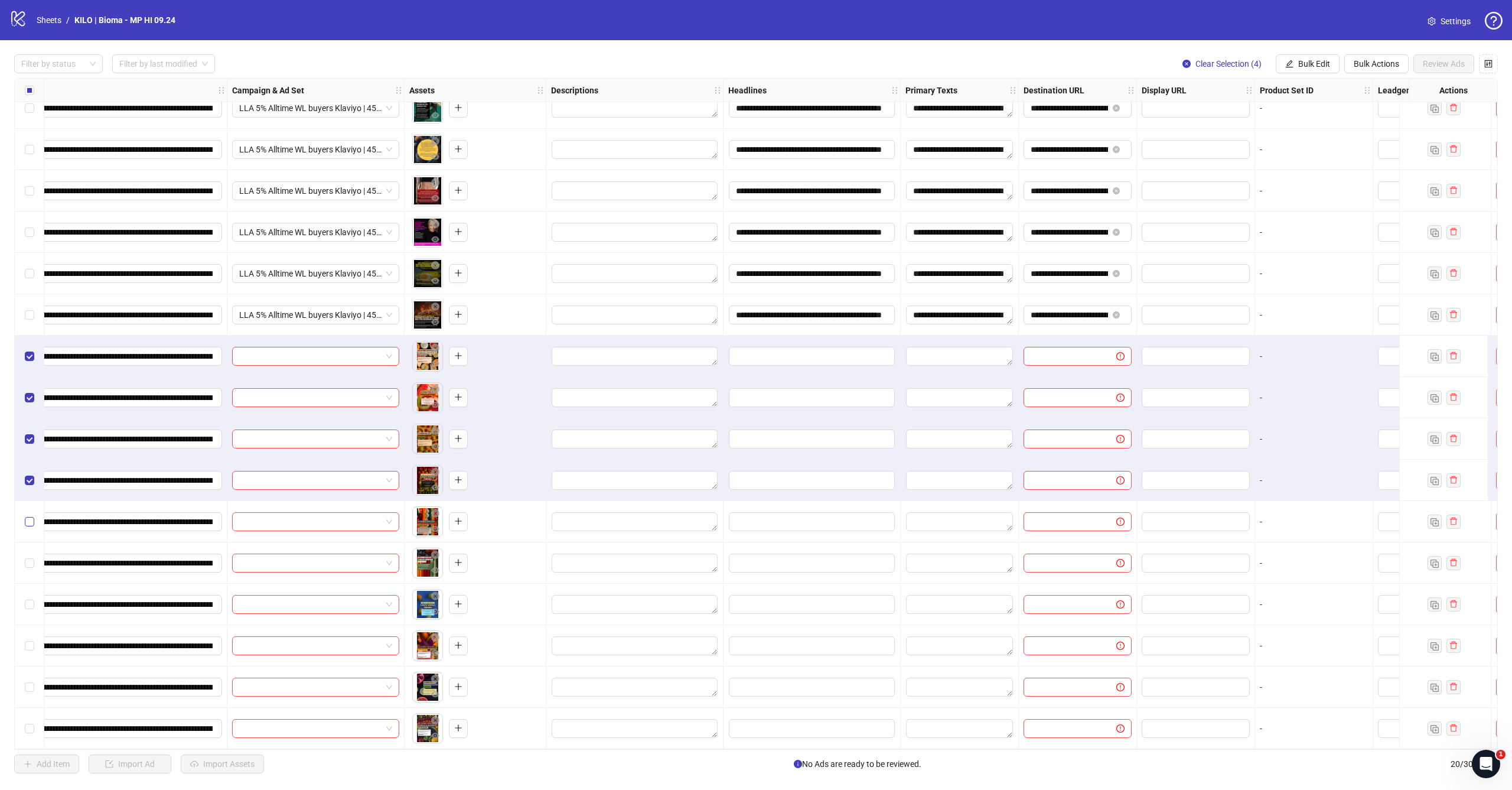
click at [31, 515] on label "Select row 15" at bounding box center [30, 521] width 9 height 13
click at [32, 557] on label "Select row 16" at bounding box center [30, 563] width 9 height 13
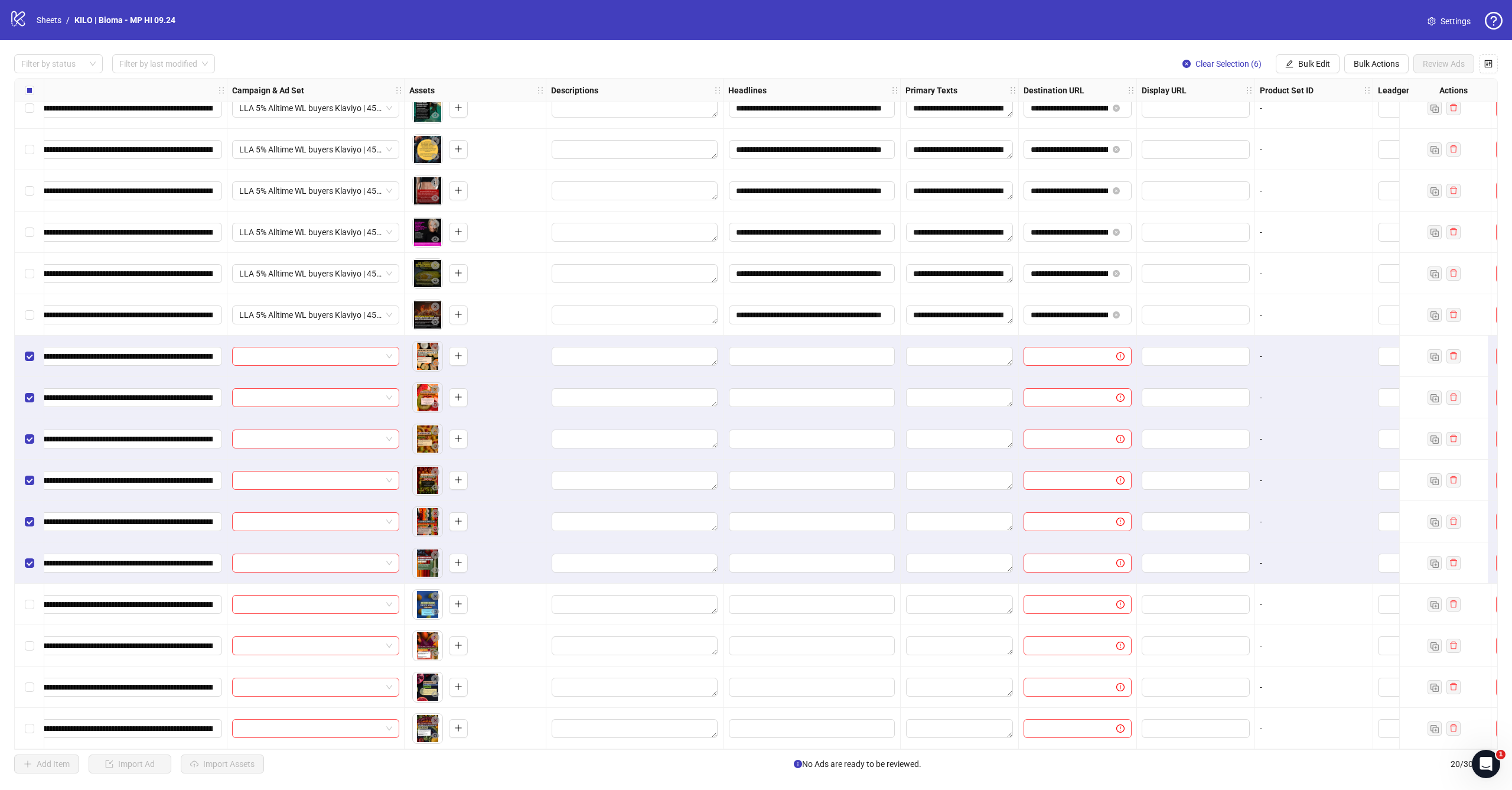
click at [32, 584] on div "Select row 17" at bounding box center [30, 604] width 30 height 42
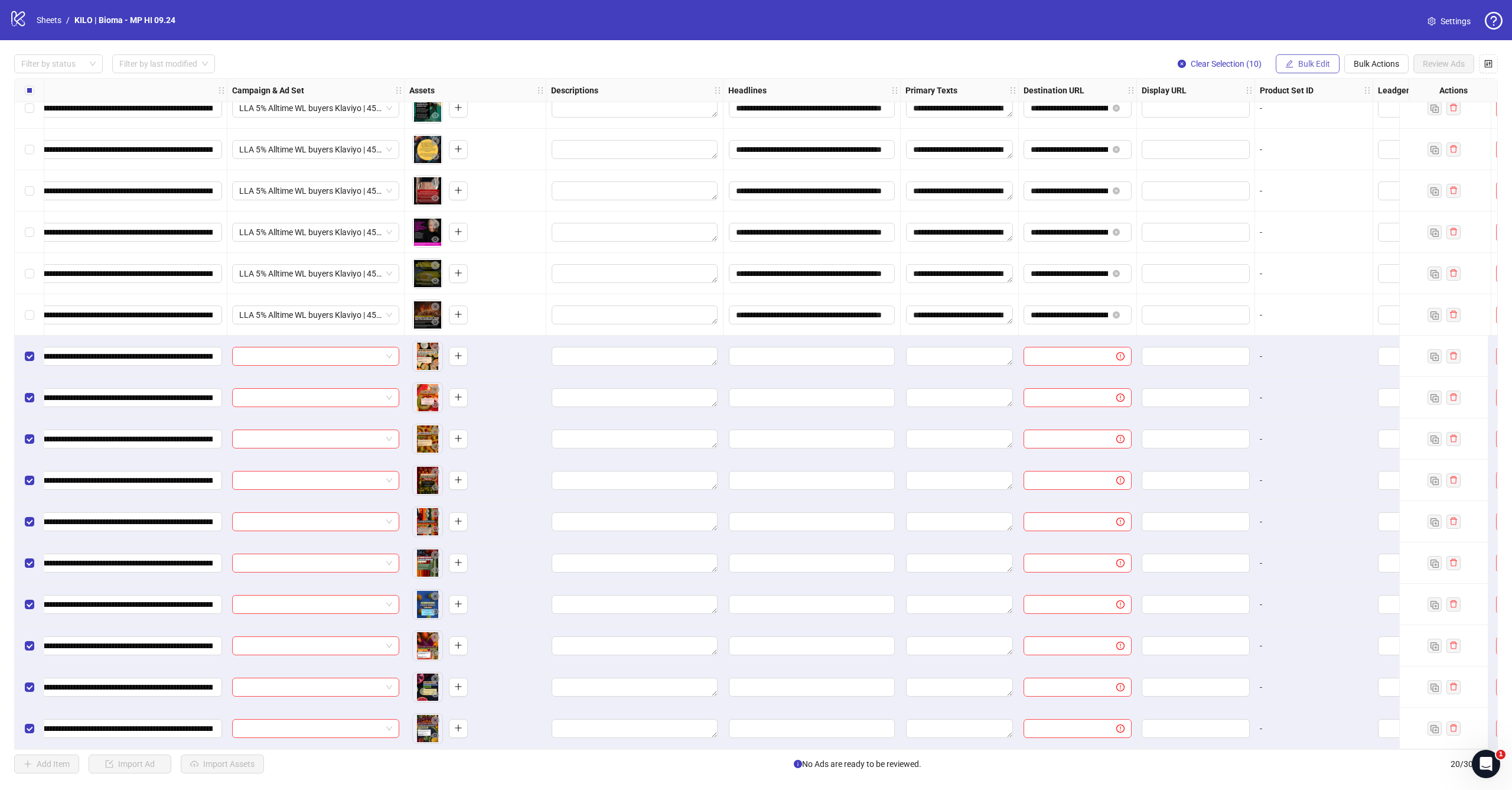
click at [1308, 64] on span "Bulk Edit" at bounding box center [1313, 64] width 32 height 9
click at [1314, 66] on span "Bulk Edit" at bounding box center [1313, 64] width 32 height 9
click at [1308, 180] on span "Primary Texts" at bounding box center [1318, 182] width 71 height 13
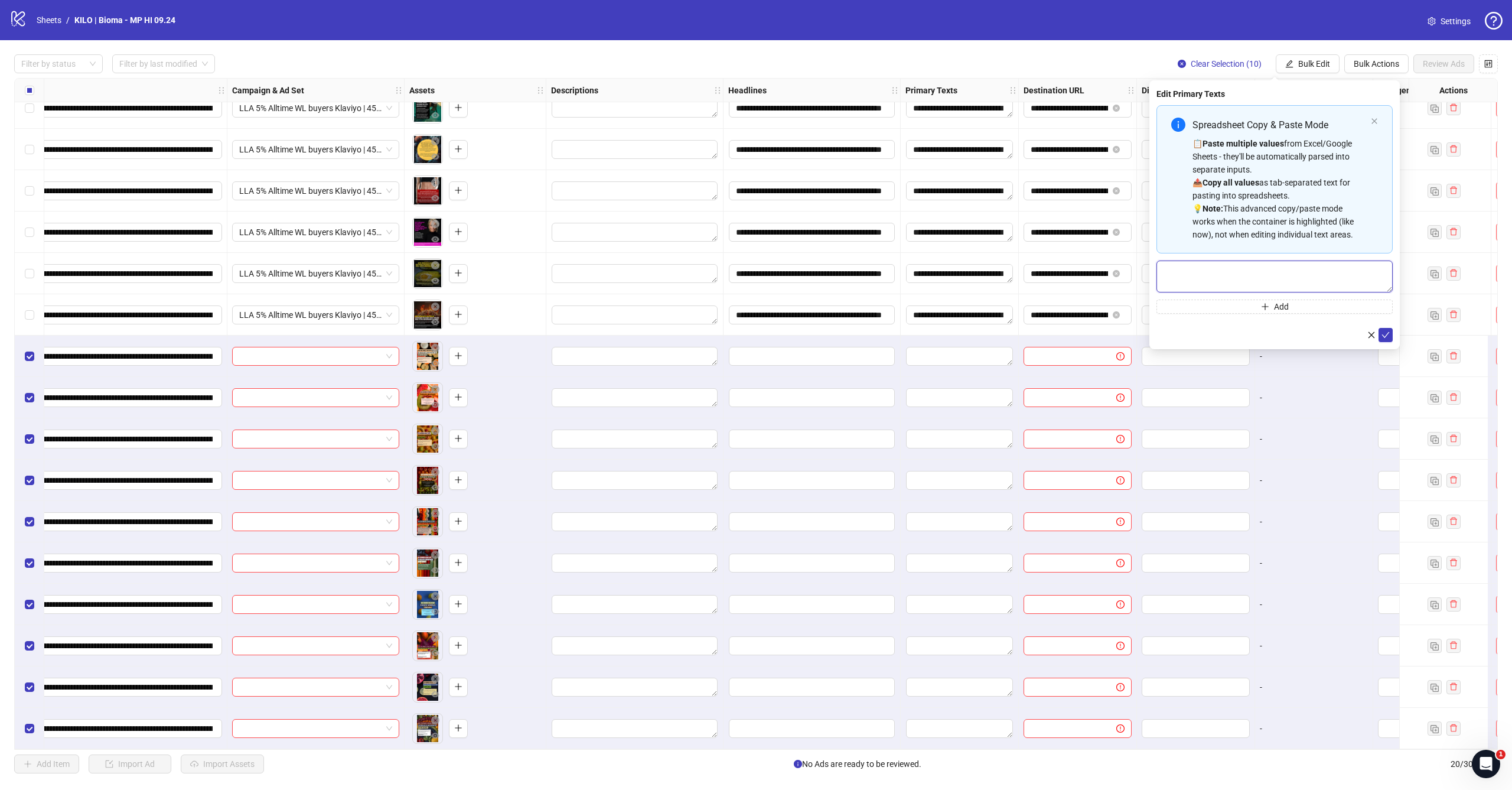
click at [1220, 271] on textarea "Multi-text input container - paste or copy values" at bounding box center [1274, 276] width 236 height 32
paste textarea "**********"
type textarea "**********"
click at [1380, 334] on button "submit" at bounding box center [1385, 335] width 14 height 14
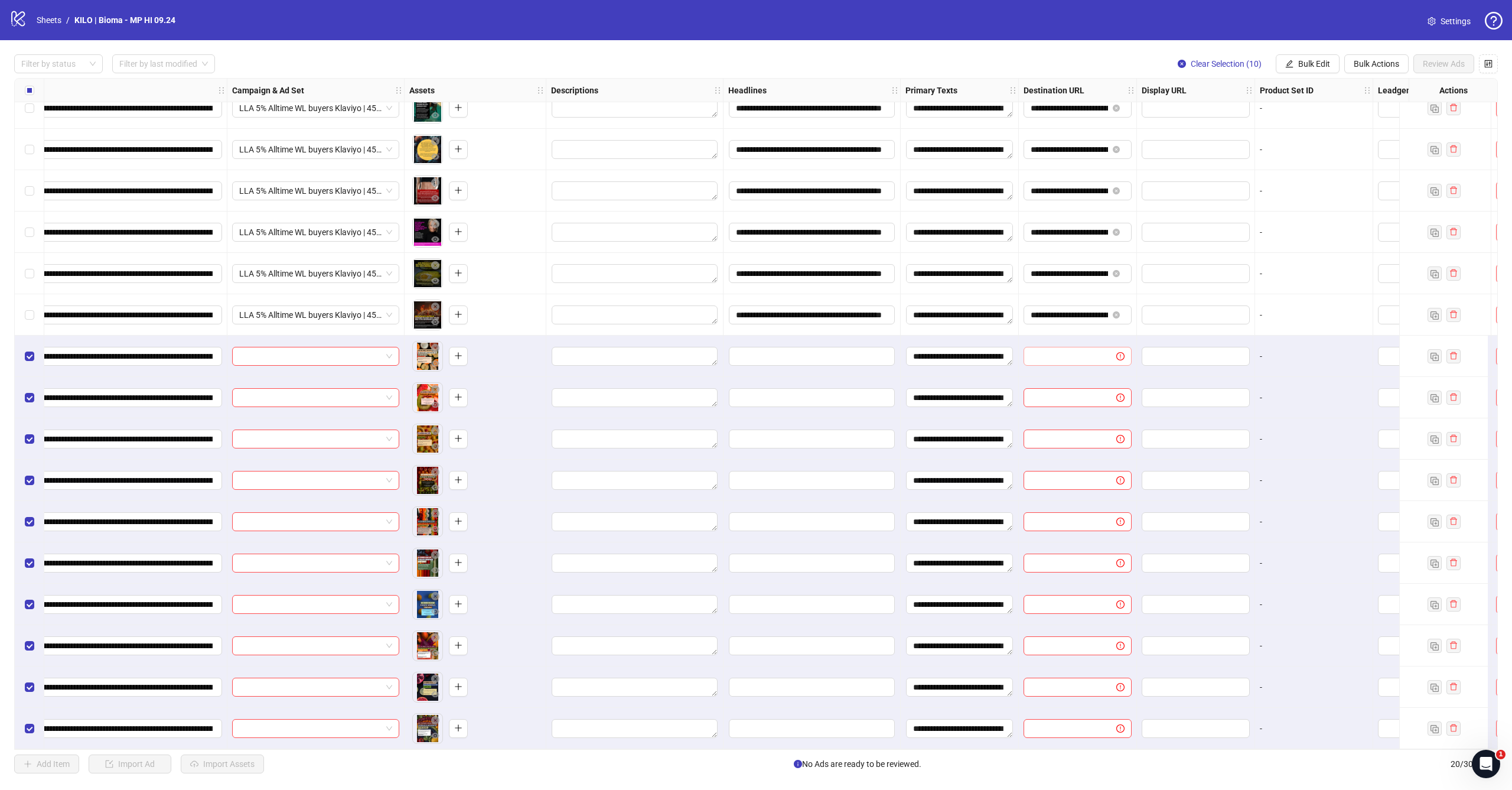
scroll to position [185, 228]
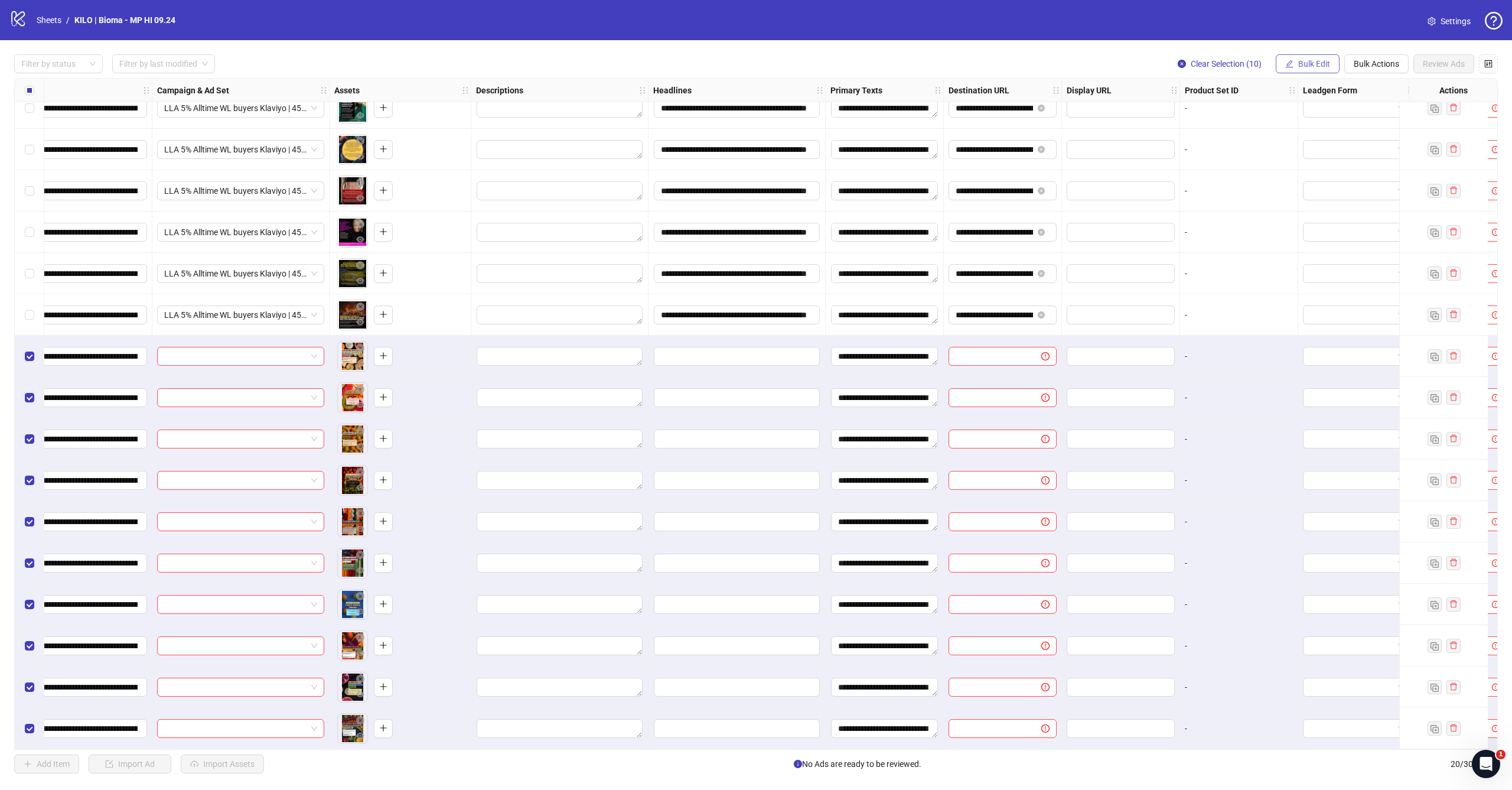
click at [1298, 65] on span "Bulk Edit" at bounding box center [1313, 64] width 32 height 9
click at [1292, 165] on span "Headlines" at bounding box center [1318, 163] width 71 height 13
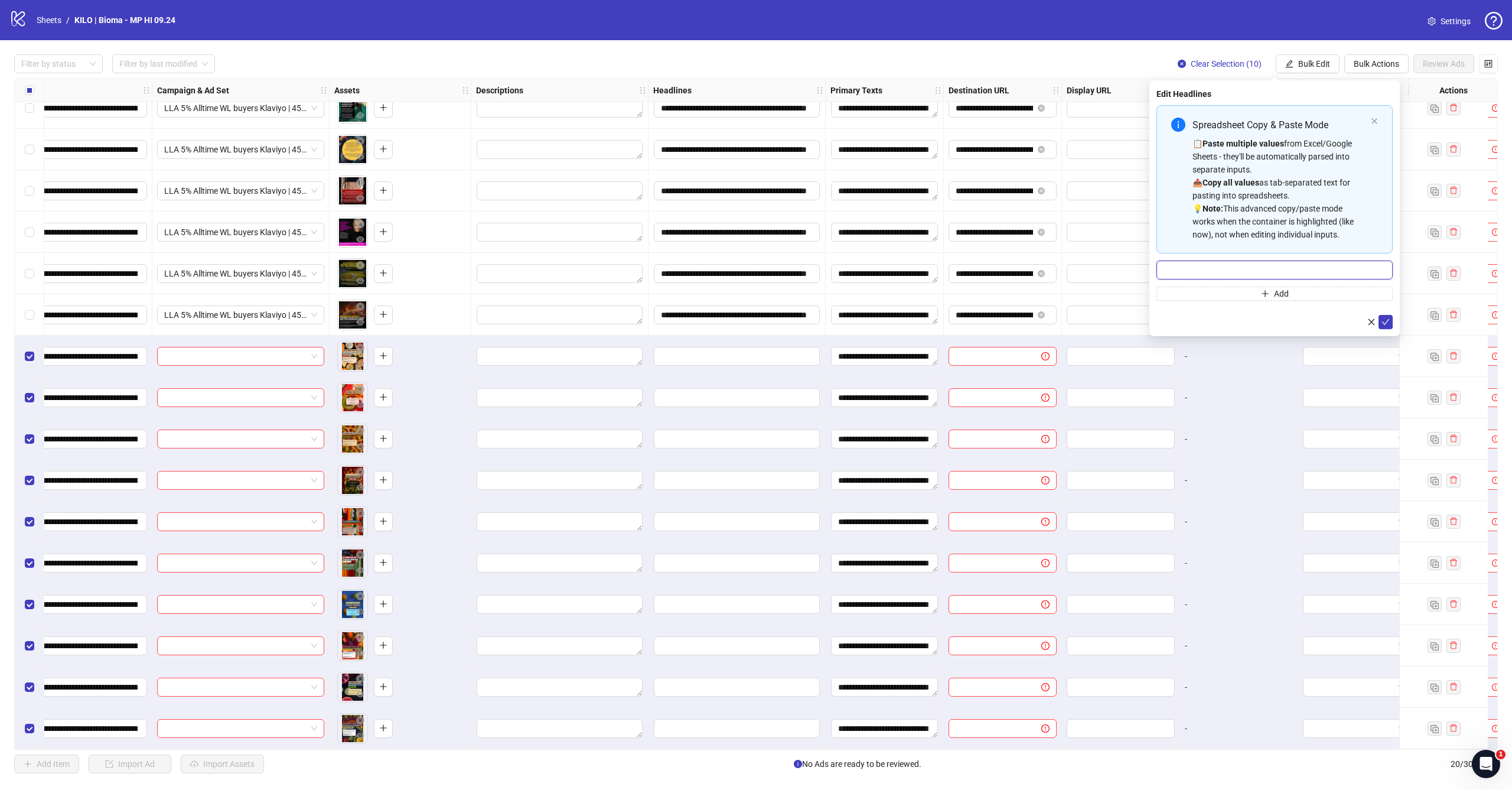
click at [1232, 266] on input "Multi-input container - paste or copy values" at bounding box center [1274, 270] width 236 height 19
paste input "**********"
type input "**********"
click at [1386, 321] on icon "check" at bounding box center [1385, 322] width 8 height 8
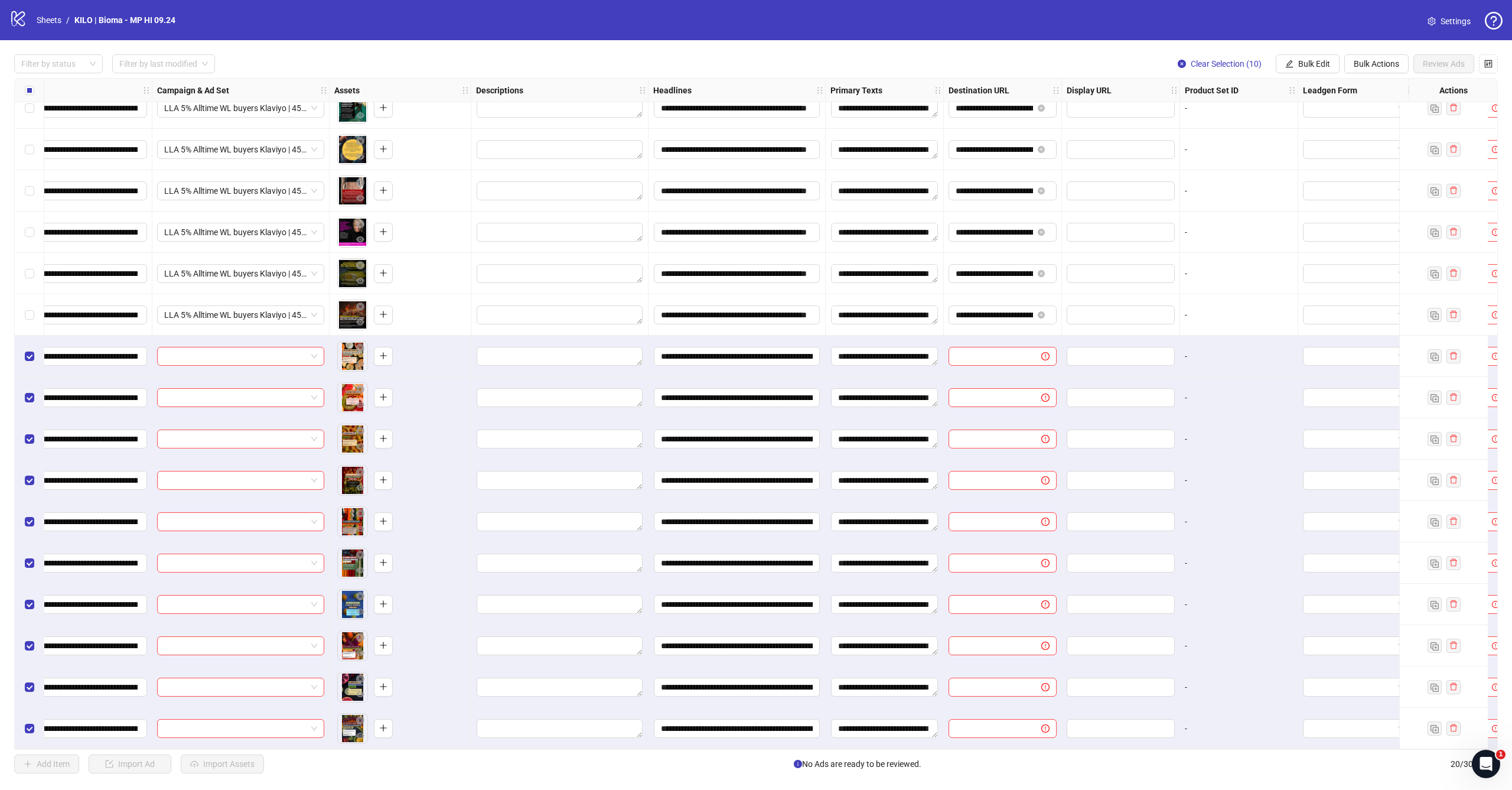
scroll to position [184, 288]
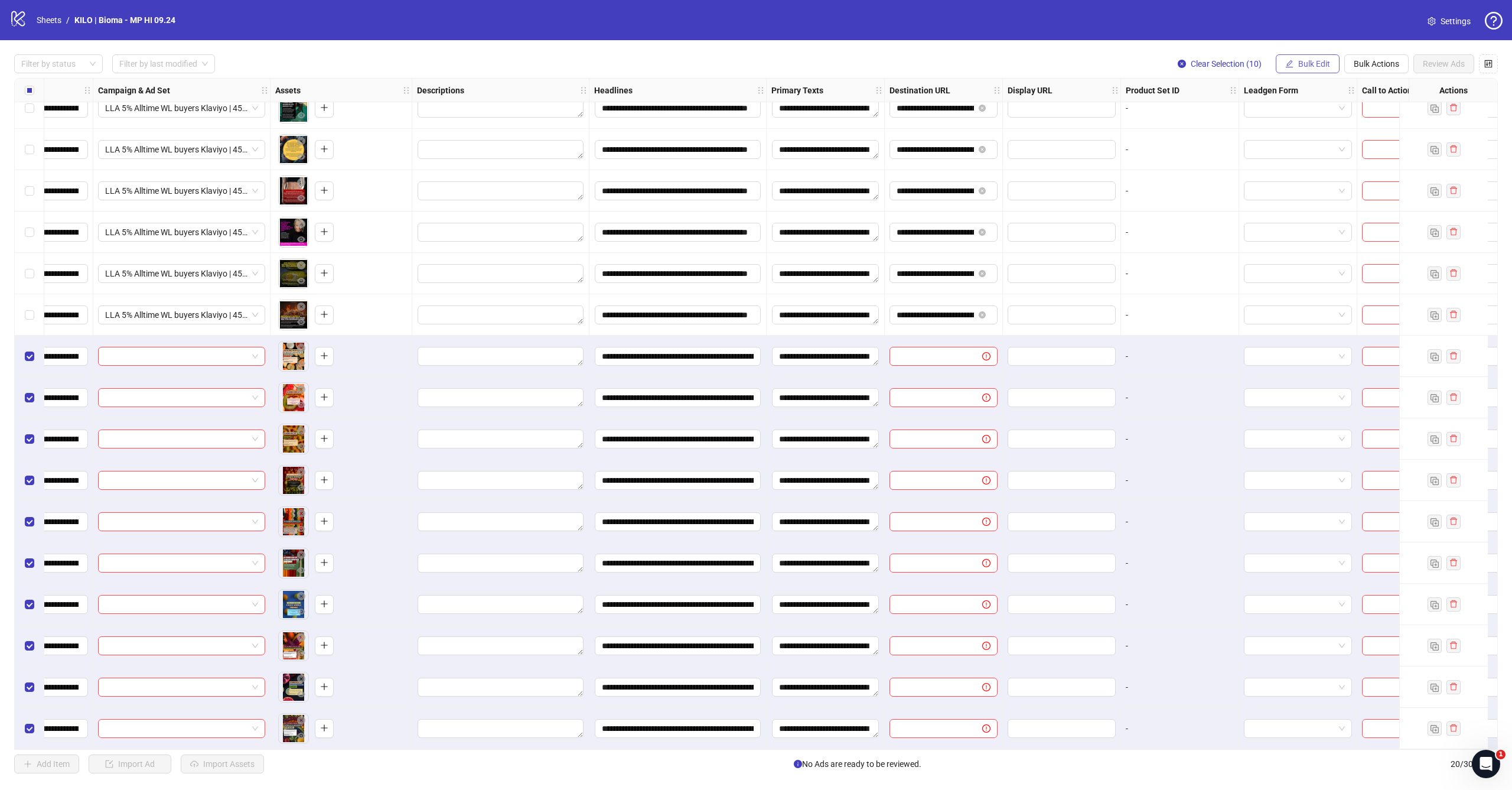
click at [1300, 64] on span "Bulk Edit" at bounding box center [1313, 64] width 32 height 9
click at [1308, 202] on span "Destination URL" at bounding box center [1318, 200] width 71 height 13
click at [1228, 108] on span at bounding box center [1274, 114] width 236 height 19
click at [1229, 110] on input "text" at bounding box center [1269, 114] width 212 height 13
paste input "**********"
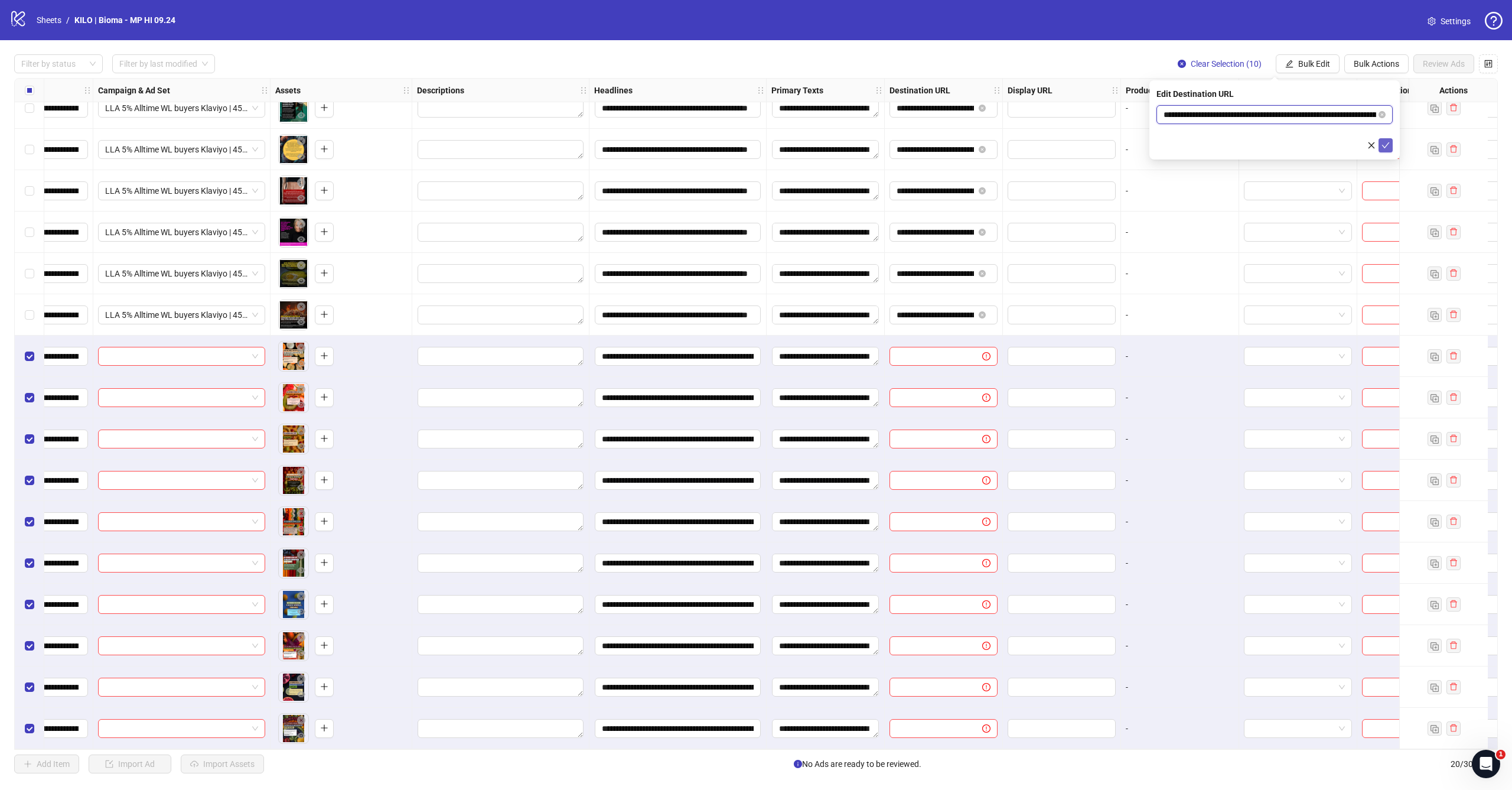
type input "**********"
click at [1382, 144] on icon "check" at bounding box center [1385, 145] width 8 height 8
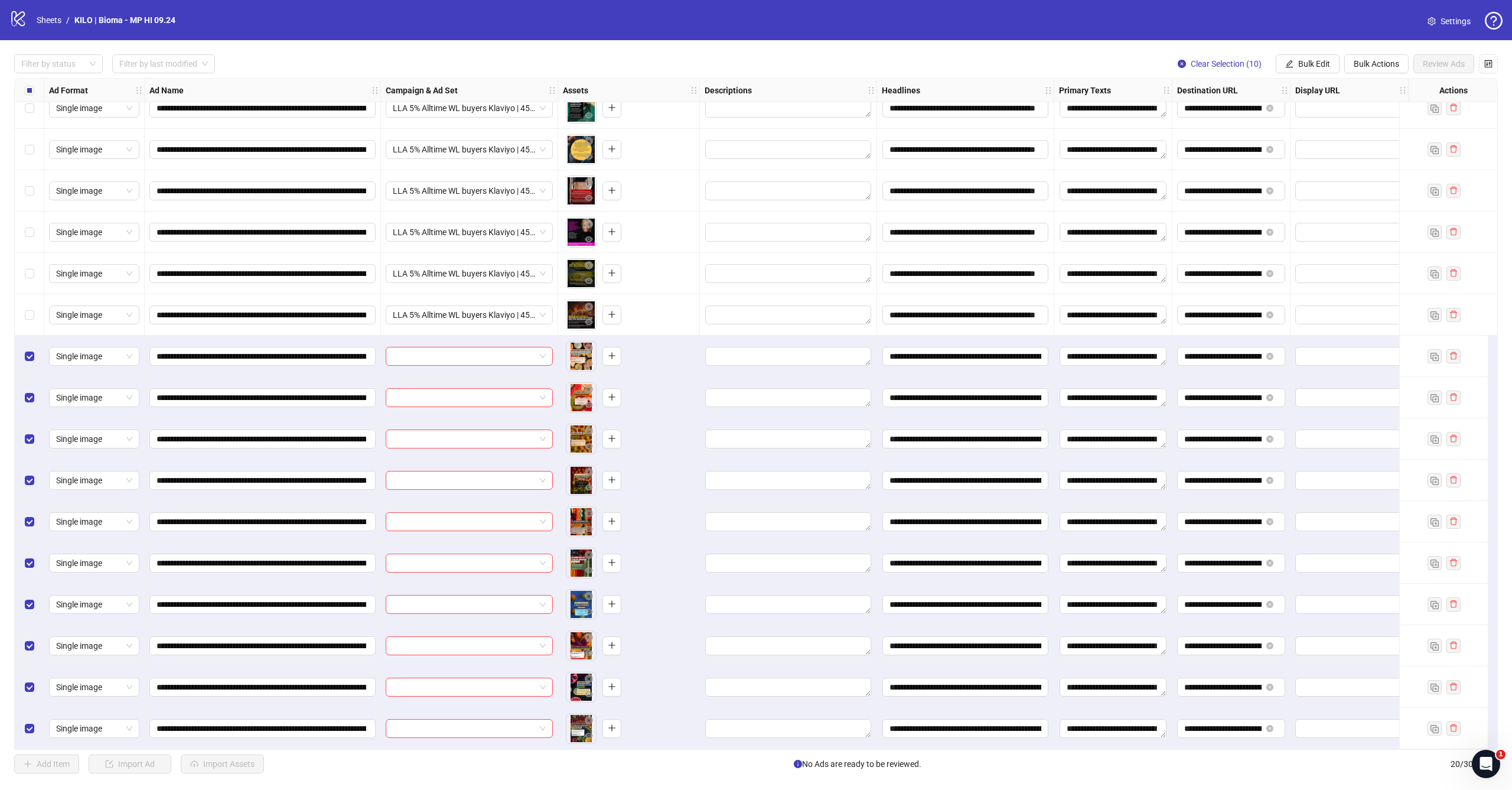
scroll to position [184, 0]
click at [27, 715] on div "Select row 20" at bounding box center [30, 729] width 30 height 42
click at [27, 688] on label "Select row 19" at bounding box center [30, 686] width 9 height 13
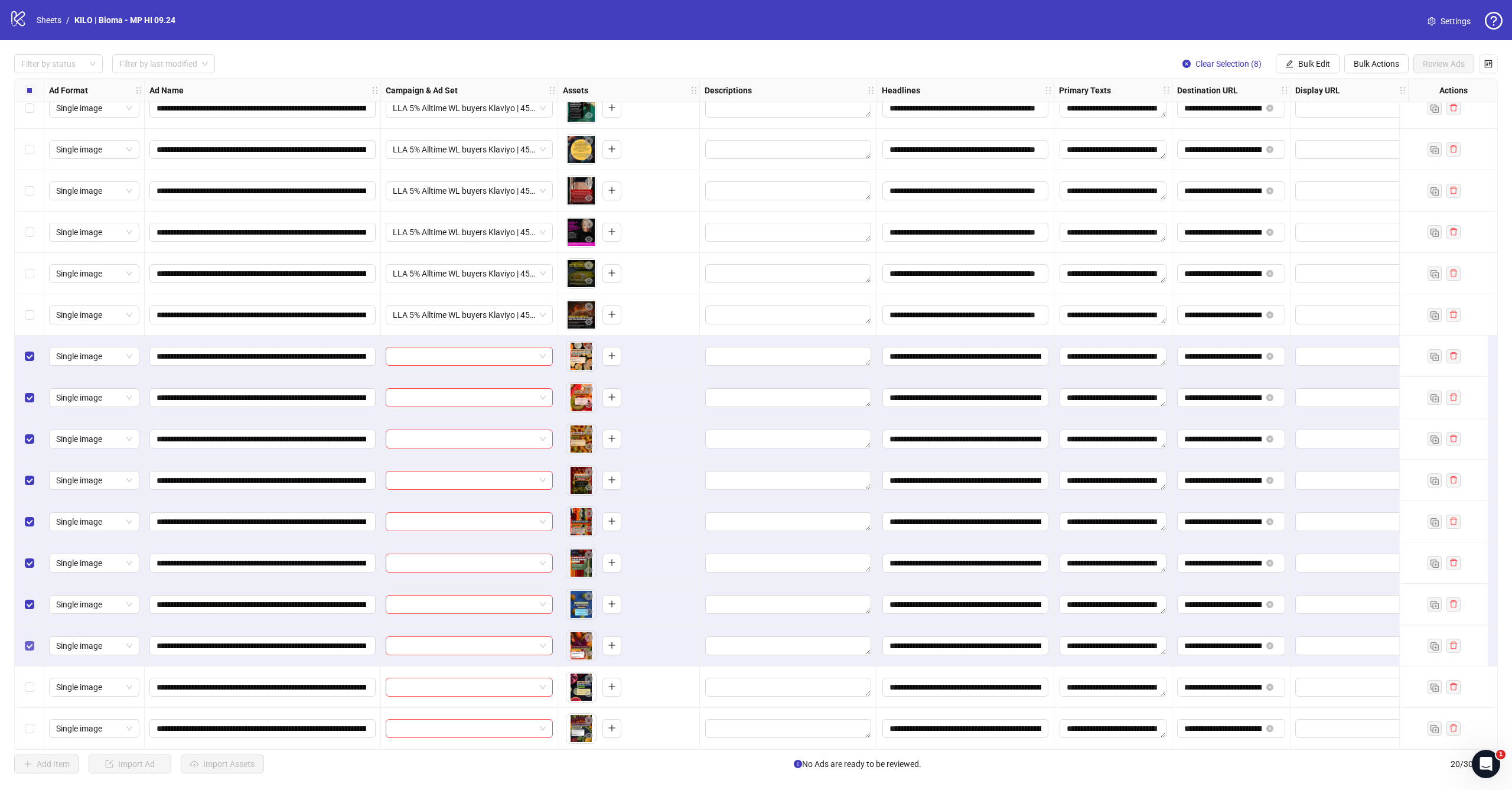
click at [30, 645] on span "Select row 18" at bounding box center [30, 645] width 9 height 9
click at [30, 592] on div "Select row 17" at bounding box center [30, 604] width 30 height 42
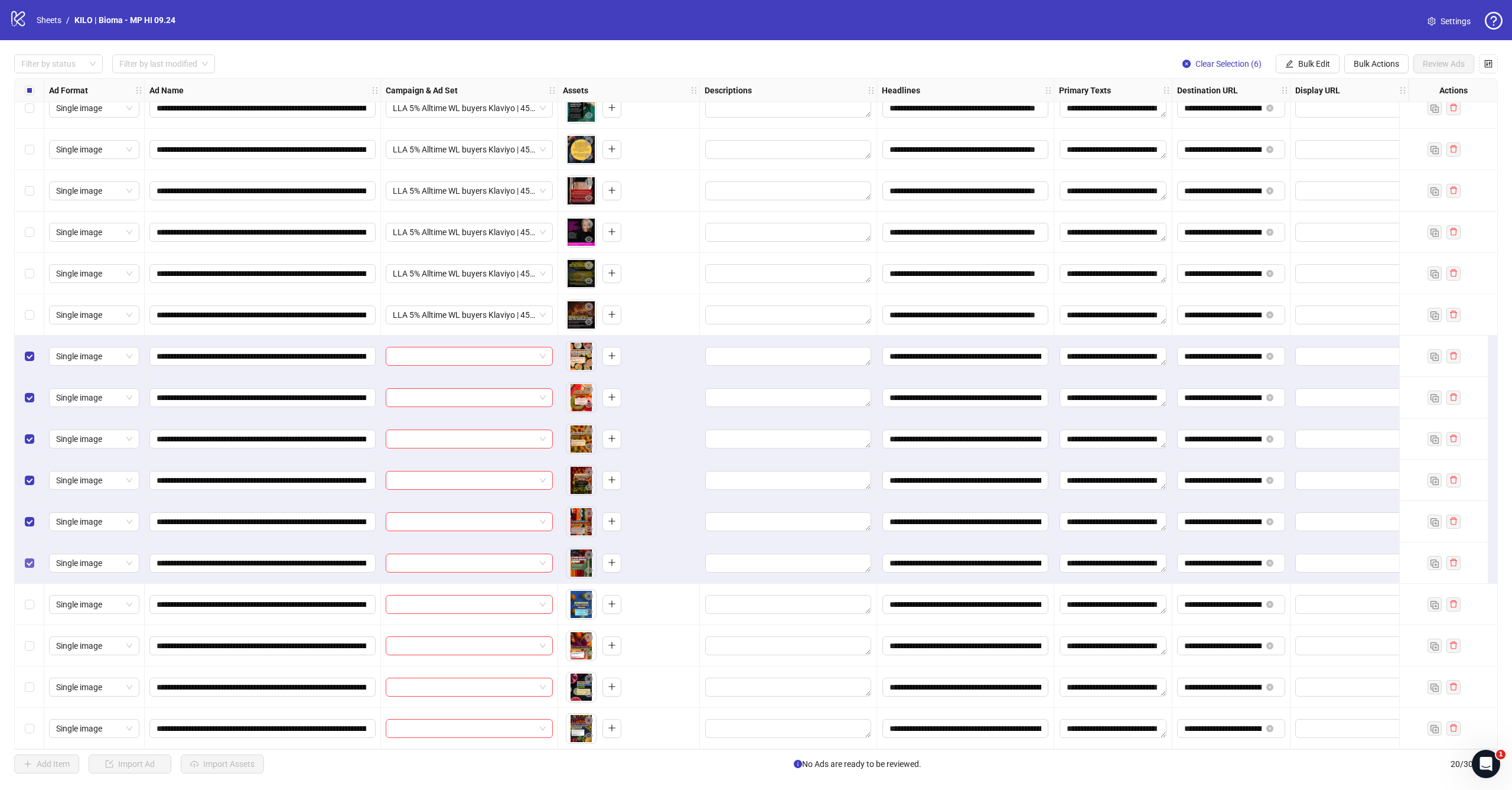
click at [30, 565] on label "Select row 16" at bounding box center [30, 563] width 9 height 13
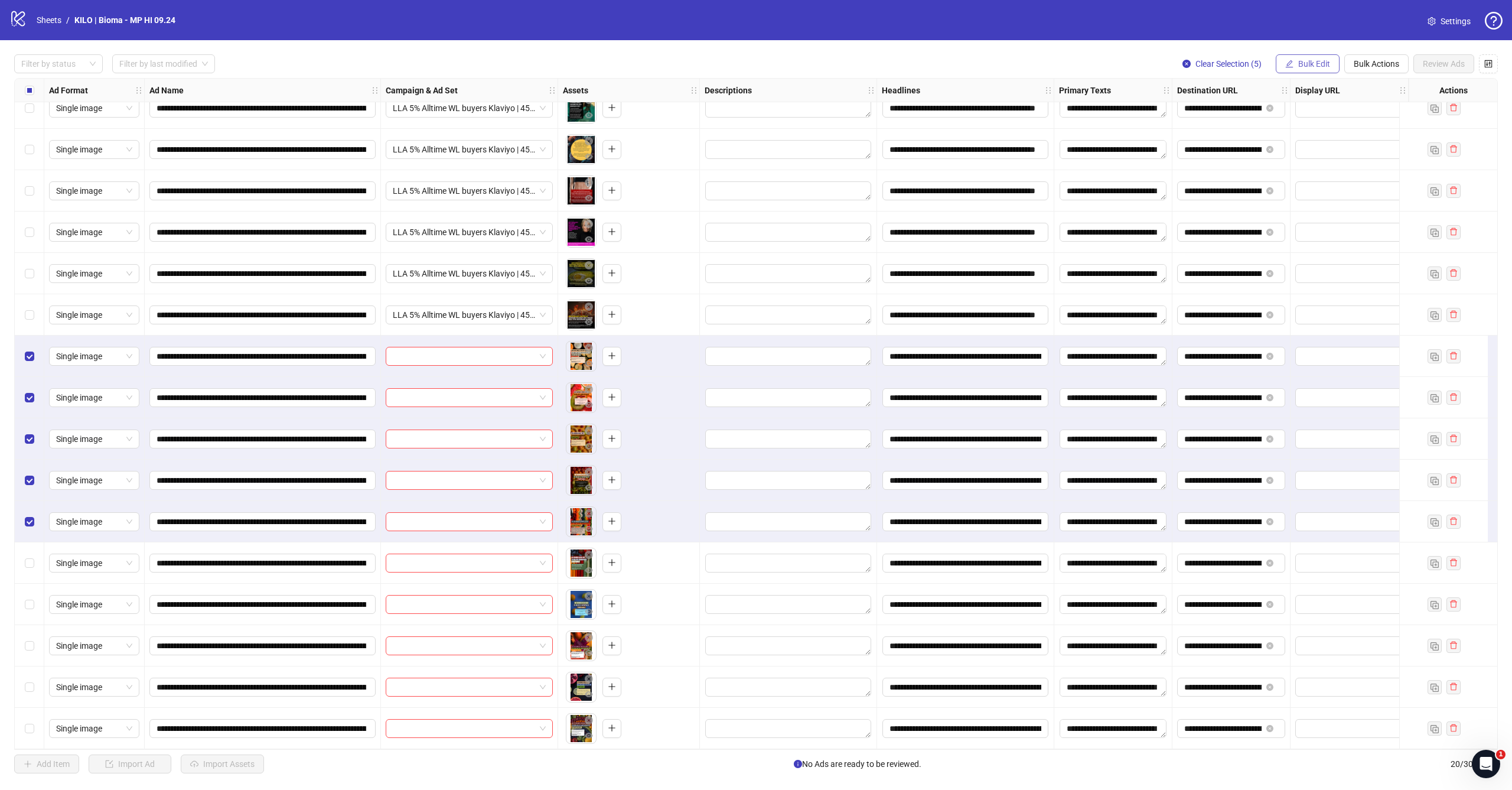
click at [1312, 61] on span "Bulk Edit" at bounding box center [1313, 64] width 32 height 9
click at [1305, 126] on span "Campaign & Ad Set" at bounding box center [1318, 125] width 71 height 13
click at [1274, 118] on input "search" at bounding box center [1269, 114] width 212 height 17
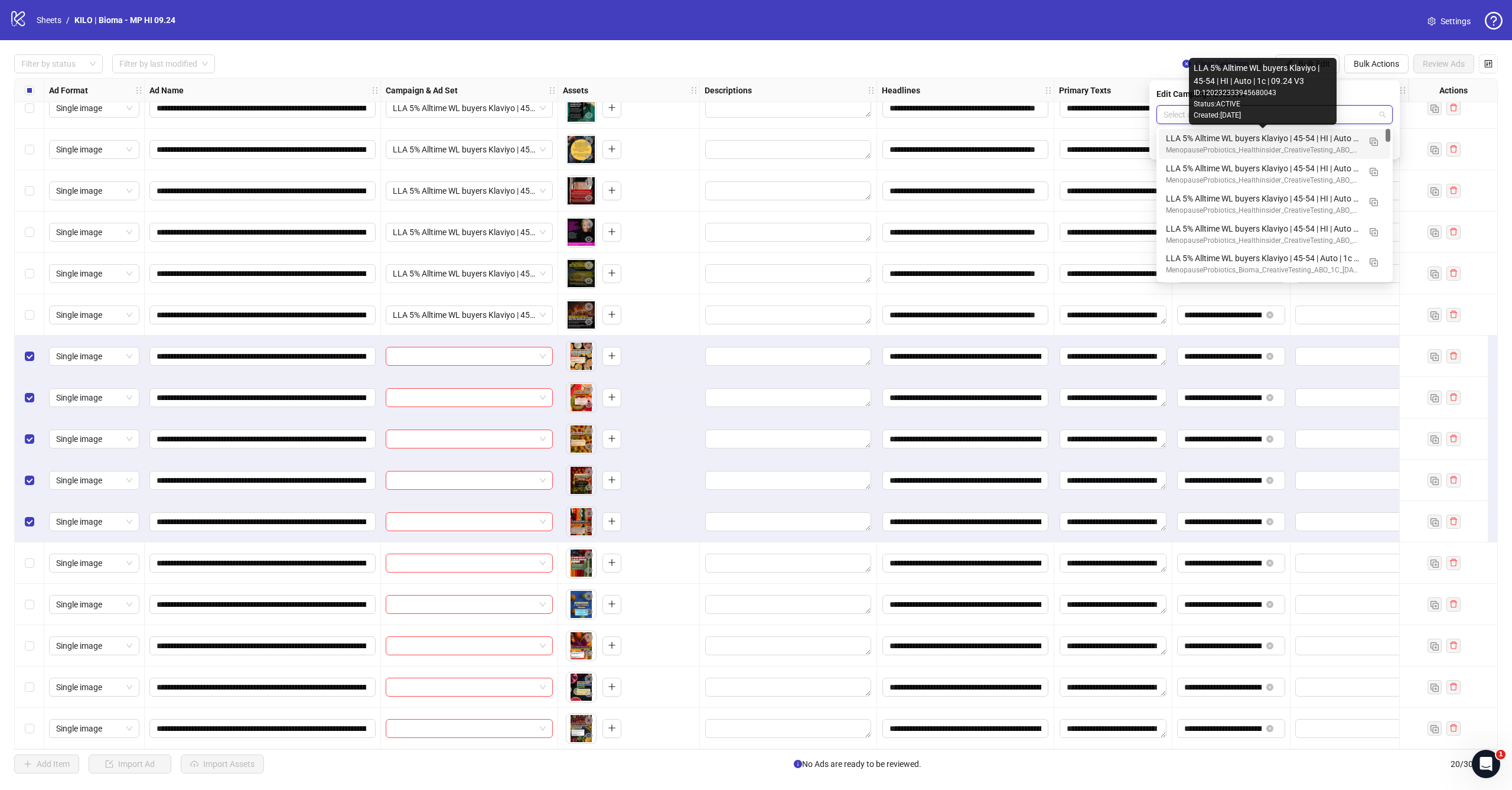
click at [1266, 134] on div "LLA 5% Alltime WL buyers Klaviyo | 45-54 | HI | Auto | 1c | 09.24 V3" at bounding box center [1263, 138] width 194 height 13
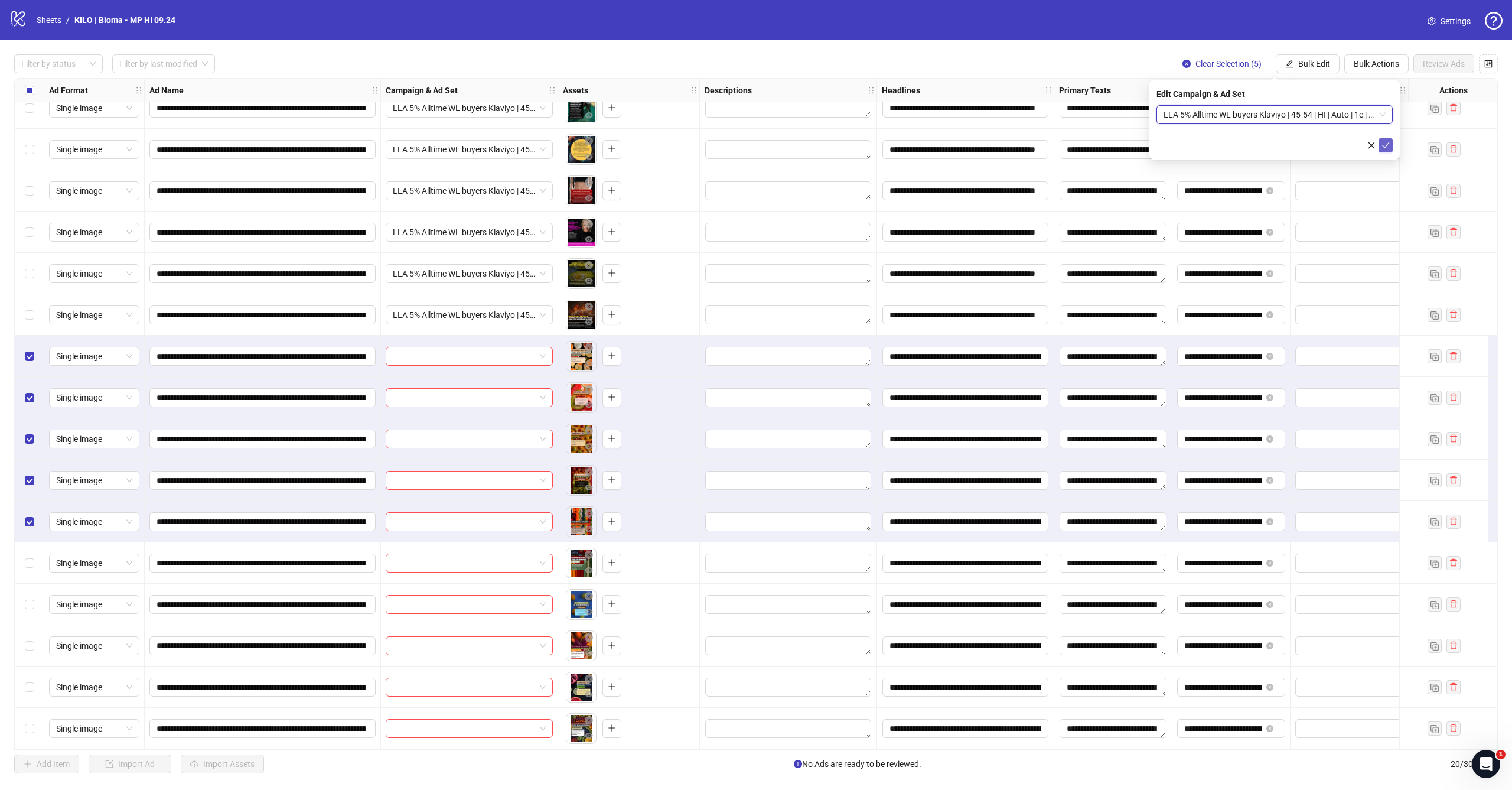
click at [1390, 149] on button "submit" at bounding box center [1385, 145] width 14 height 14
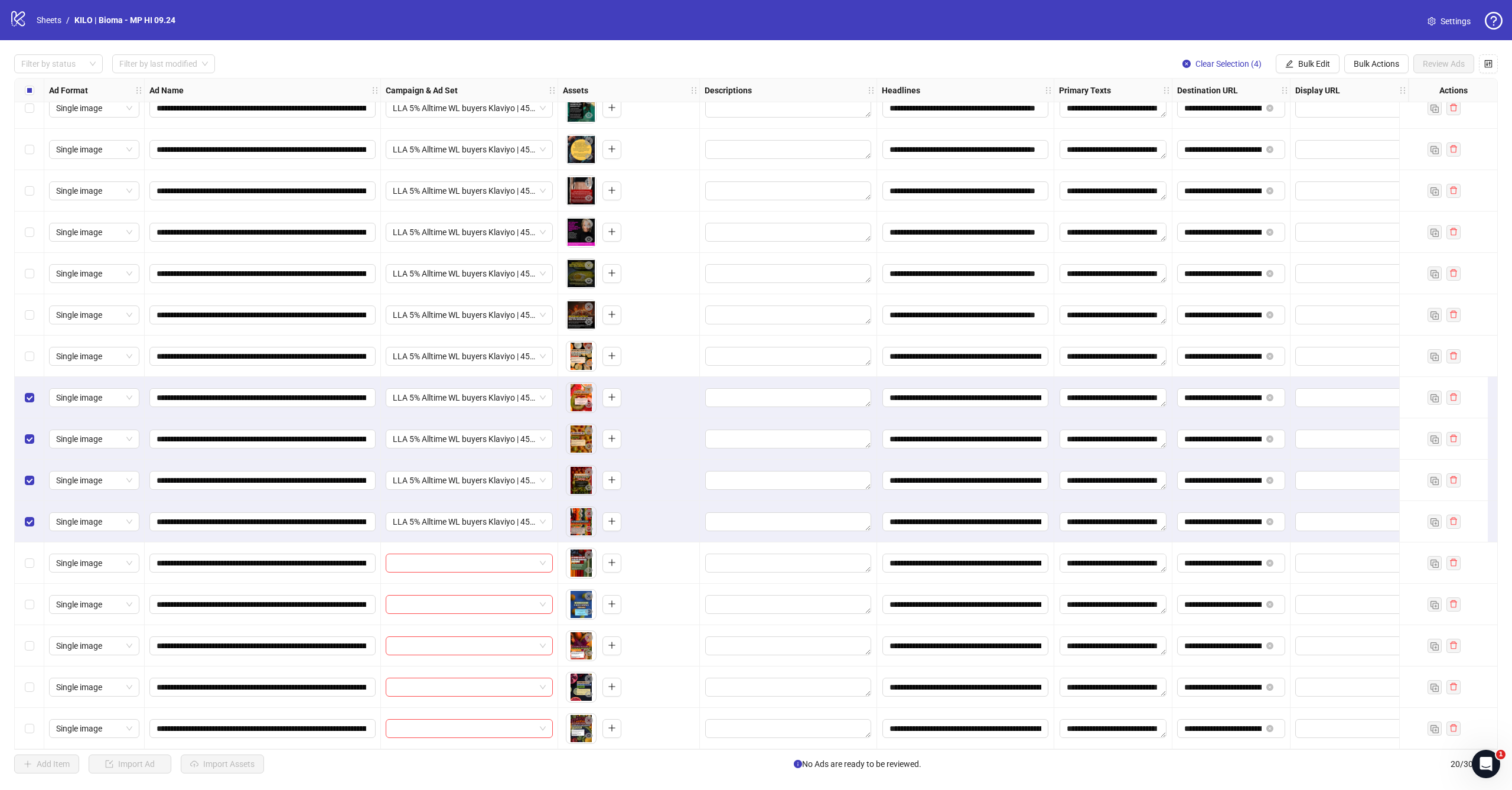
click at [31, 383] on div "Select row 12" at bounding box center [30, 398] width 30 height 42
click at [31, 423] on div "Select row 13" at bounding box center [30, 439] width 30 height 42
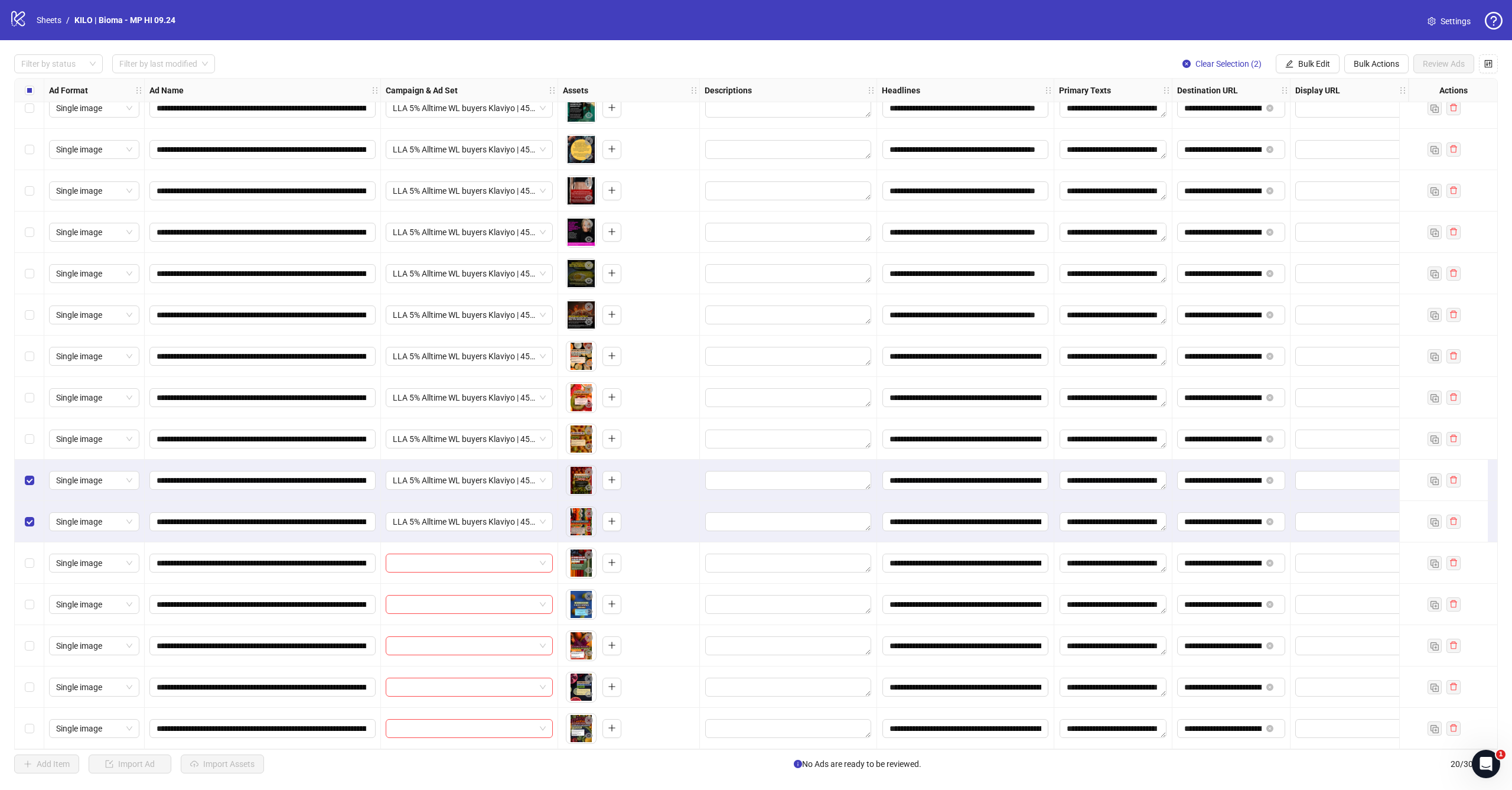
click at [26, 467] on div "Select row 14" at bounding box center [30, 481] width 30 height 42
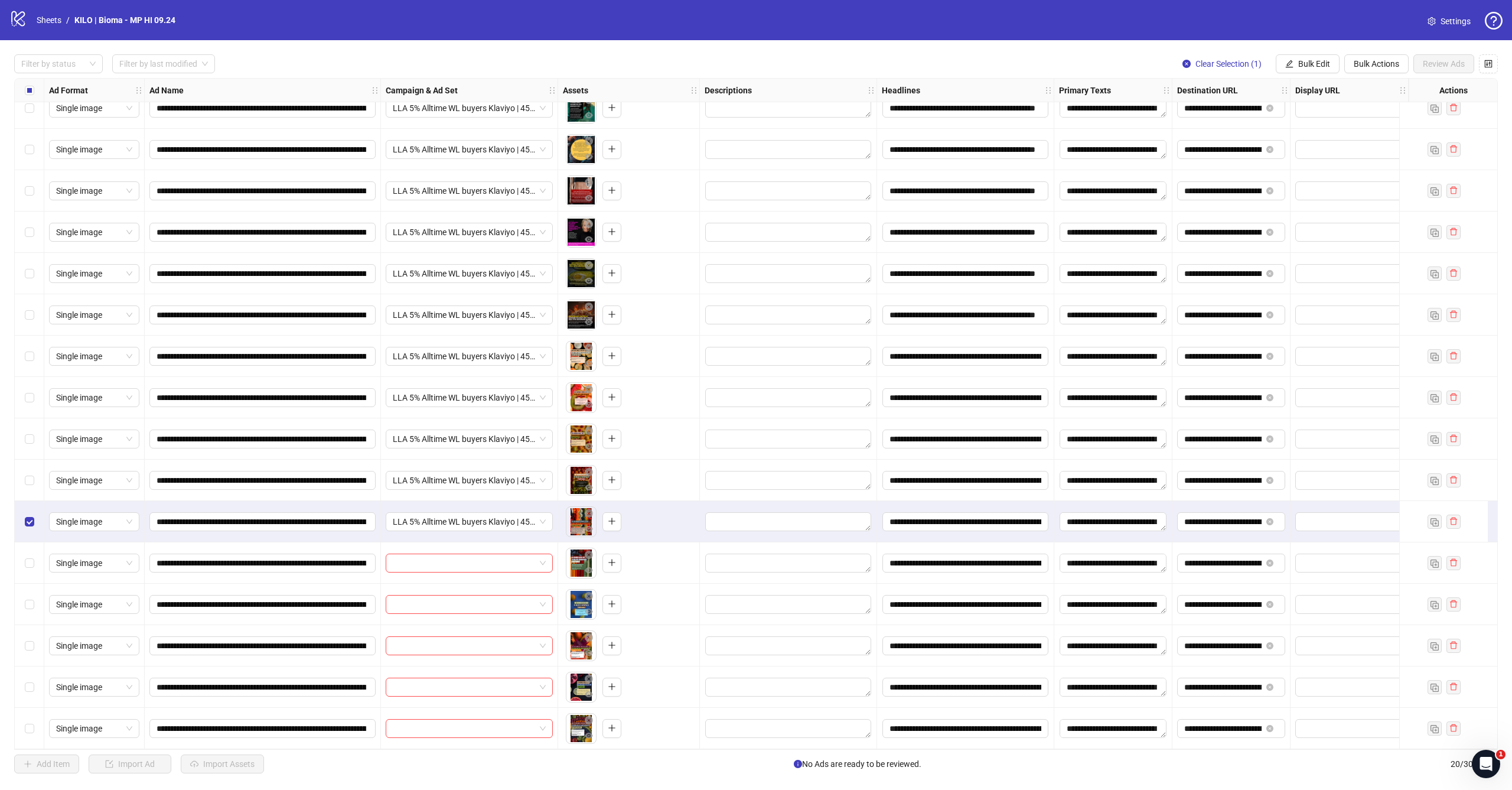
click at [26, 509] on div "Select row 15" at bounding box center [30, 522] width 30 height 42
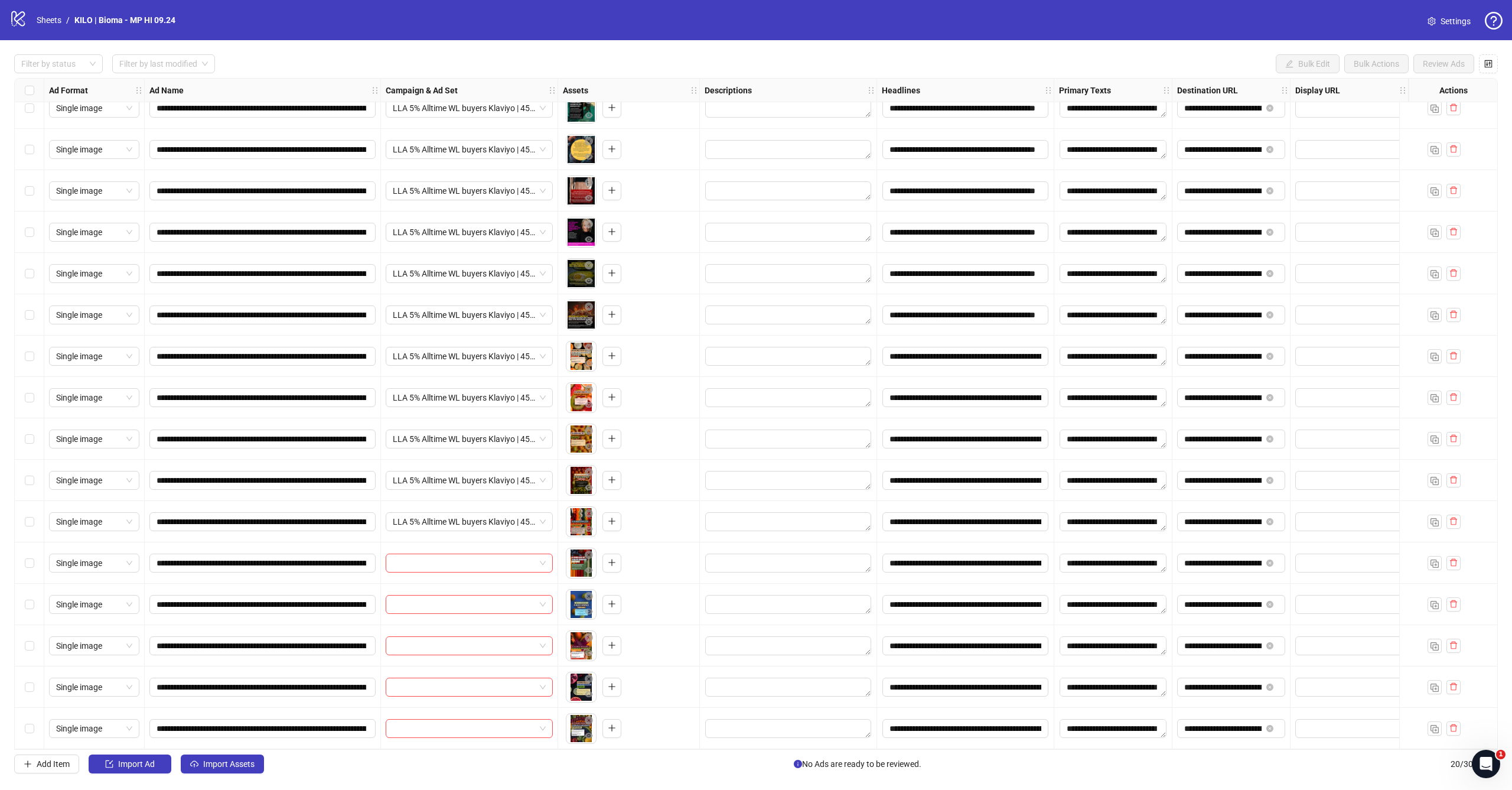
scroll to position [185, 0]
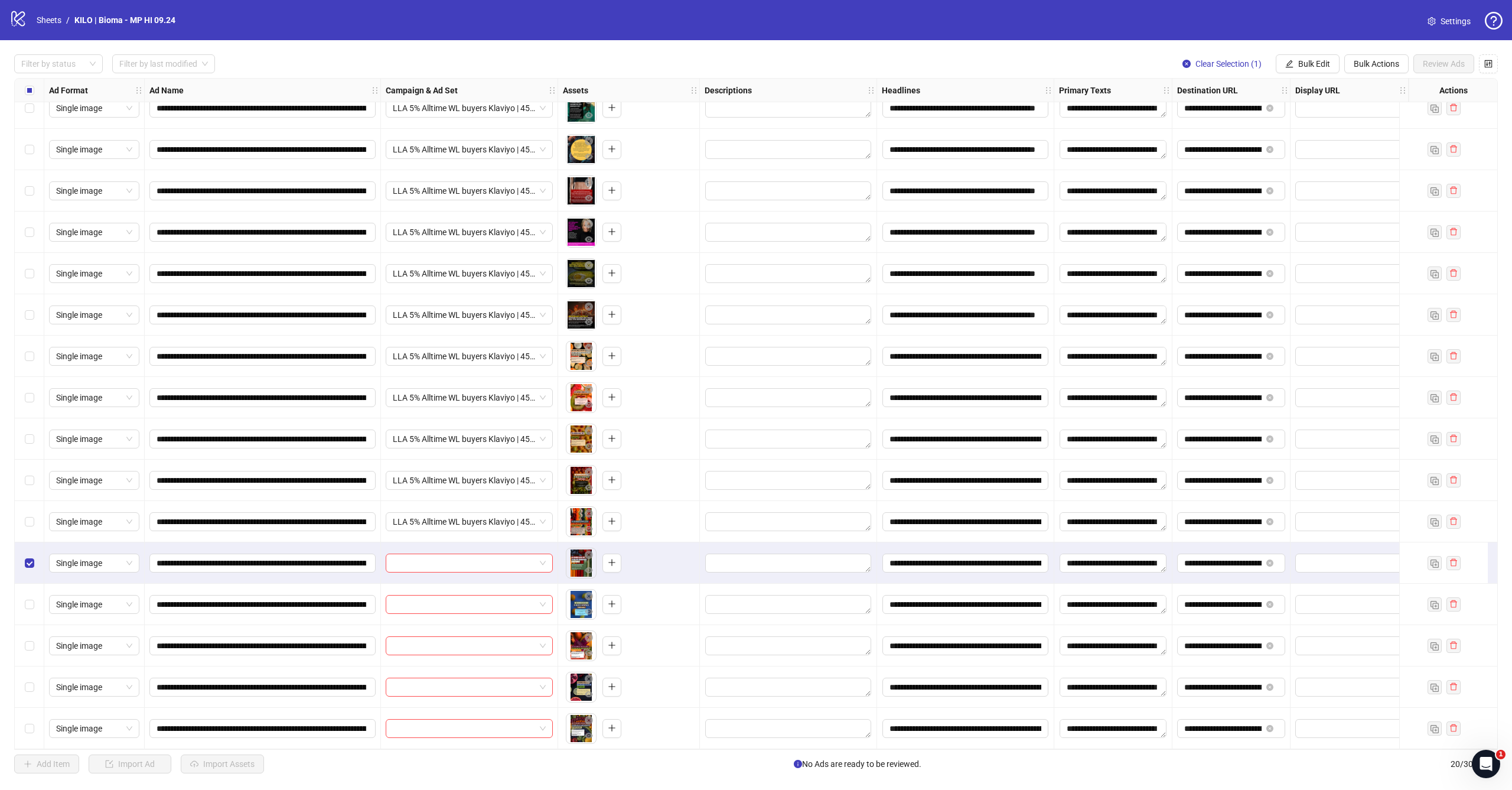
click at [30, 608] on div "Select row 17" at bounding box center [30, 604] width 30 height 42
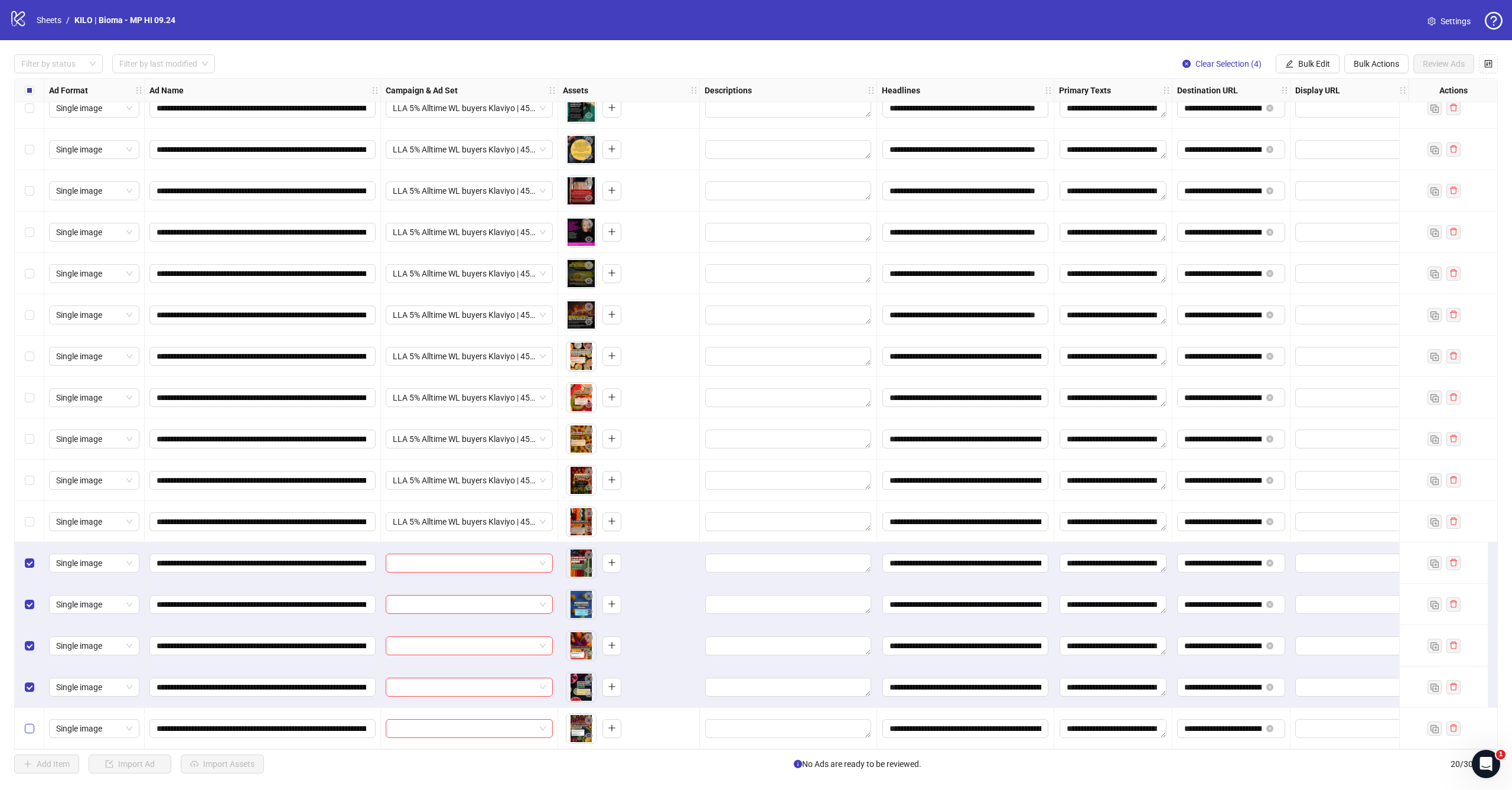
click at [26, 729] on label "Select row 20" at bounding box center [30, 728] width 9 height 13
click at [1326, 67] on span "Bulk Edit" at bounding box center [1313, 64] width 32 height 9
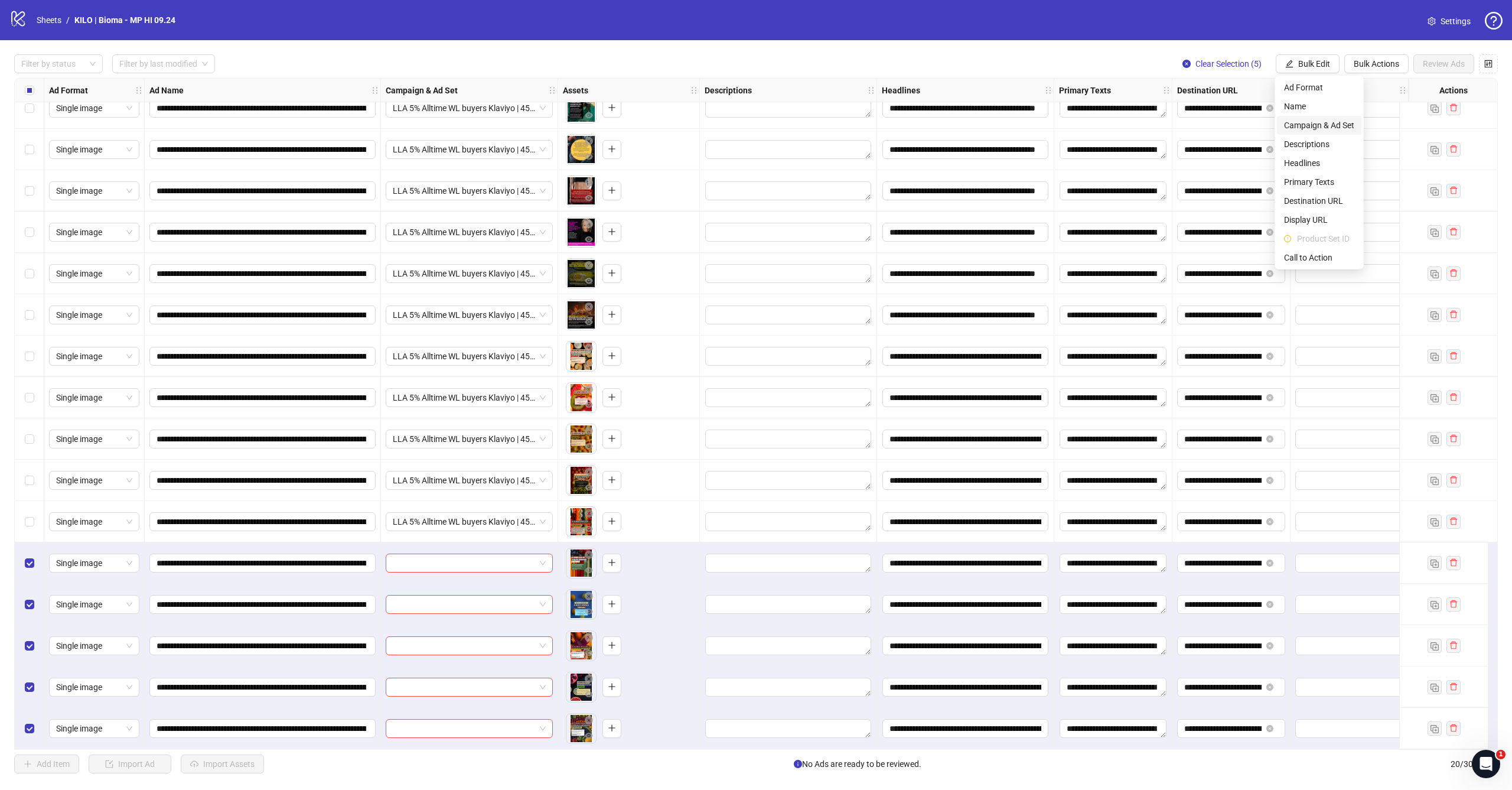
click at [1313, 117] on li "Campaign & Ad Set" at bounding box center [1319, 125] width 85 height 19
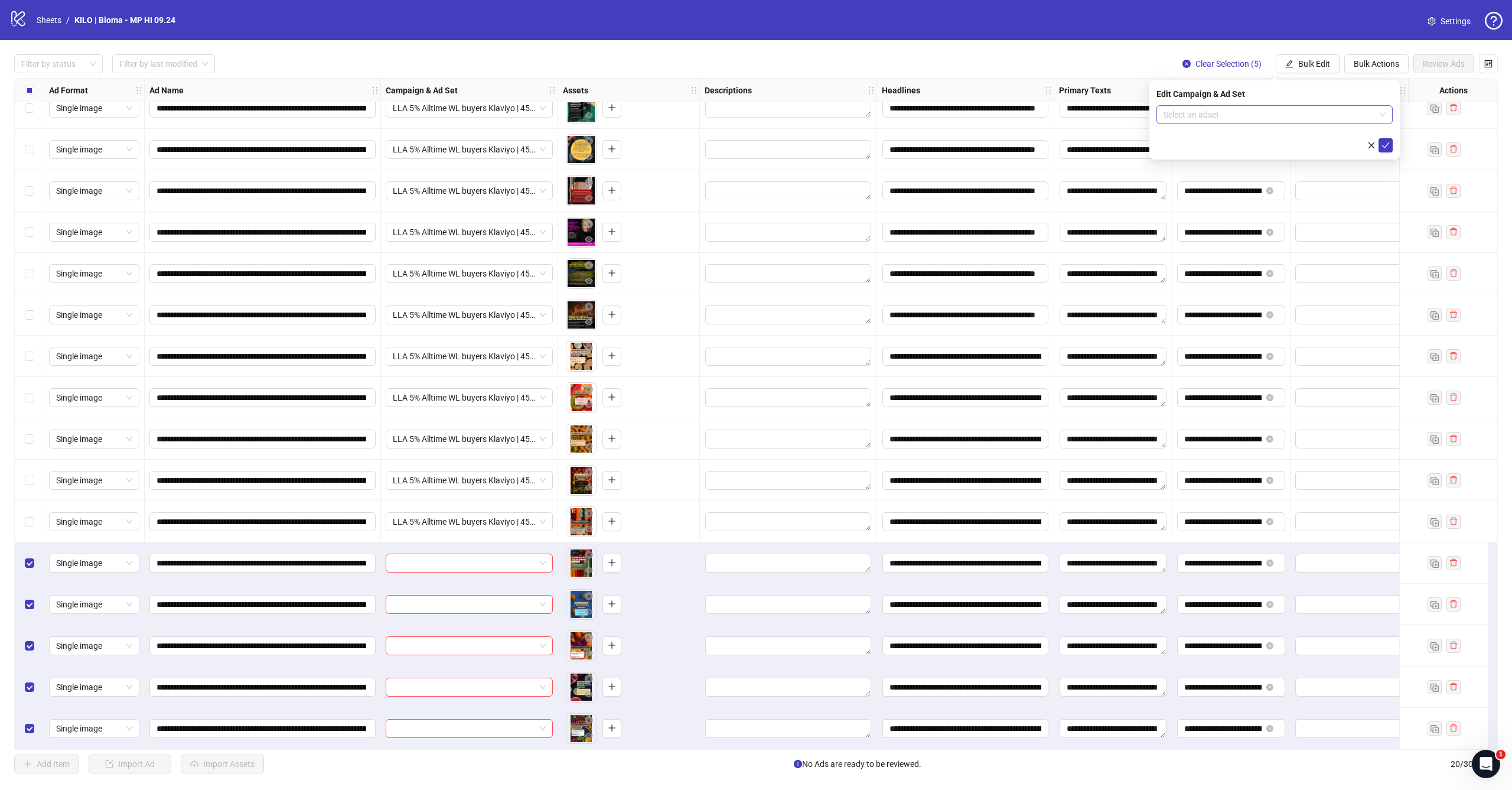
click at [1300, 114] on input "search" at bounding box center [1269, 114] width 212 height 17
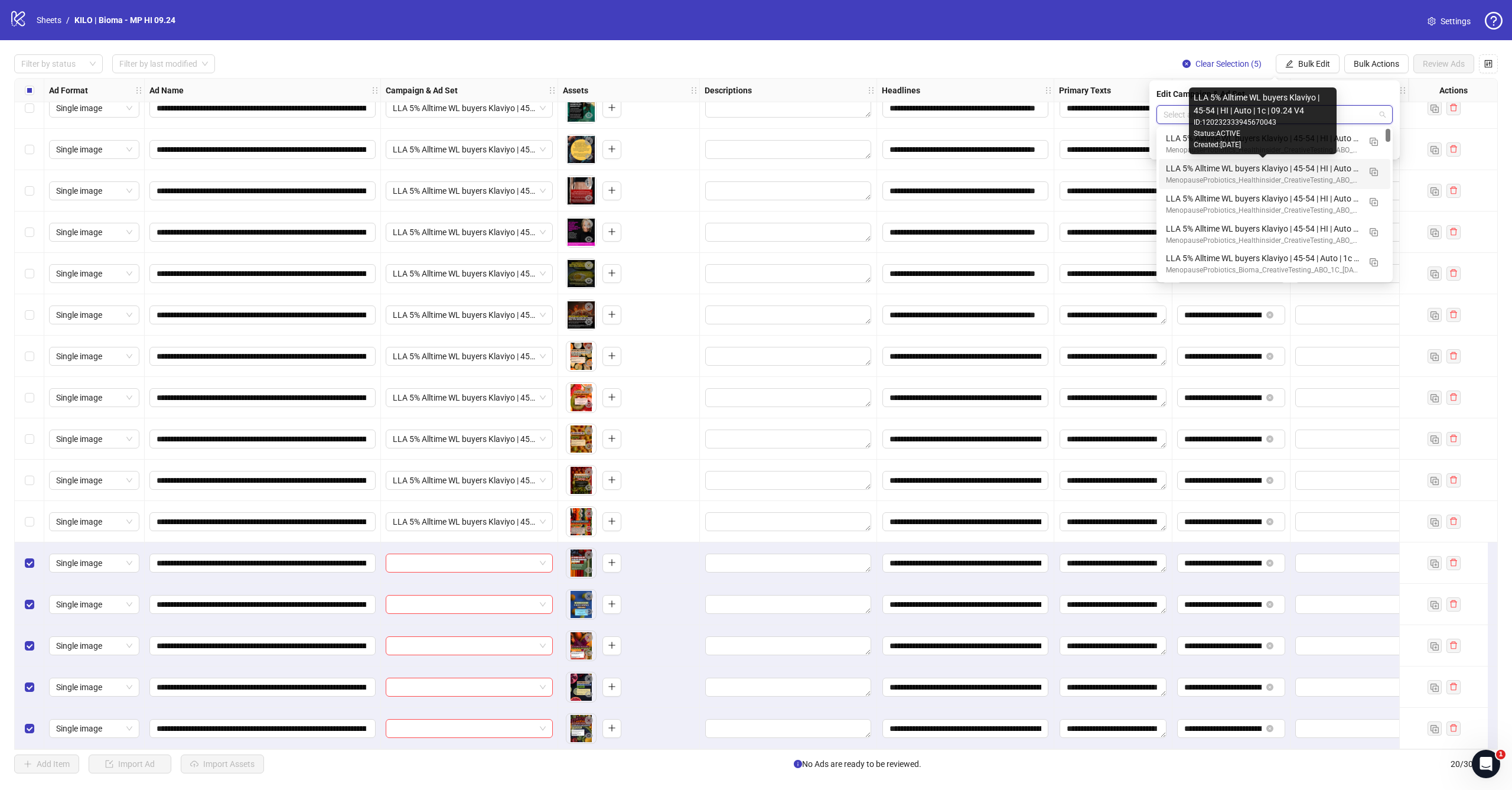
click at [1274, 173] on div "LLA 5% Alltime WL buyers Klaviyo | 45-54 | HI | Auto | 1c | 09.24 V4" at bounding box center [1263, 168] width 194 height 13
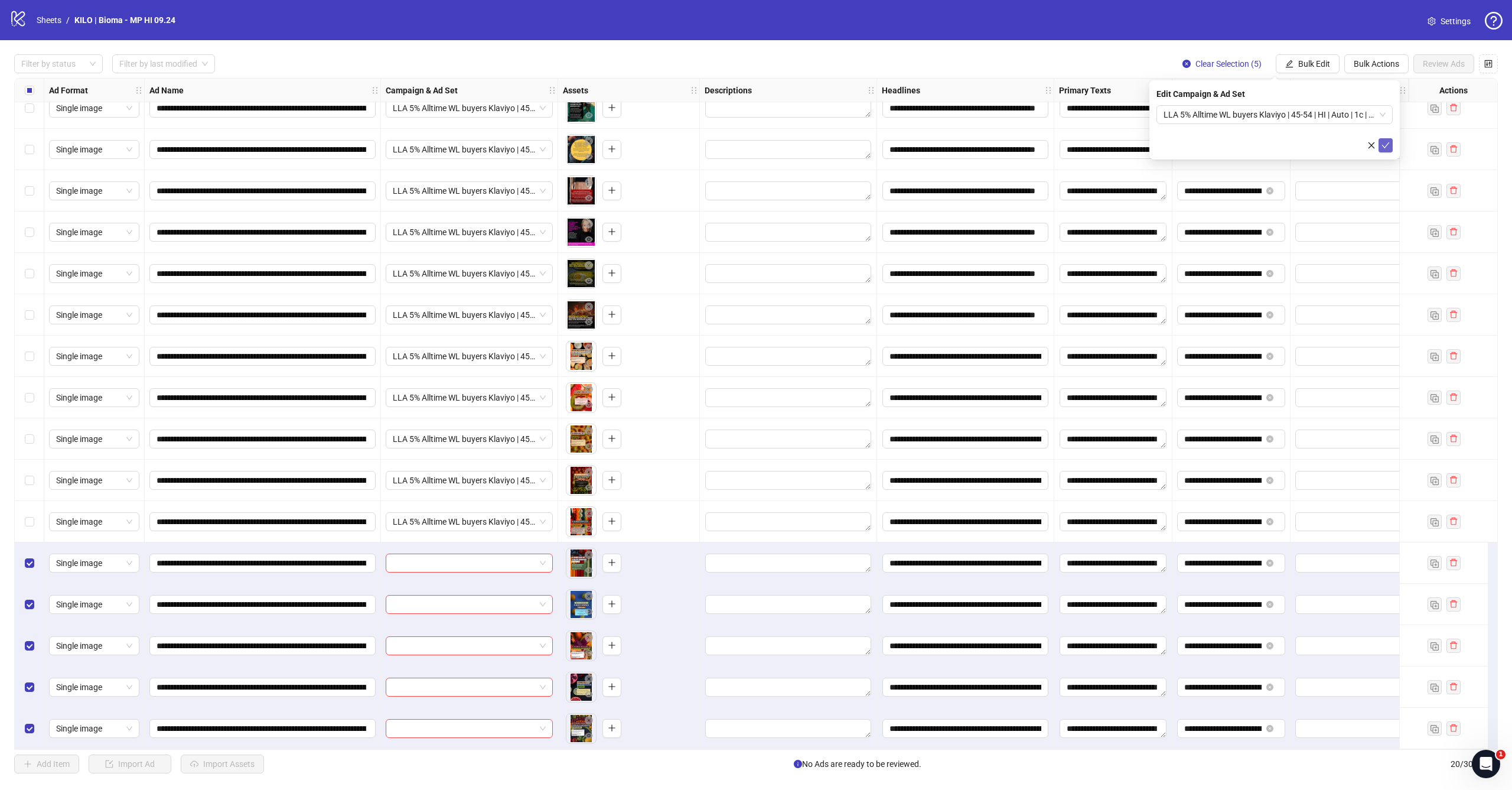
click at [1386, 142] on icon "check" at bounding box center [1385, 145] width 8 height 8
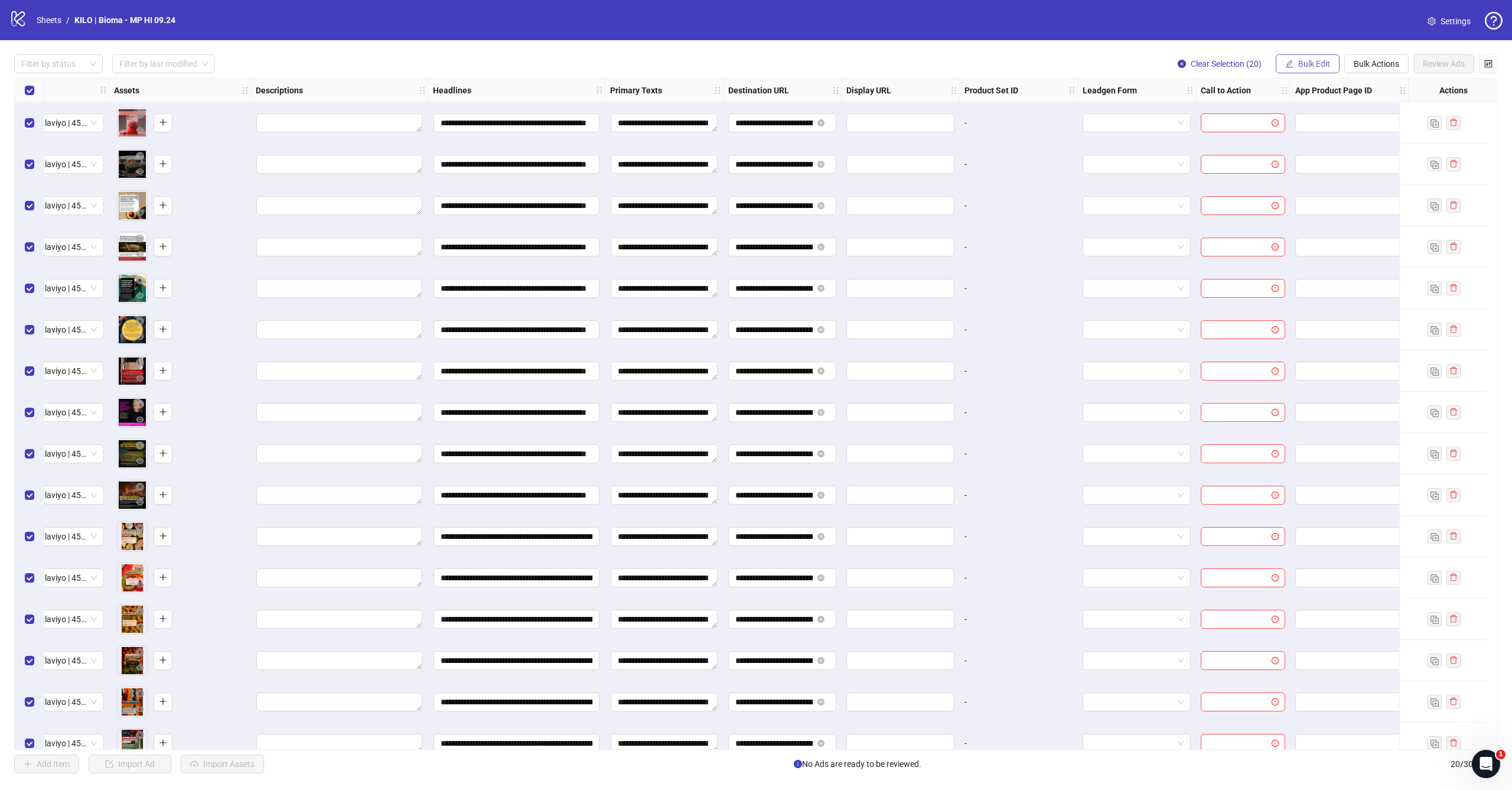
scroll to position [0, 458]
click at [1298, 70] on button "Bulk Edit" at bounding box center [1307, 64] width 64 height 19
click at [1303, 253] on span "Call to Action" at bounding box center [1318, 257] width 71 height 13
click at [1239, 108] on input "search" at bounding box center [1269, 114] width 212 height 17
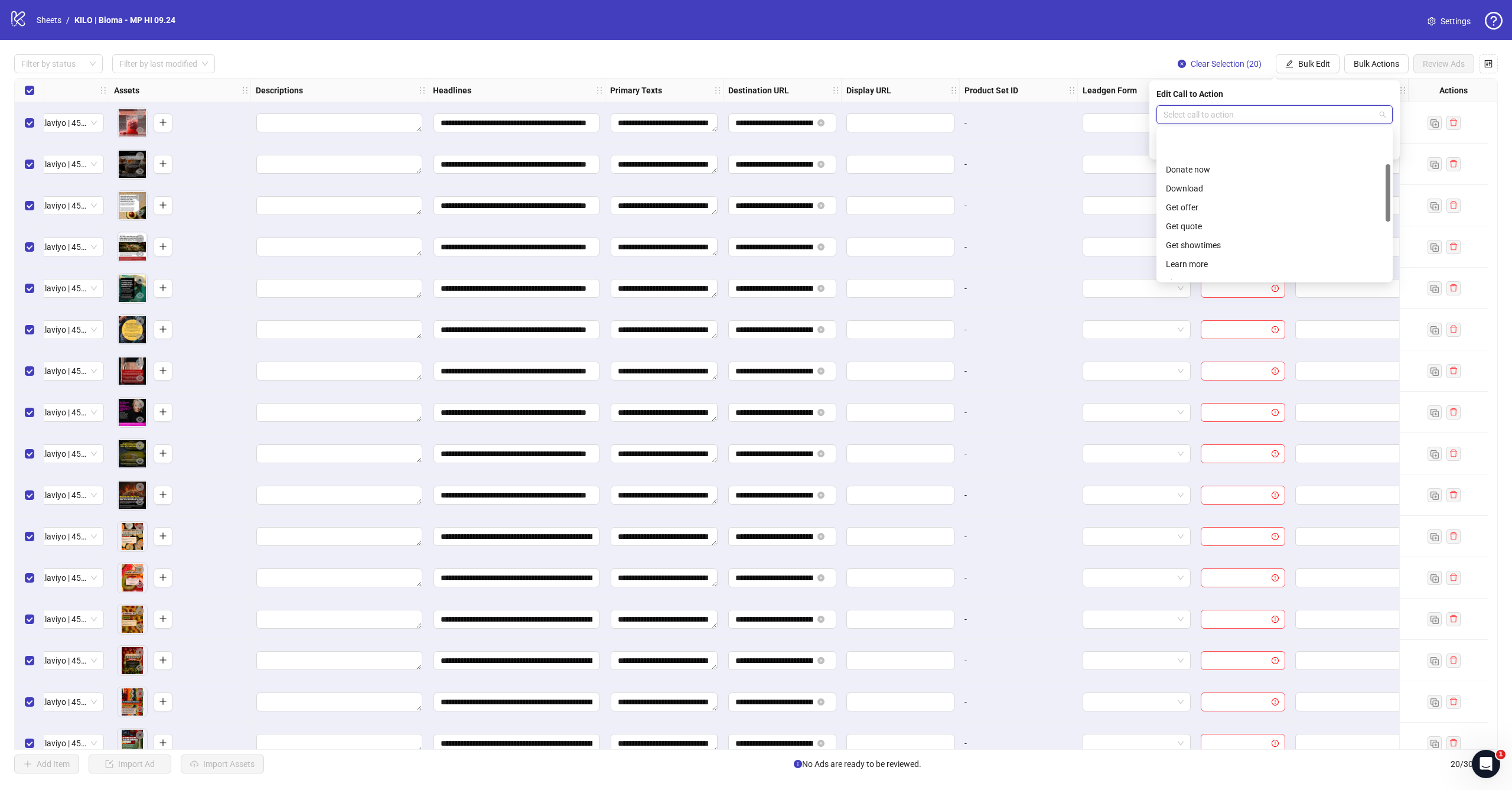
scroll to position [104, 0]
click at [1222, 206] on div "Learn more" at bounding box center [1274, 204] width 217 height 13
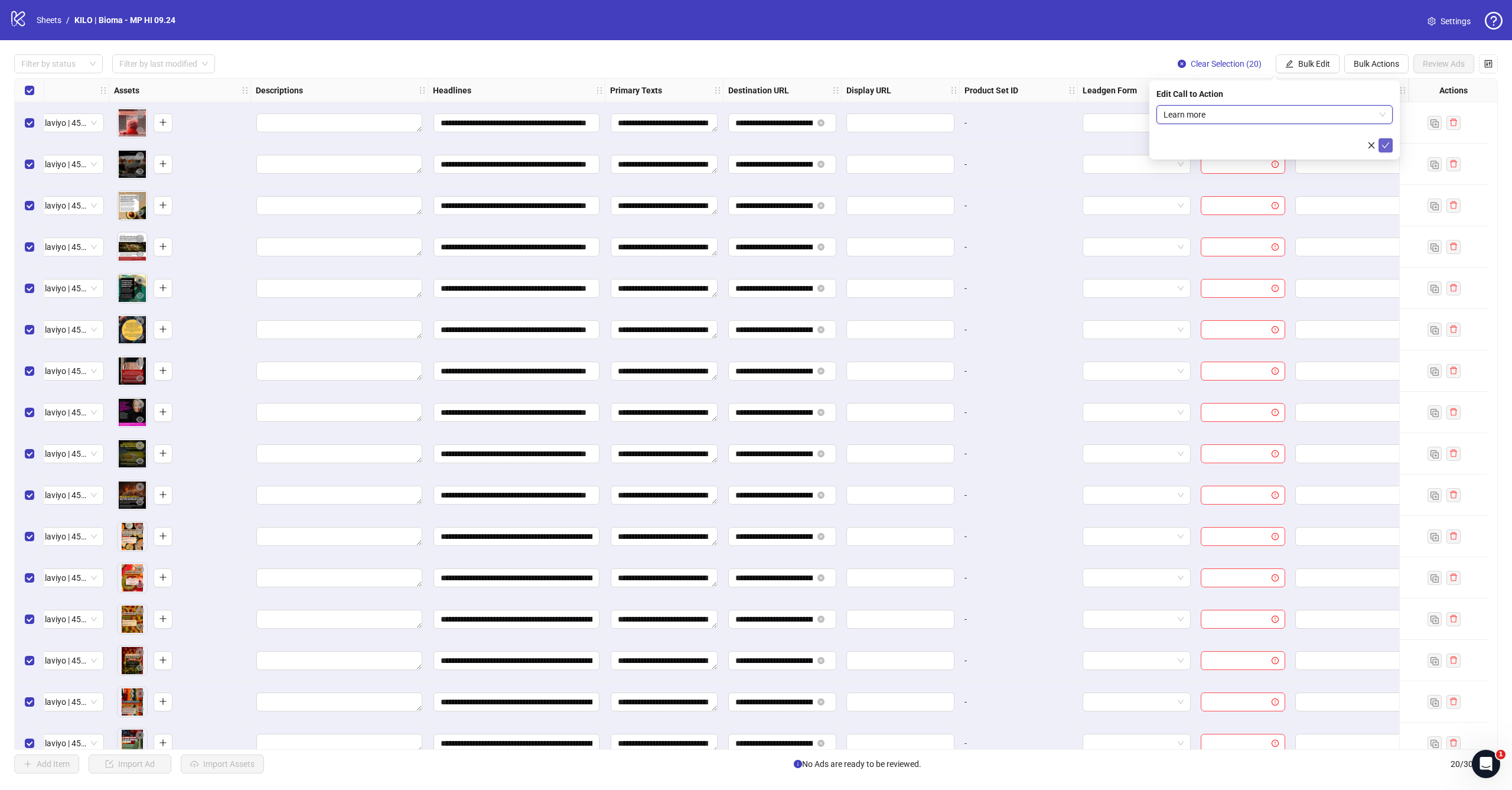
click at [1386, 144] on icon "check" at bounding box center [1385, 145] width 8 height 8
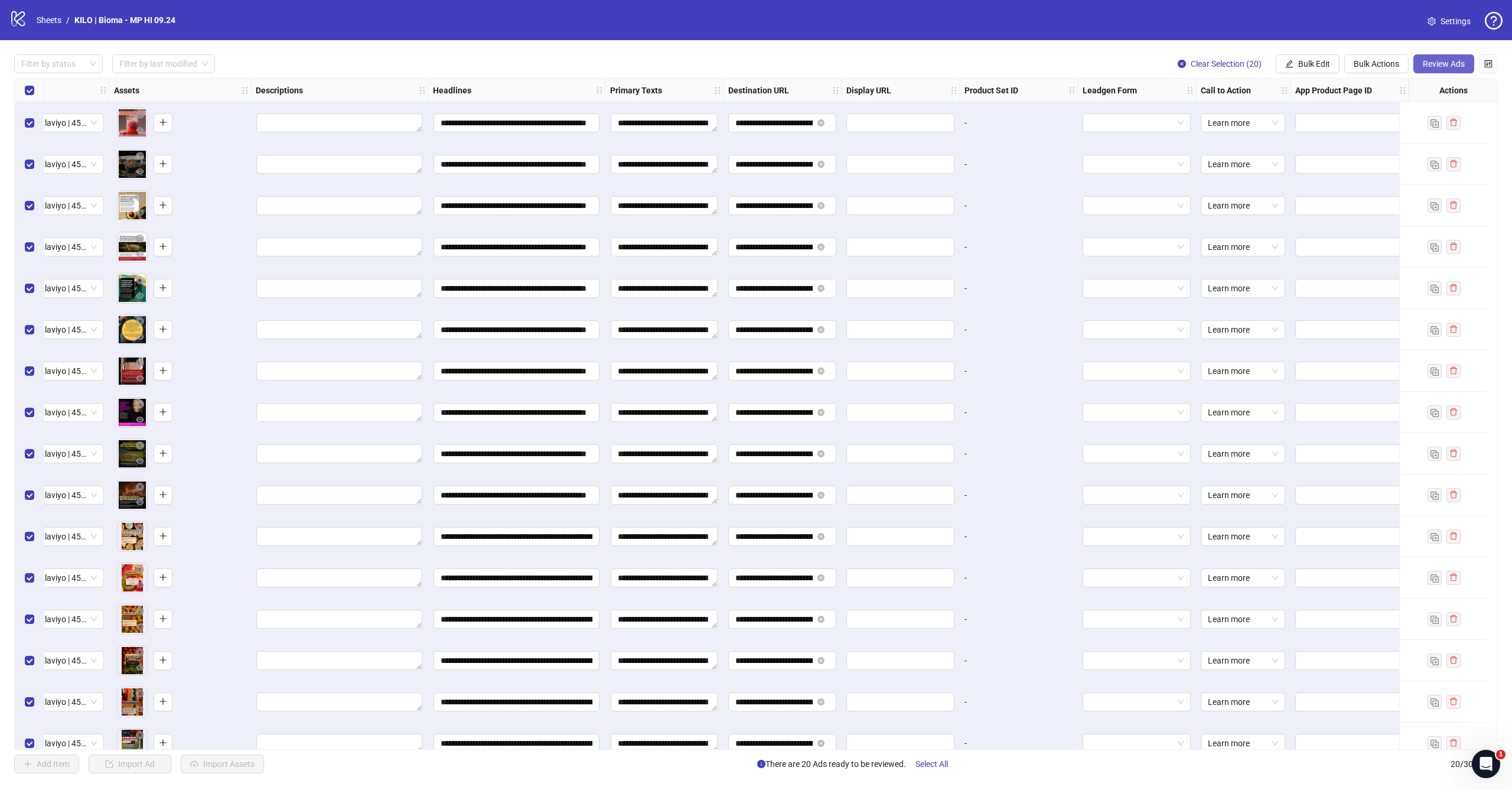
scroll to position [0, 458]
click at [1450, 67] on span "Review Ads" at bounding box center [1443, 64] width 42 height 9
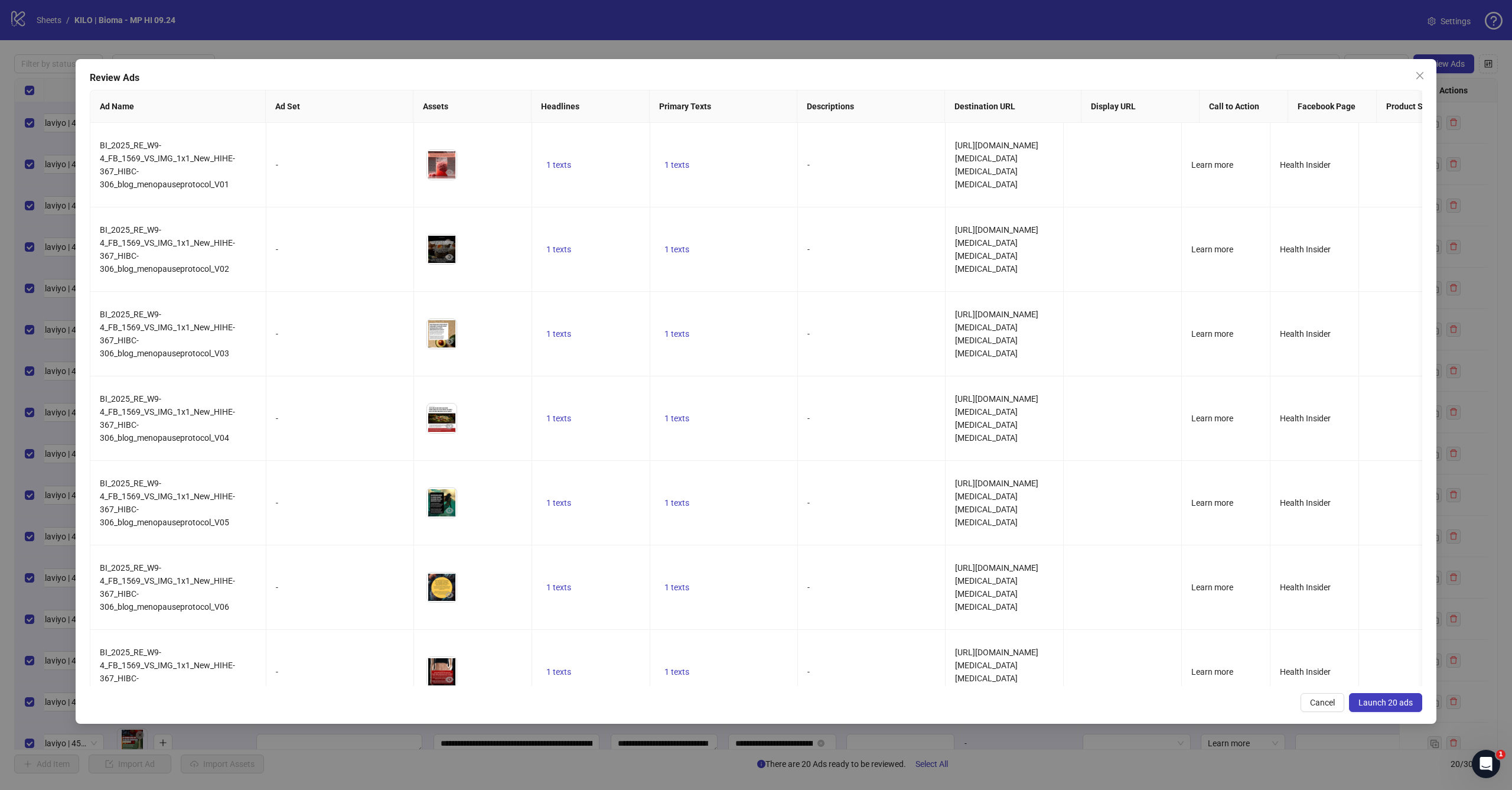
click at [1400, 698] on span "Launch 20 ads" at bounding box center [1385, 703] width 54 height 9
